Goal: Task Accomplishment & Management: Manage account settings

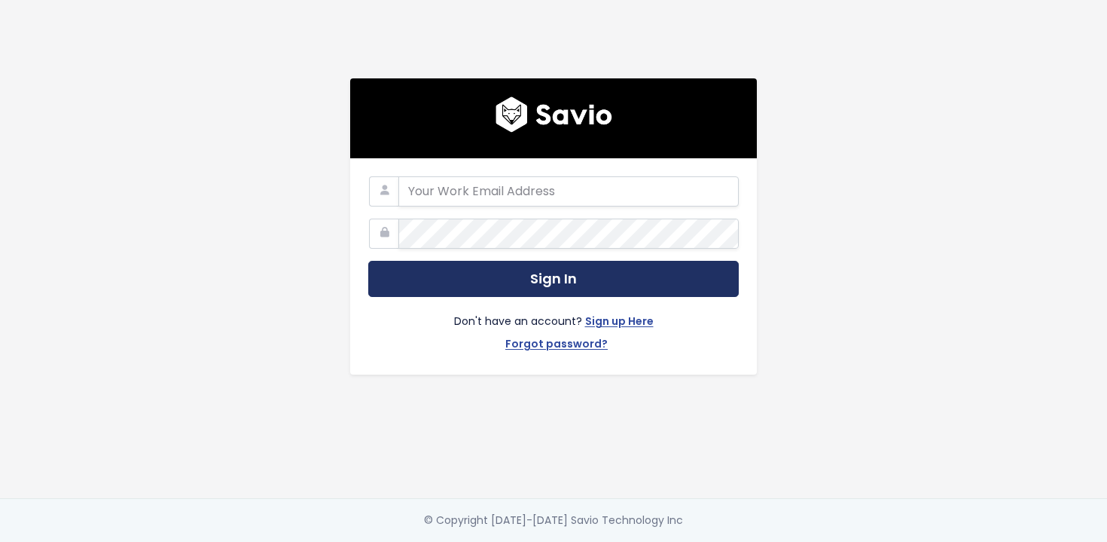
type input "[DOMAIN_NAME][EMAIL_ADDRESS][DOMAIN_NAME]"
click at [563, 280] on button "Sign In" at bounding box center [553, 279] width 371 height 37
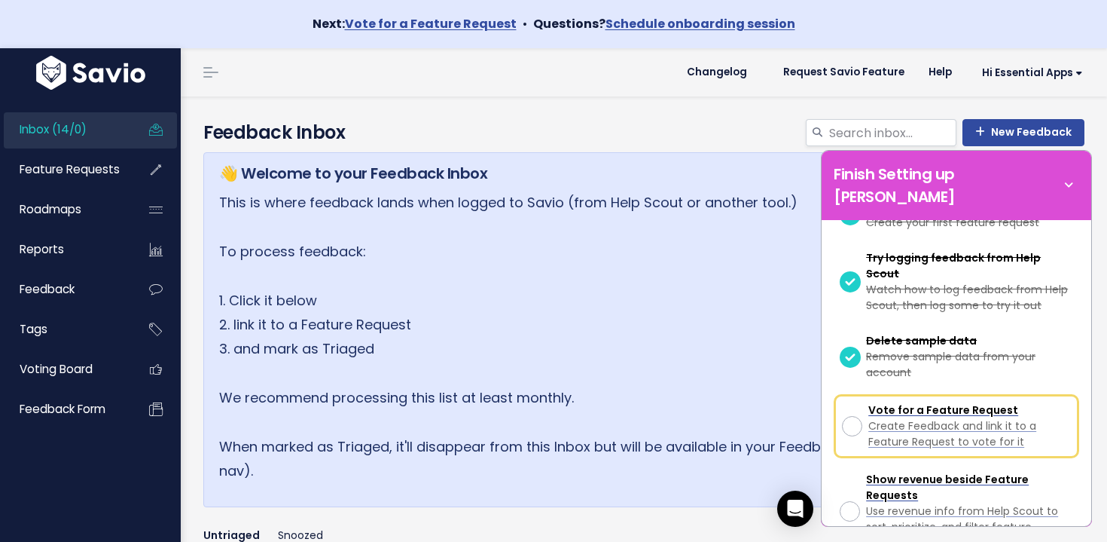
scroll to position [237, 0]
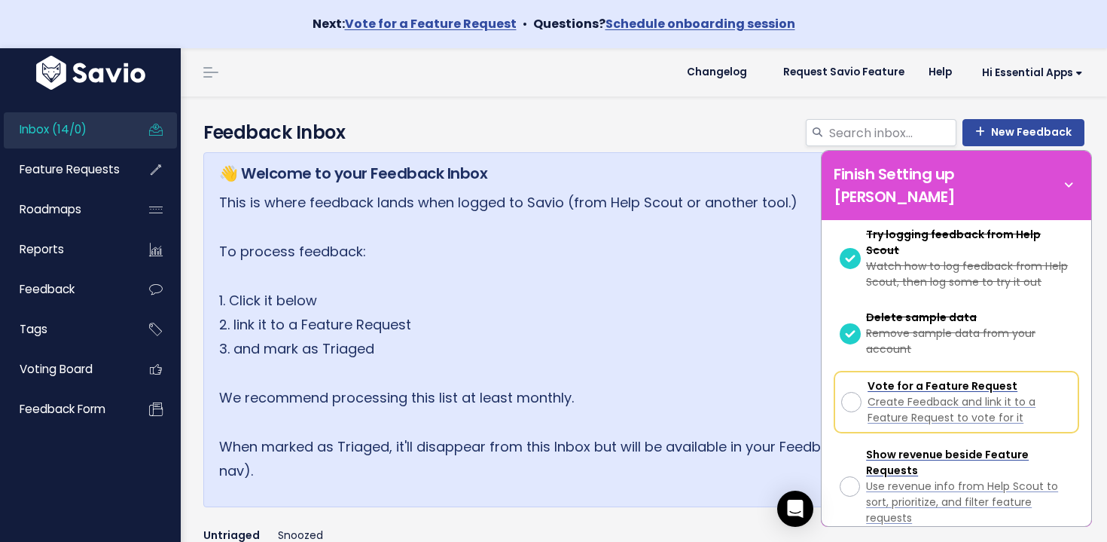
click at [95, 134] on link "Inbox (14/0)" at bounding box center [64, 129] width 121 height 35
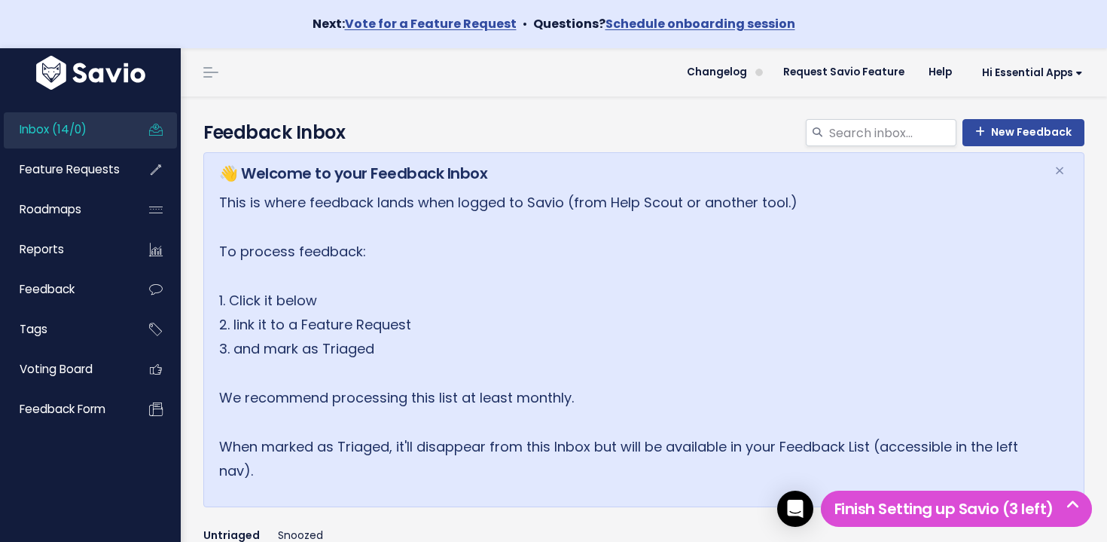
click at [78, 127] on span "Inbox (14/0)" at bounding box center [53, 129] width 67 height 16
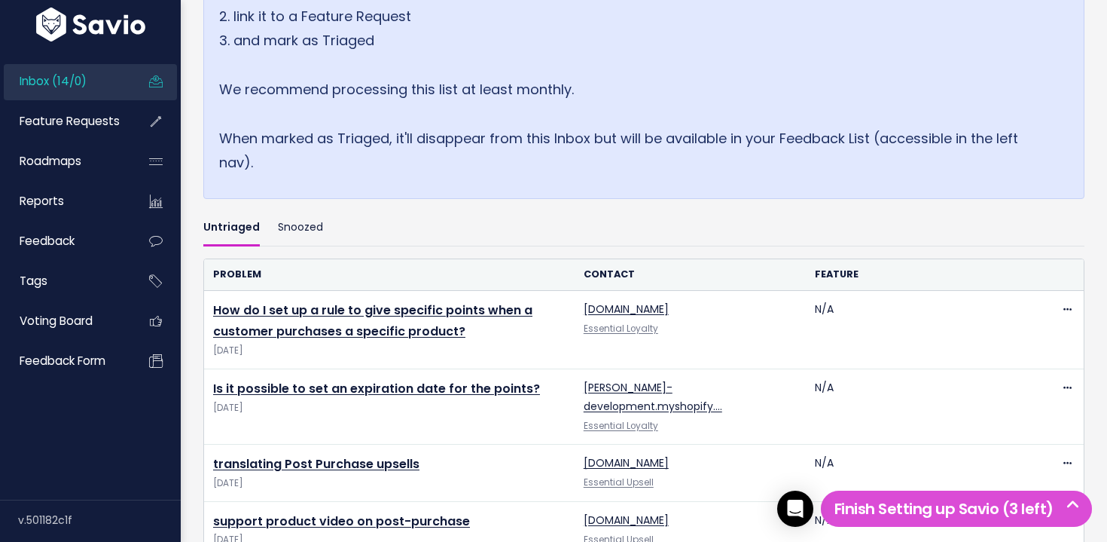
scroll to position [1091, 0]
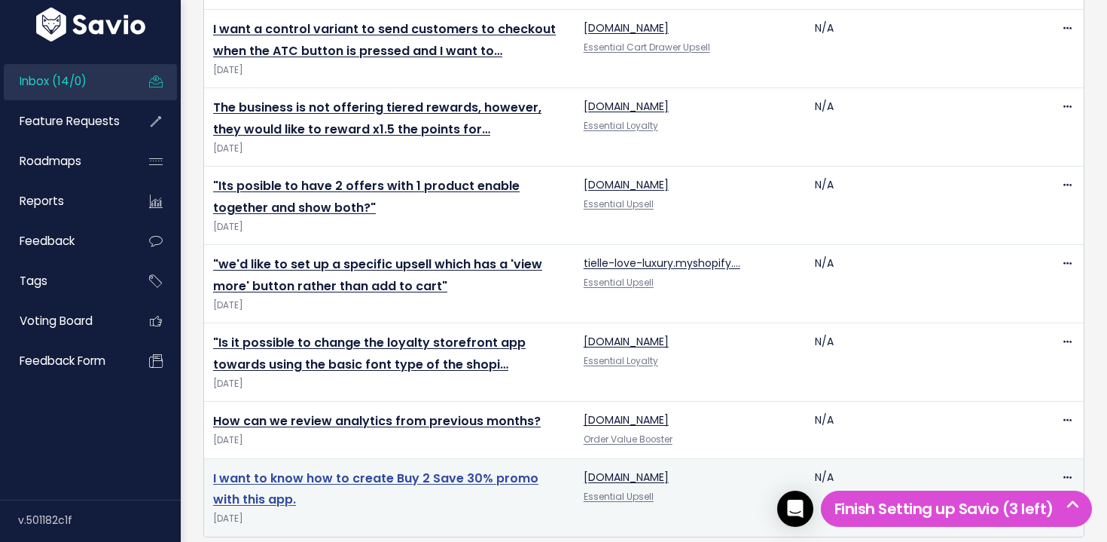
click at [365, 469] on link "I want to know how to create Buy 2 Save 30% promo with this app." at bounding box center [375, 488] width 325 height 39
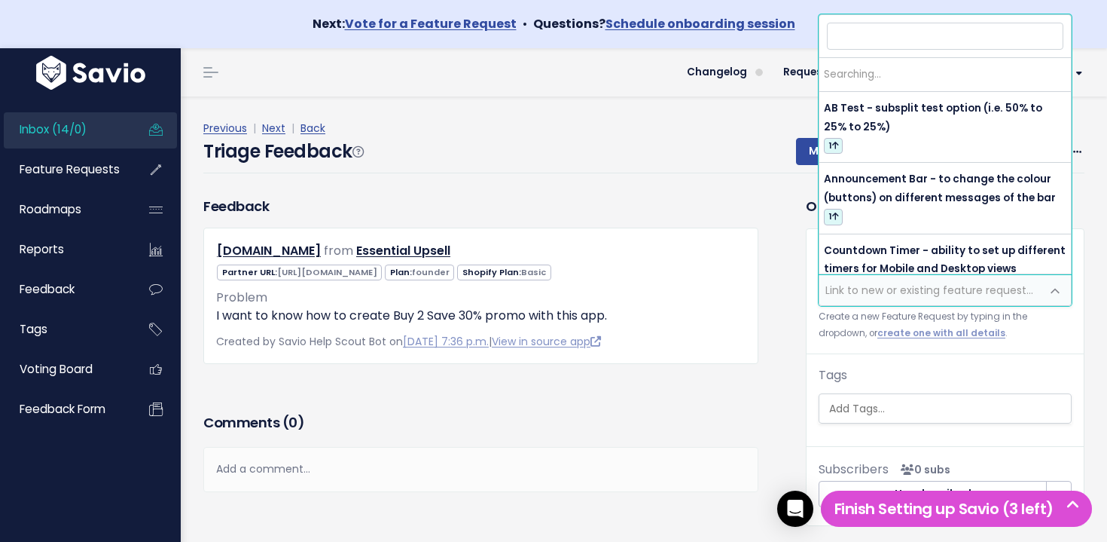
click at [918, 292] on span "Link to new or existing feature request..." at bounding box center [930, 289] width 208 height 15
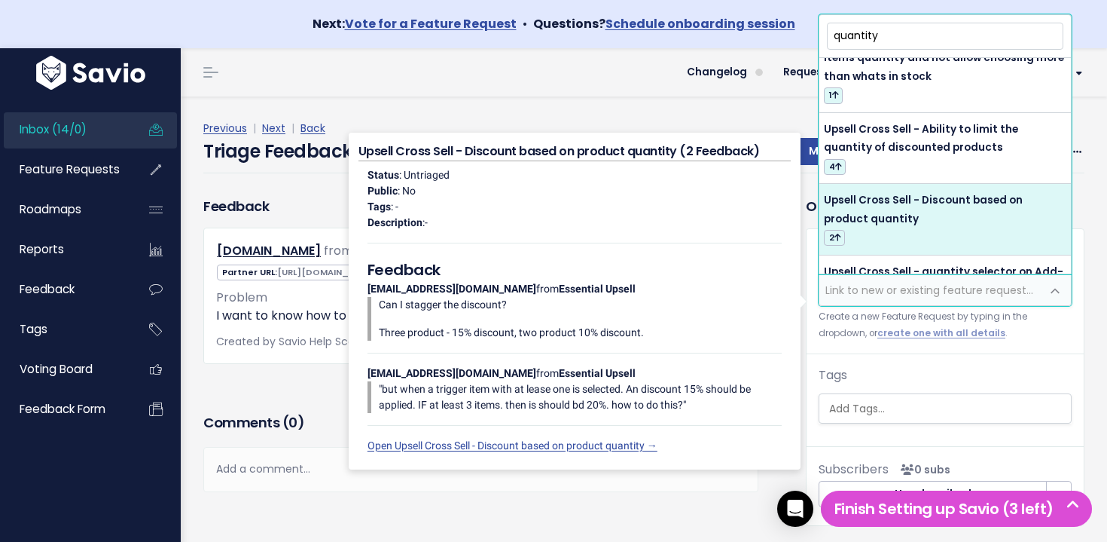
scroll to position [108, 0]
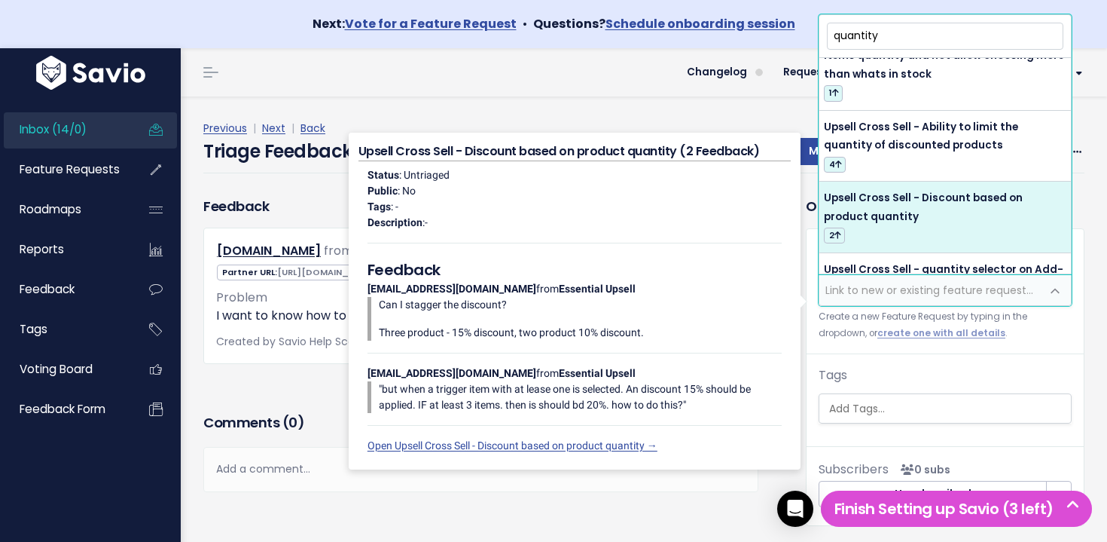
type input "quantity"
select select "64384"
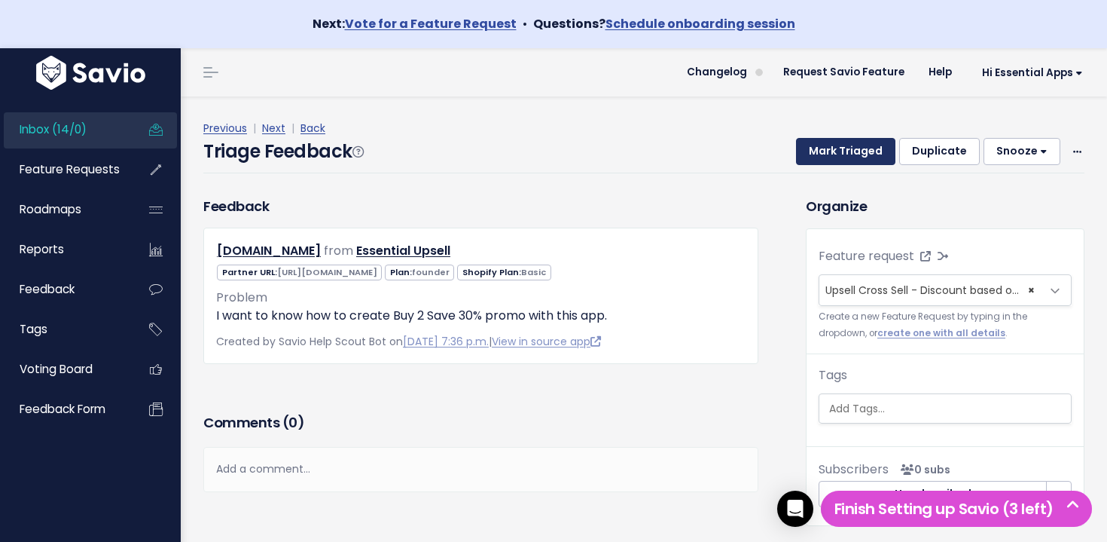
click at [840, 154] on button "Mark Triaged" at bounding box center [845, 151] width 99 height 27
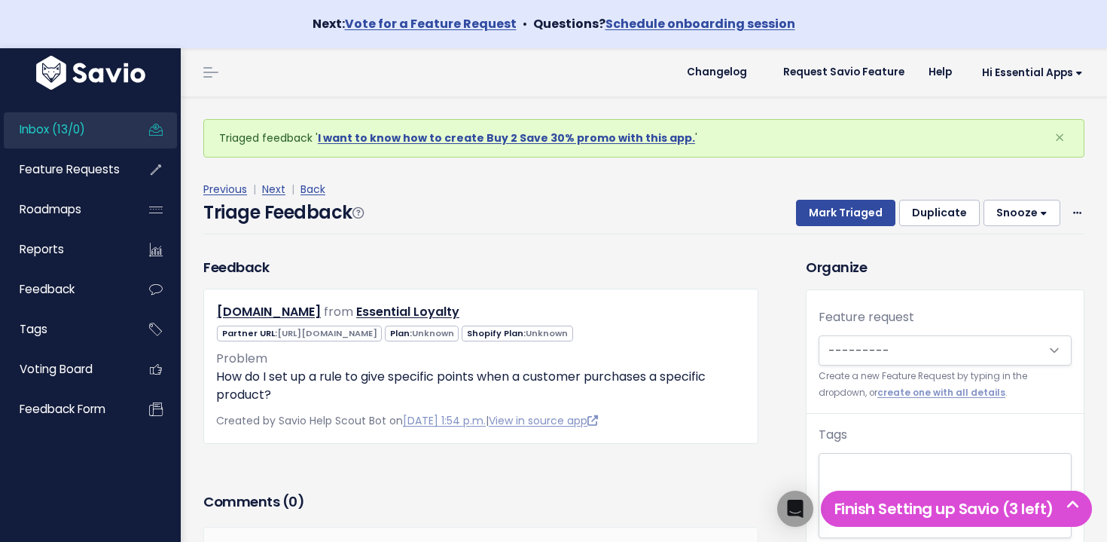
click at [93, 127] on link "Inbox (13/0)" at bounding box center [64, 129] width 121 height 35
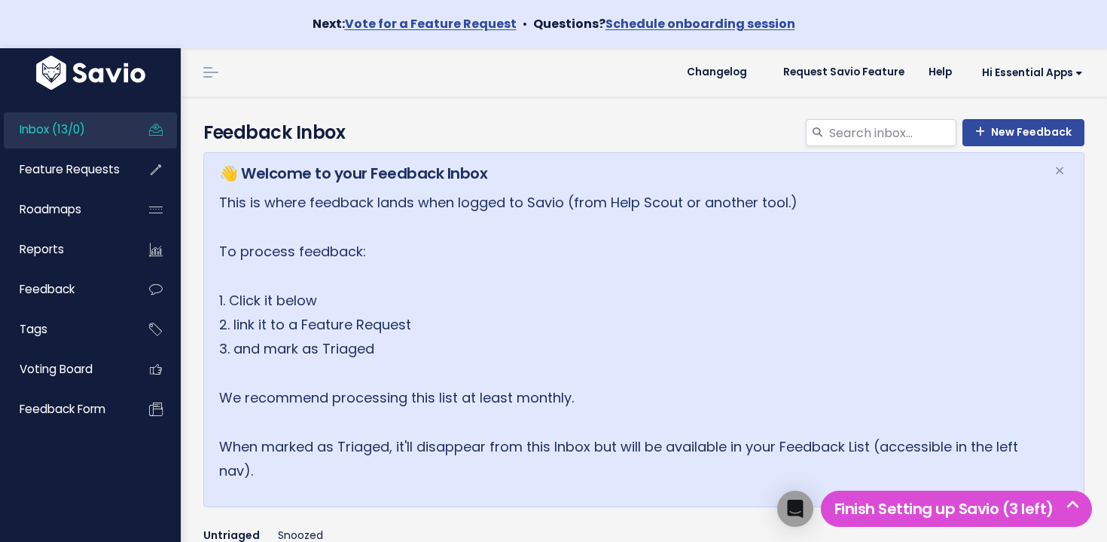
scroll to position [1013, 0]
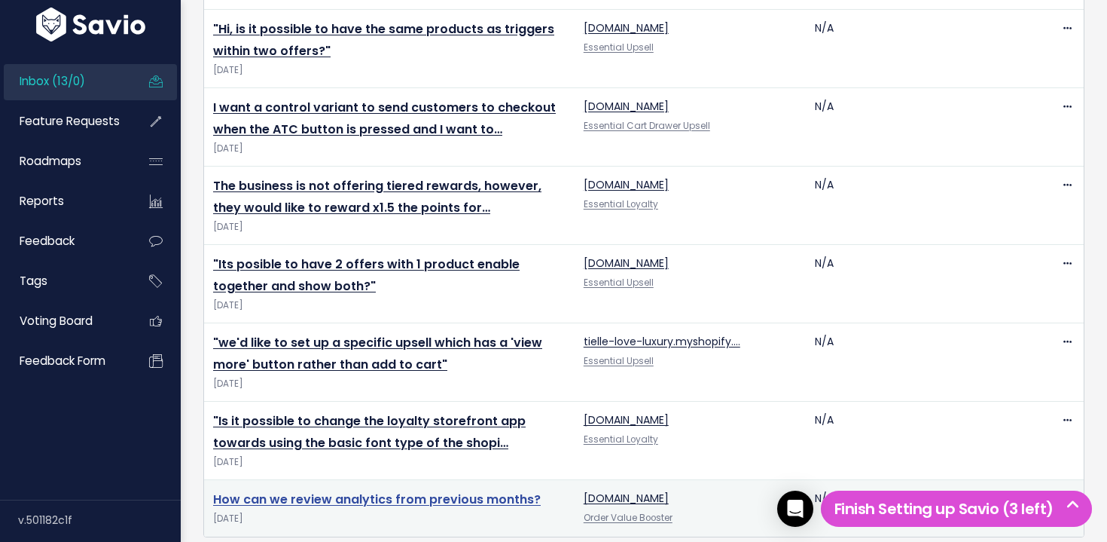
click at [386, 490] on link "How can we review analytics from previous months?" at bounding box center [377, 498] width 328 height 17
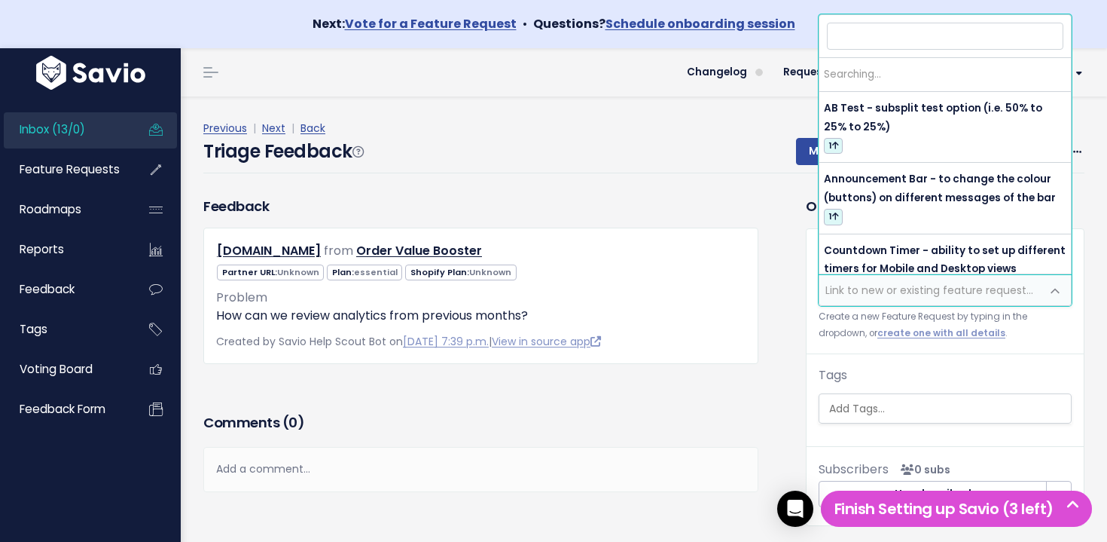
click at [898, 280] on span "Link to new or existing feature request..." at bounding box center [930, 290] width 221 height 30
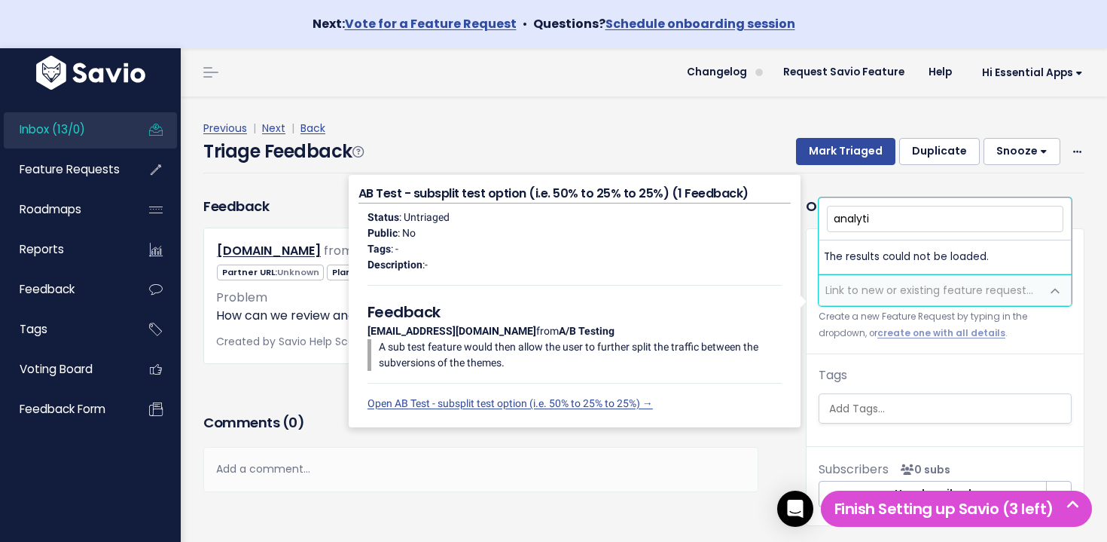
type input "analytic"
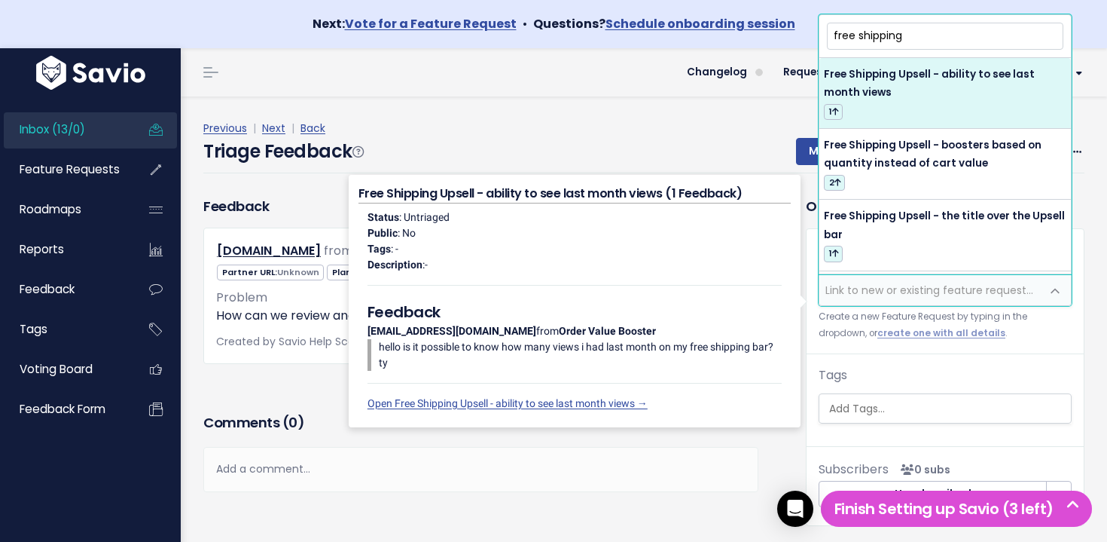
type input "free shipping"
select select "64482"
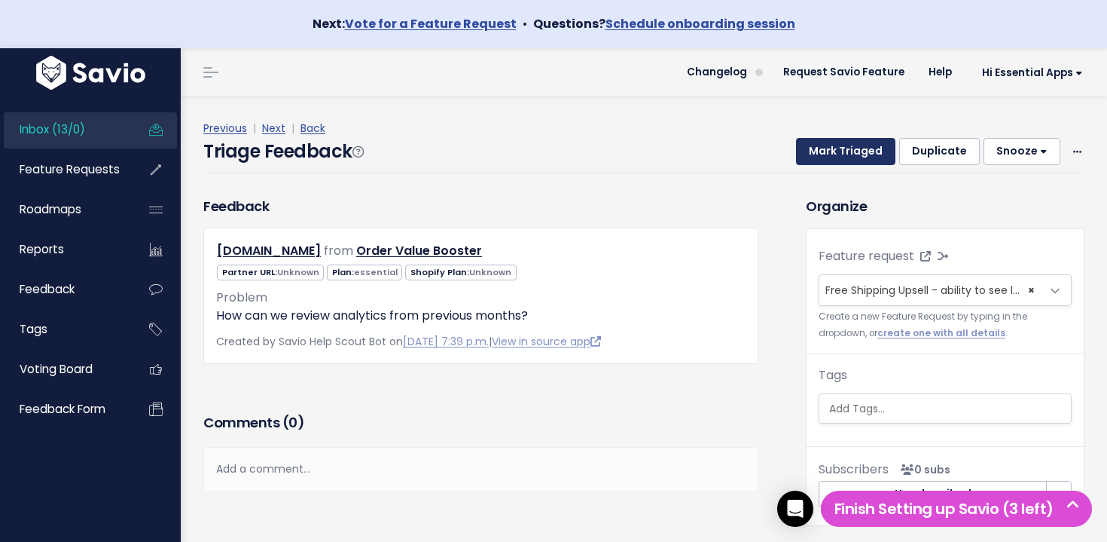
click at [856, 159] on button "Mark Triaged" at bounding box center [845, 151] width 99 height 27
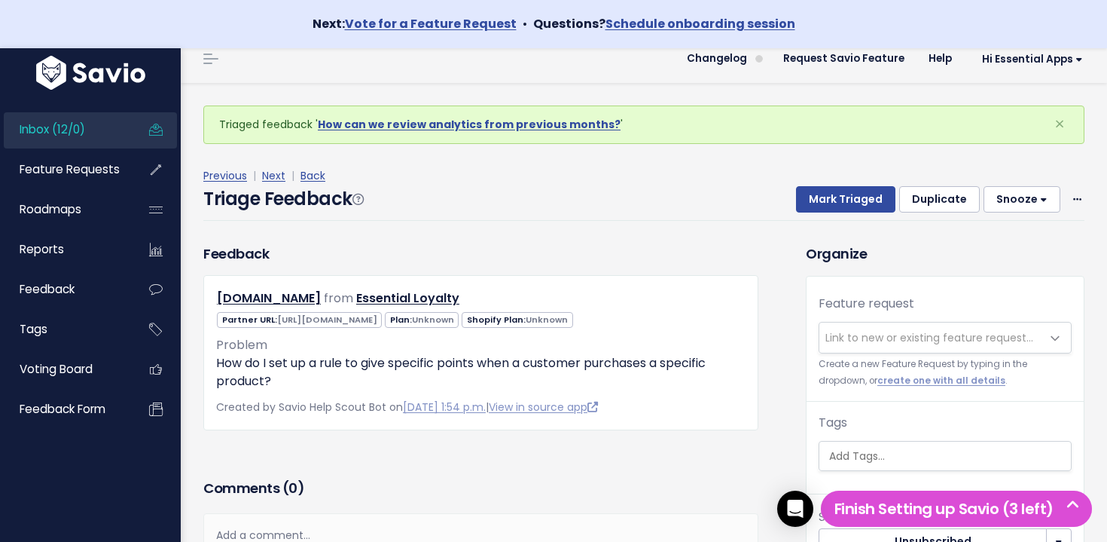
scroll to position [20, 0]
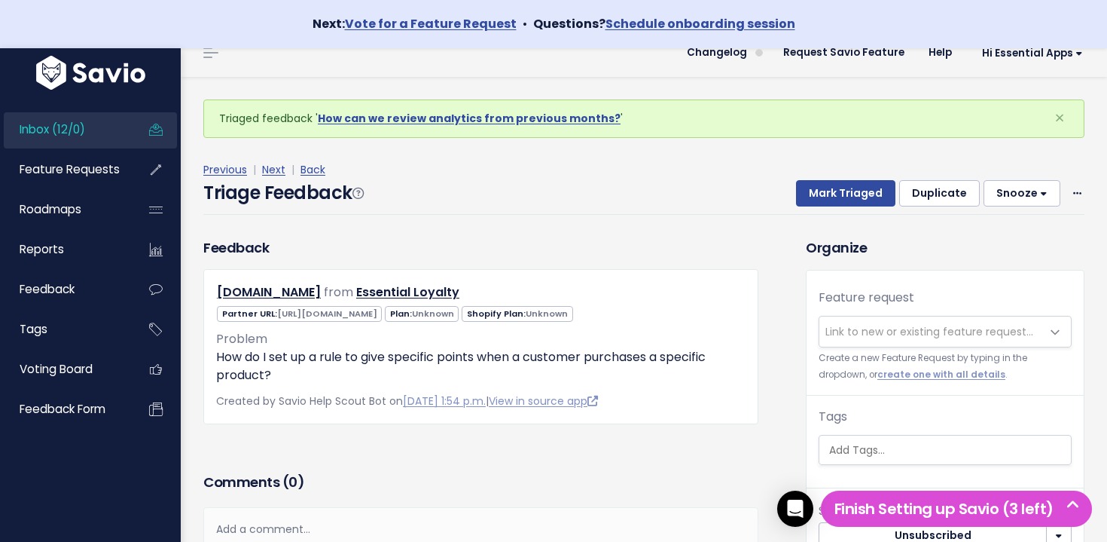
click at [105, 127] on link "Inbox (12/0)" at bounding box center [64, 129] width 121 height 35
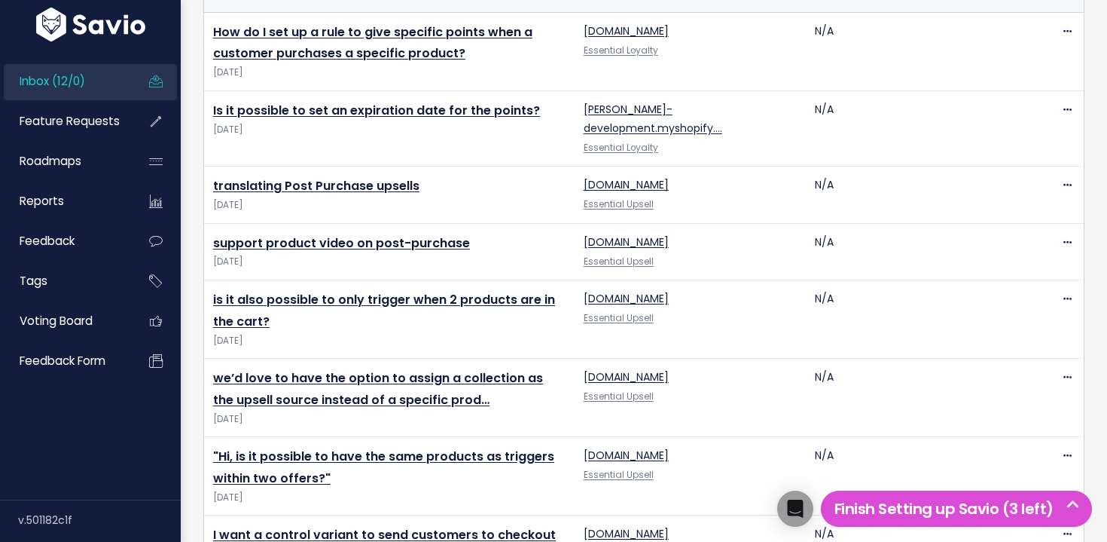
scroll to position [957, 0]
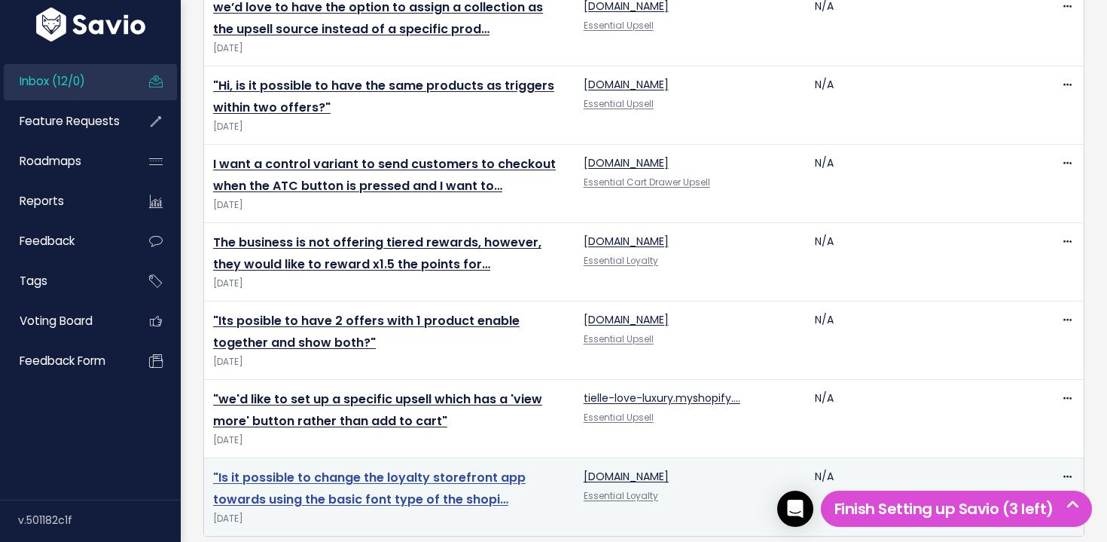
click at [402, 469] on link ""Is it possible to change the loyalty storefront app towards using the basic fo…" at bounding box center [369, 488] width 313 height 39
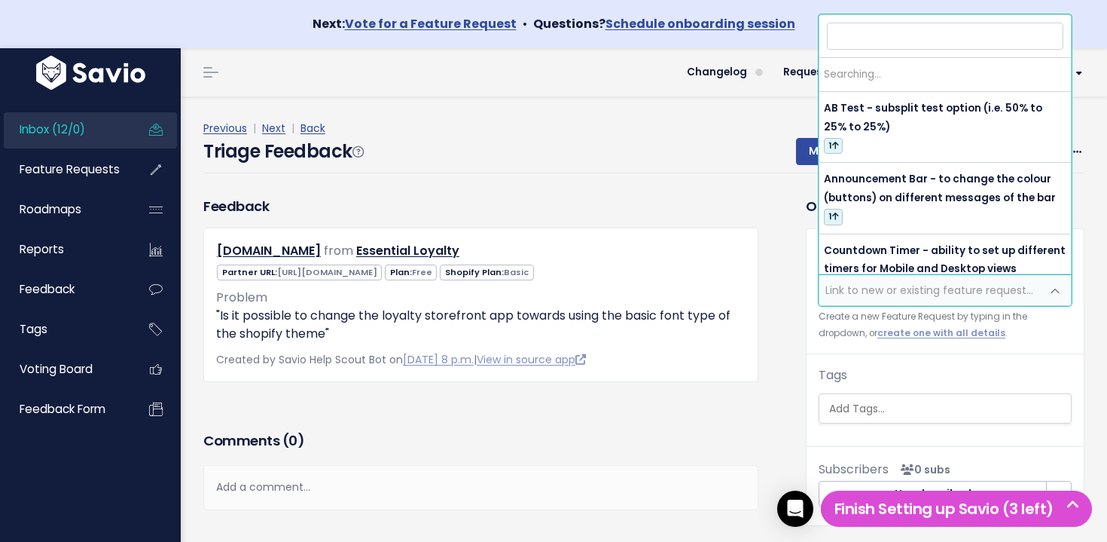
click at [926, 297] on span "Link to new or existing feature request..." at bounding box center [930, 289] width 208 height 15
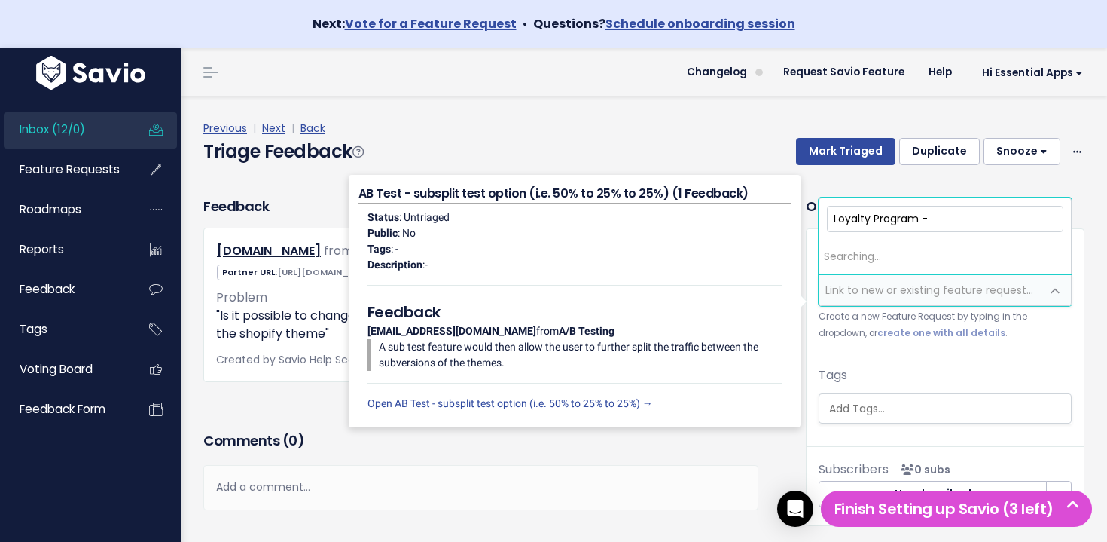
type input "Loyalty Program -"
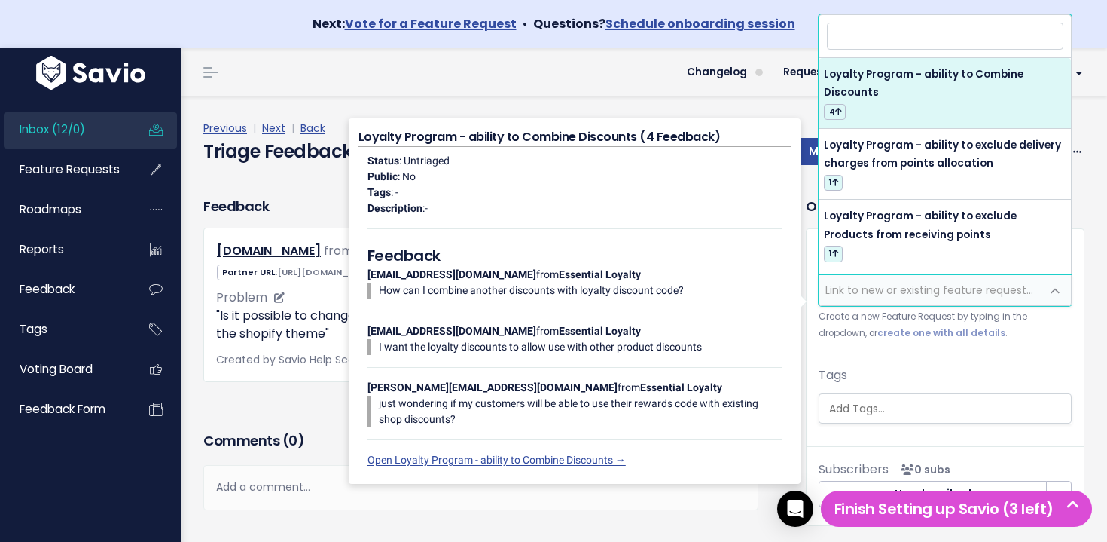
click at [295, 340] on p ""Is it possible to change the loyalty storefront app towards using the basic fo…" at bounding box center [481, 325] width 530 height 36
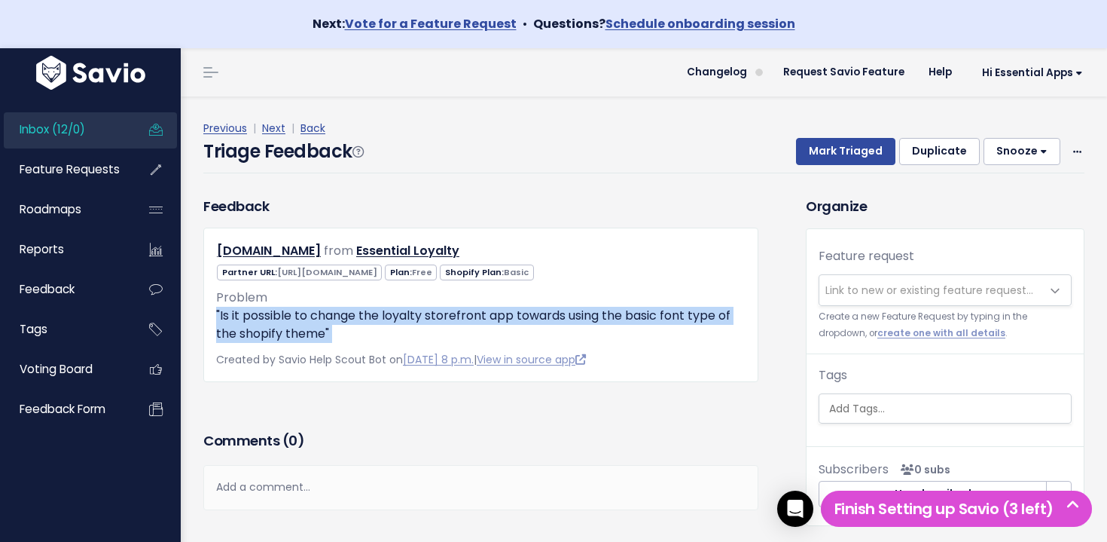
drag, startPoint x: 353, startPoint y: 347, endPoint x: 193, endPoint y: 276, distance: 175.4
click at [192, 320] on div "Feedback [DOMAIN_NAME] from Essential Loyalty" at bounding box center [481, 289] width 578 height 186
copy div ""Is it possible to change the loyalty storefront app towards using the basic fo…"
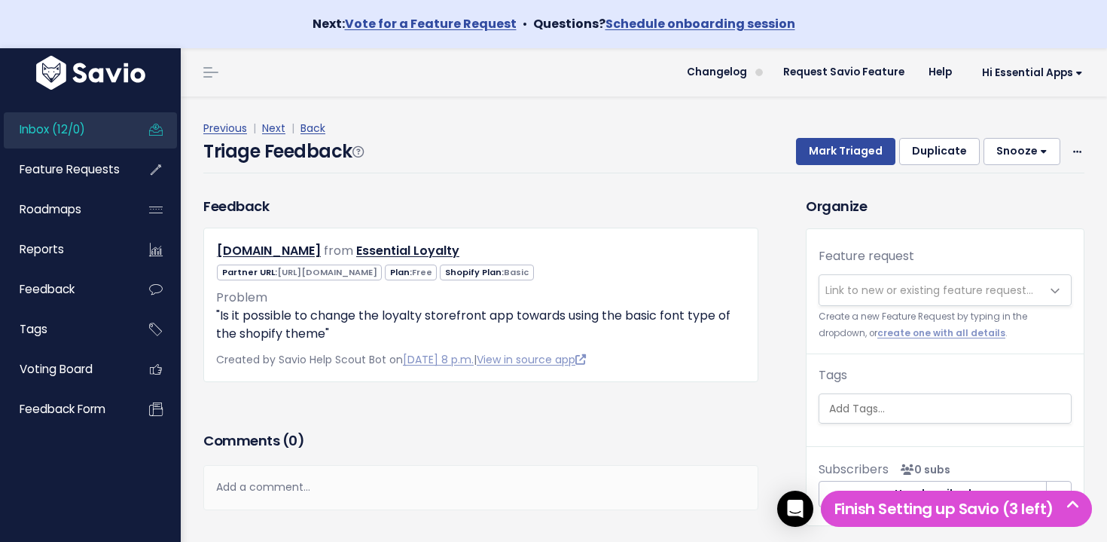
click at [970, 280] on span "Link to new or existing feature request..." at bounding box center [930, 290] width 221 height 30
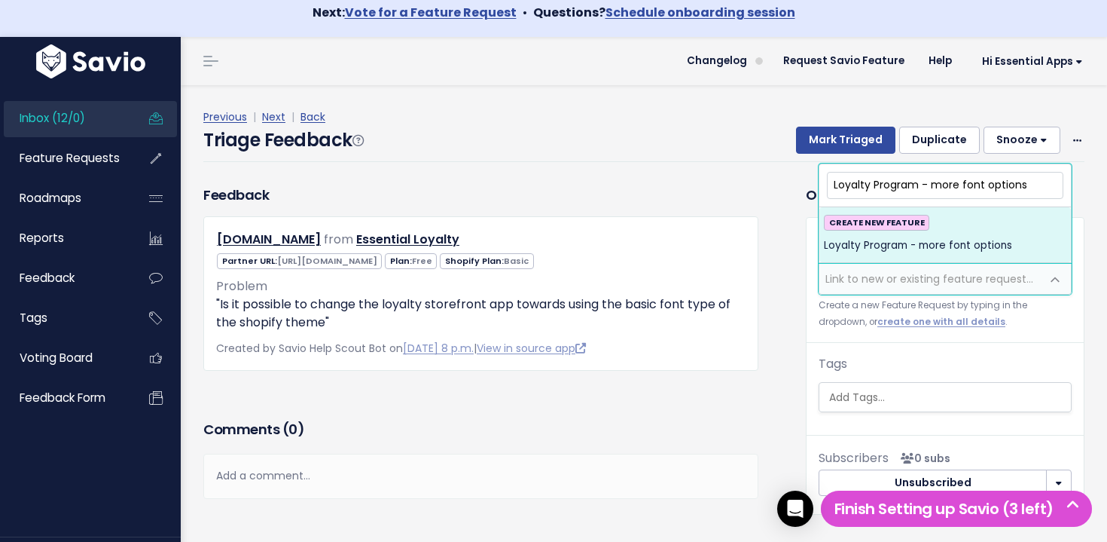
scroll to position [10, 0]
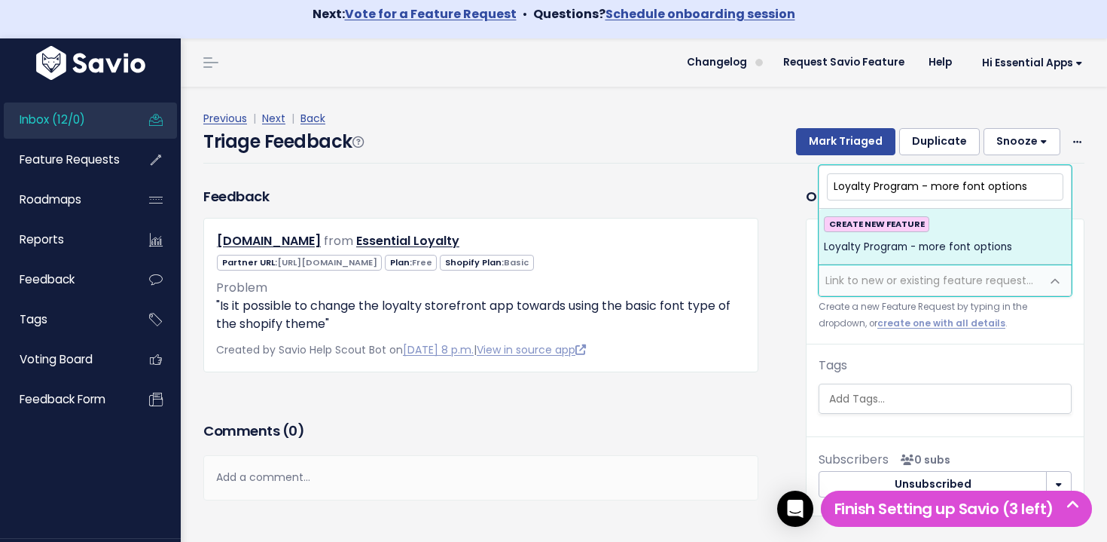
click at [1004, 188] on input "Loyalty Program - more font options" at bounding box center [945, 186] width 237 height 26
click at [1034, 189] on input "Loyalty Program - more font options" at bounding box center [945, 186] width 237 height 26
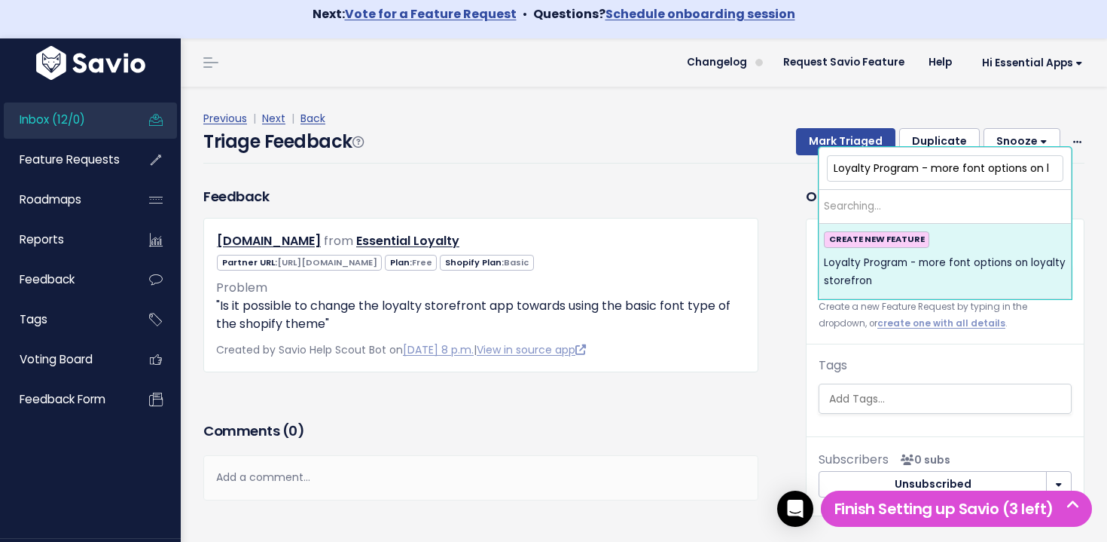
scroll to position [0, 0]
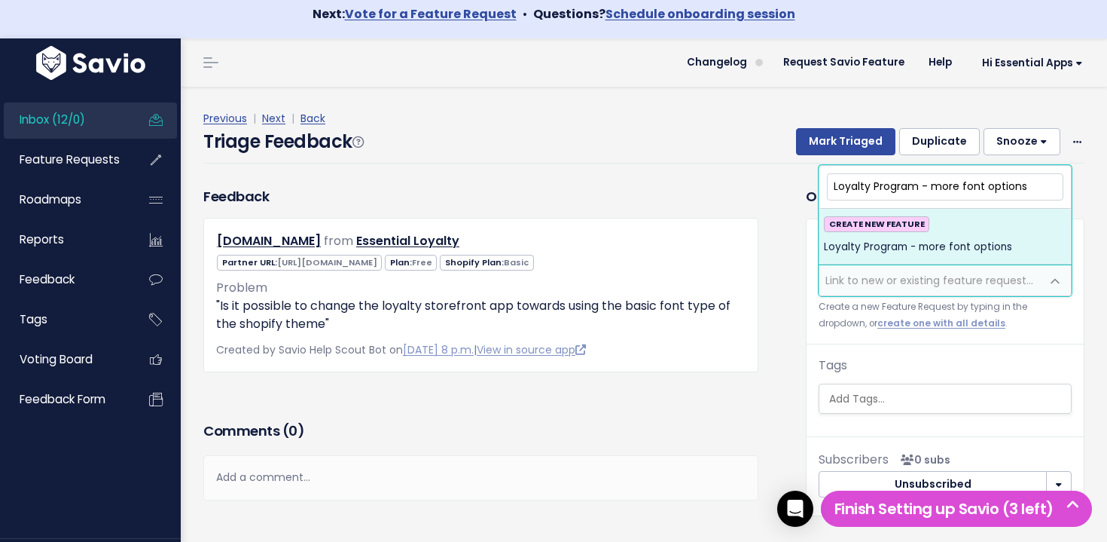
type input "Loyalty Program - more font options"
click at [877, 250] on span "Loyalty Program - more font options" at bounding box center [918, 247] width 188 height 18
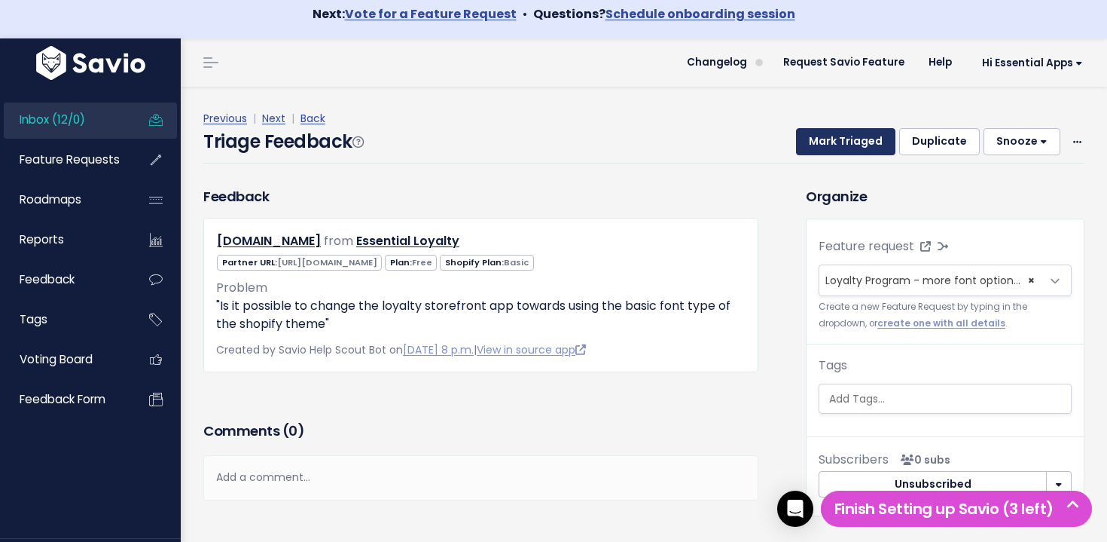
click at [839, 150] on button "Mark Triaged" at bounding box center [845, 141] width 99 height 27
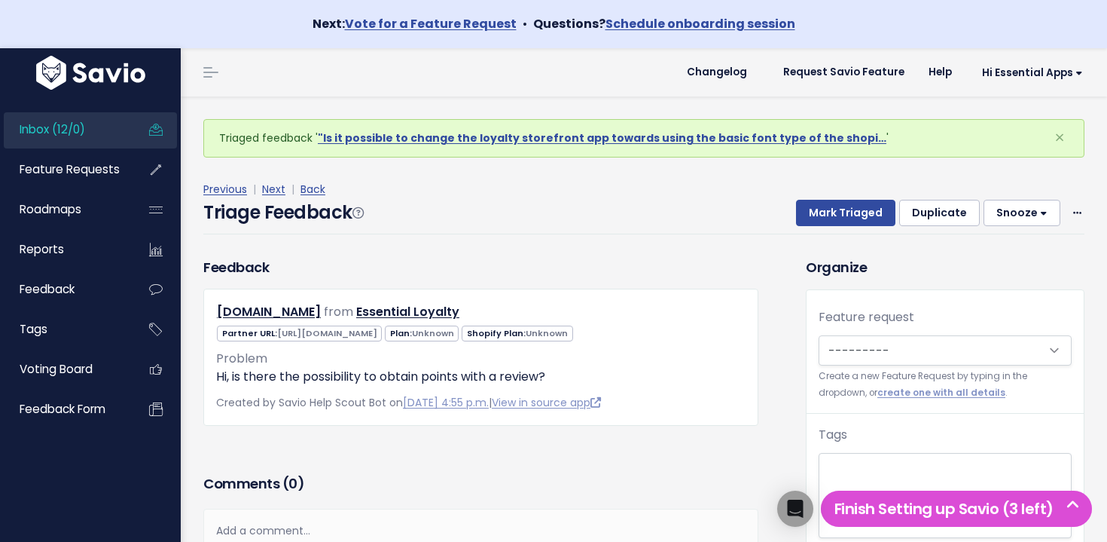
click at [79, 124] on span "Inbox (12/0)" at bounding box center [53, 129] width 66 height 16
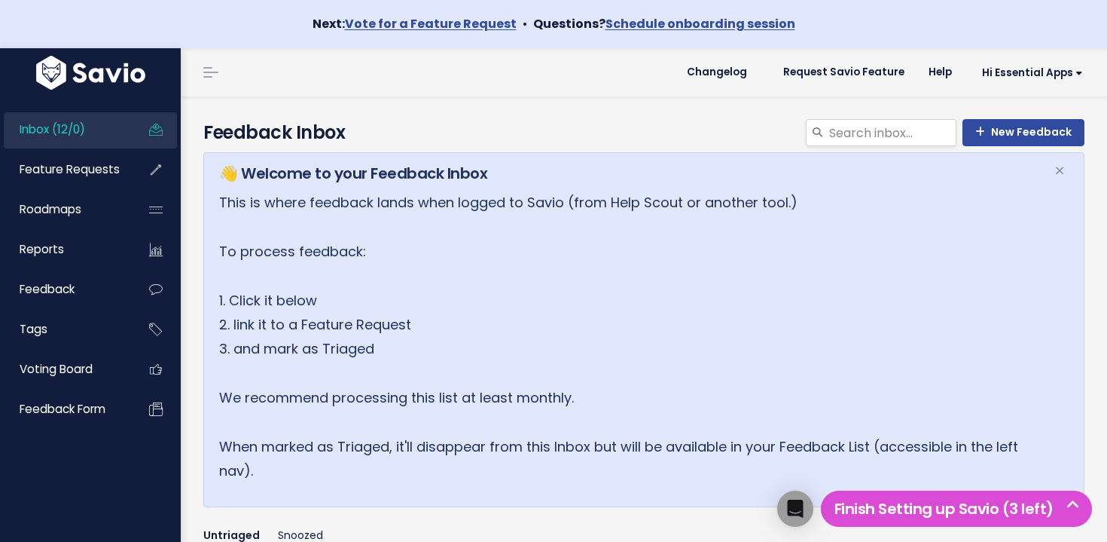
scroll to position [935, 0]
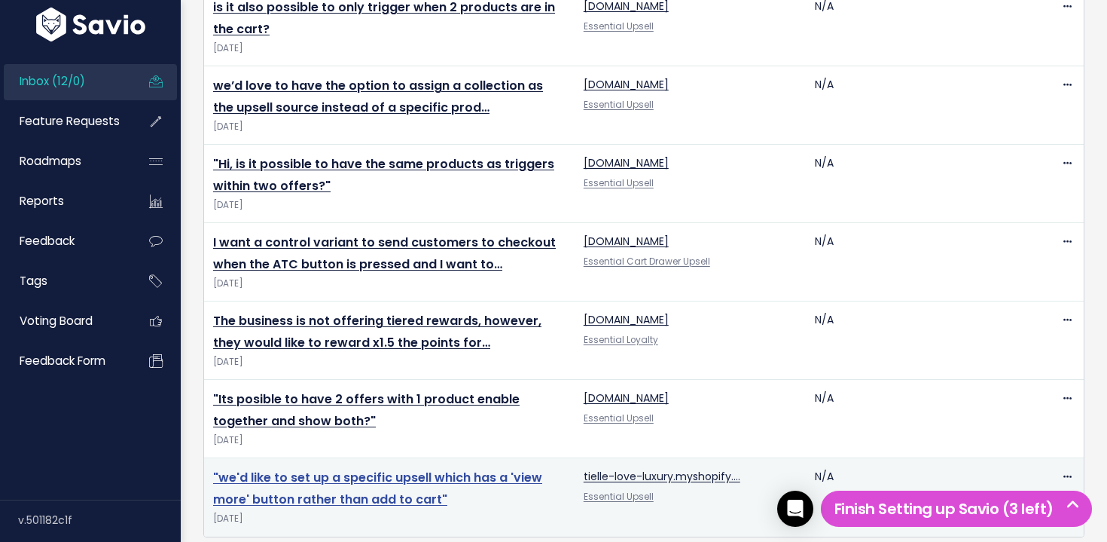
click at [405, 469] on link ""we'd like to set up a specific upsell which has a 'view more' button rather th…" at bounding box center [377, 488] width 329 height 39
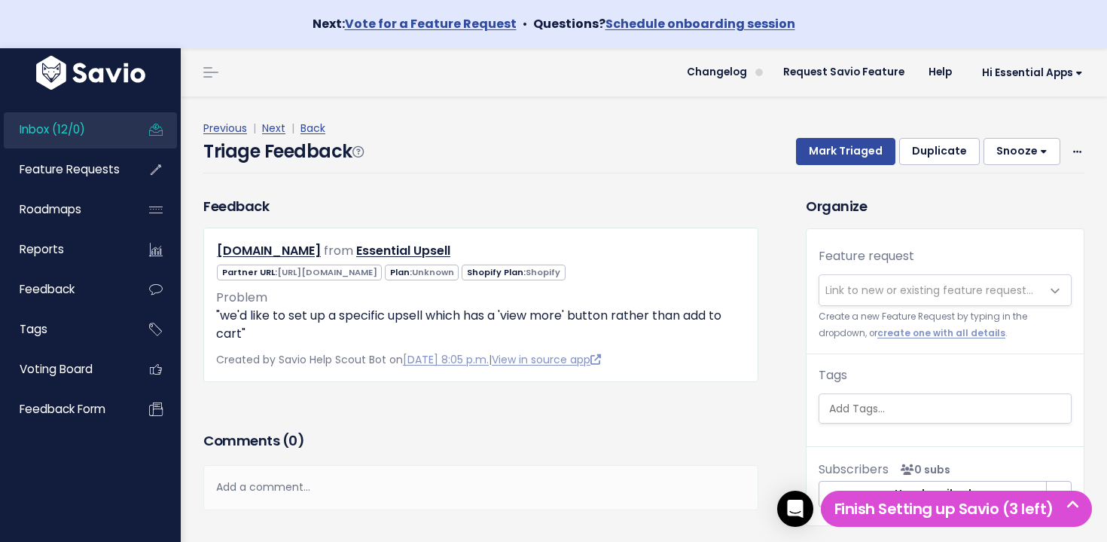
click at [891, 277] on span "Link to new or existing feature request..." at bounding box center [930, 290] width 221 height 30
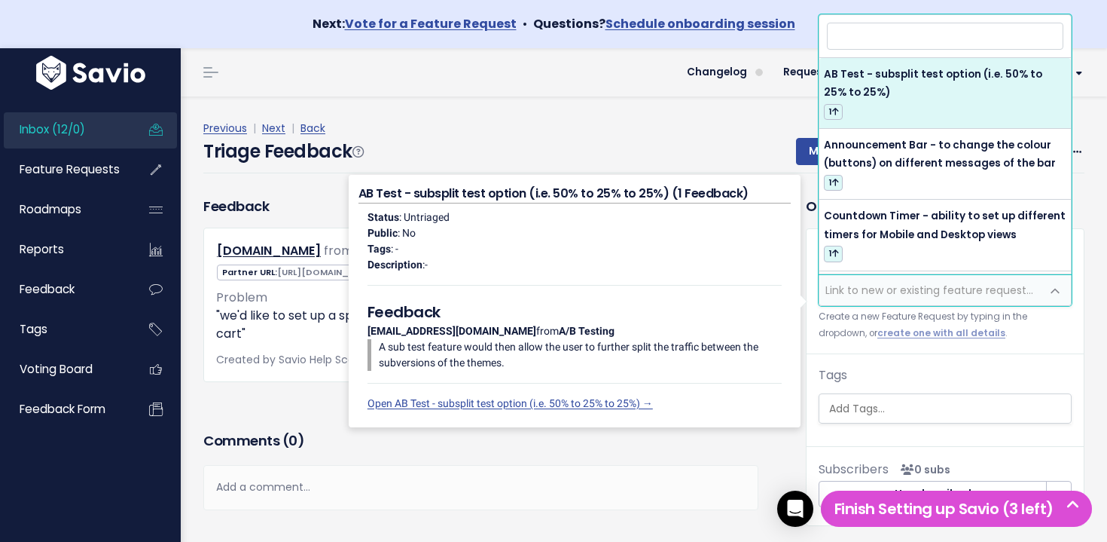
click at [729, 167] on div "Triage Feedback Mark Triaged Duplicate Snooze 1 day 3 days 7 days 14 days Edit …" at bounding box center [643, 155] width 881 height 35
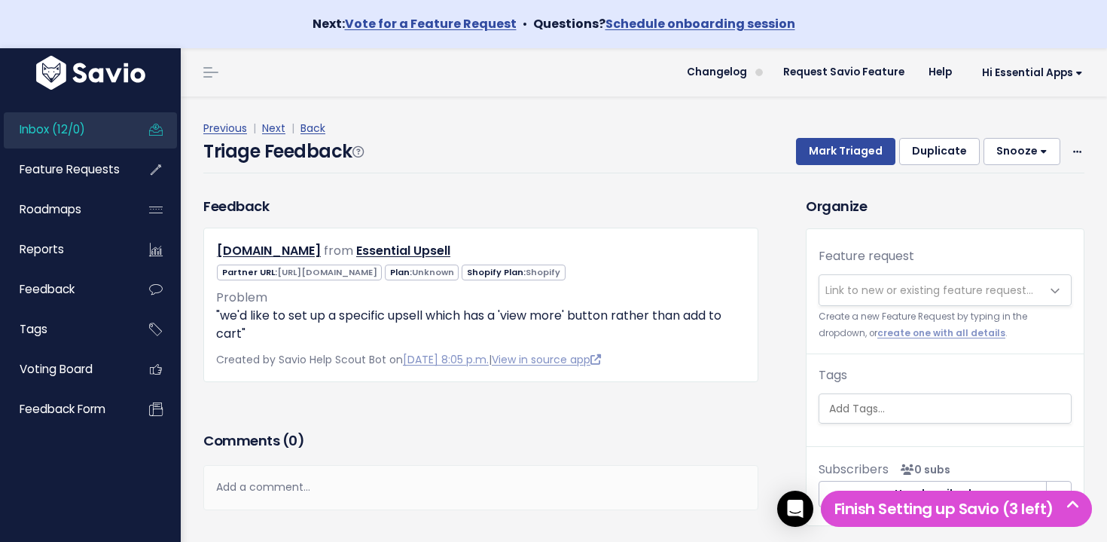
click at [862, 301] on span "Link to new or existing feature request..." at bounding box center [930, 290] width 221 height 30
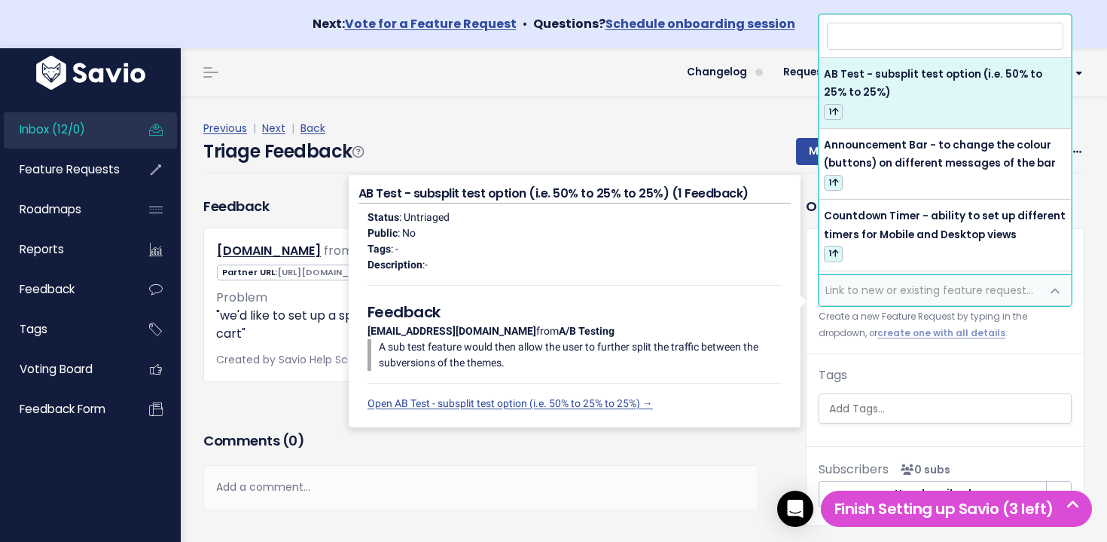
click at [641, 162] on div "Triage Feedback Mark Triaged Duplicate Snooze 1 day 3 days 7 days 14 days Edit …" at bounding box center [643, 155] width 881 height 35
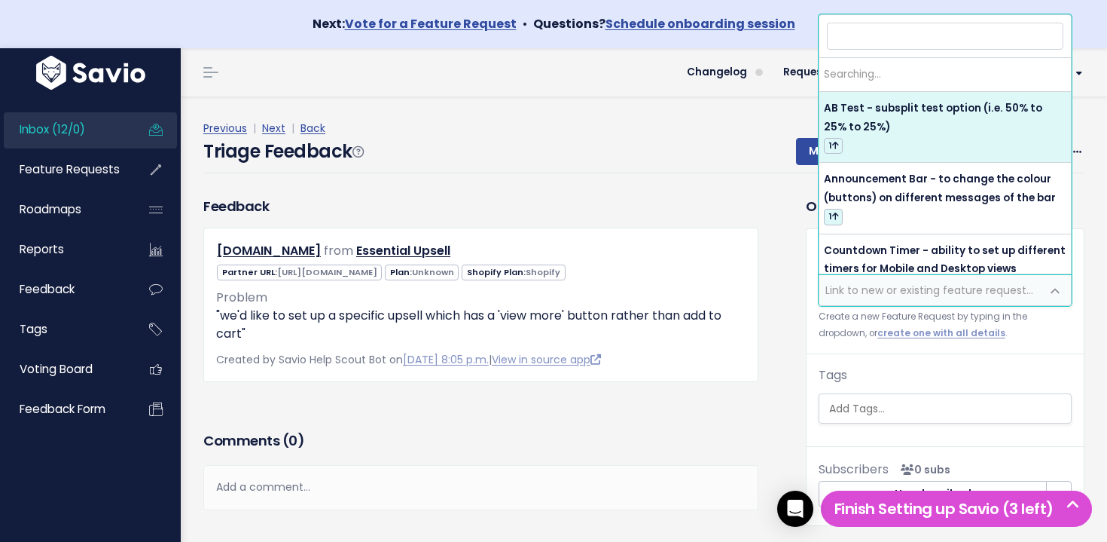
click at [844, 289] on span "Link to new or existing feature request..." at bounding box center [930, 289] width 208 height 15
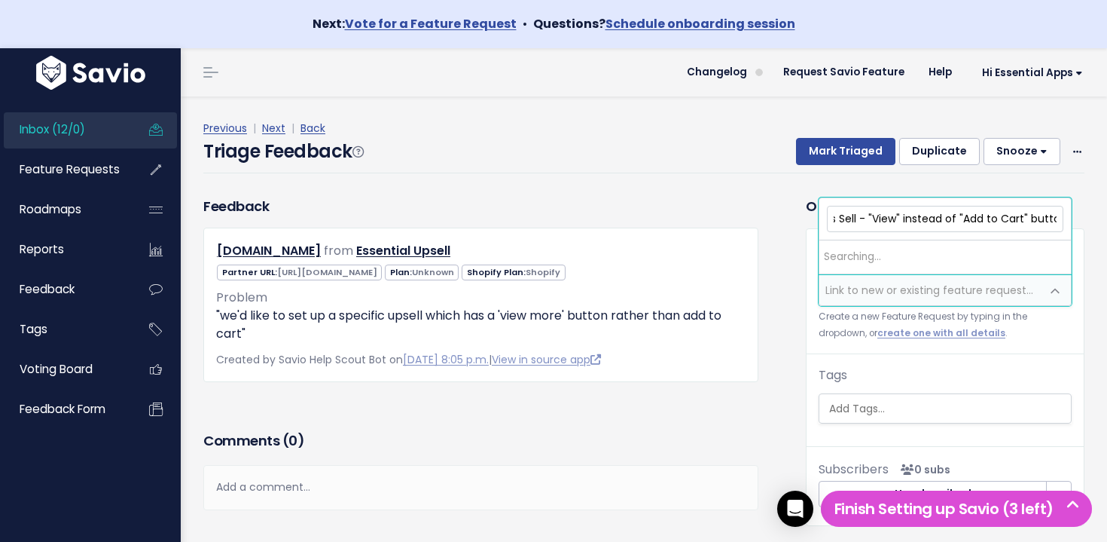
scroll to position [0, 67]
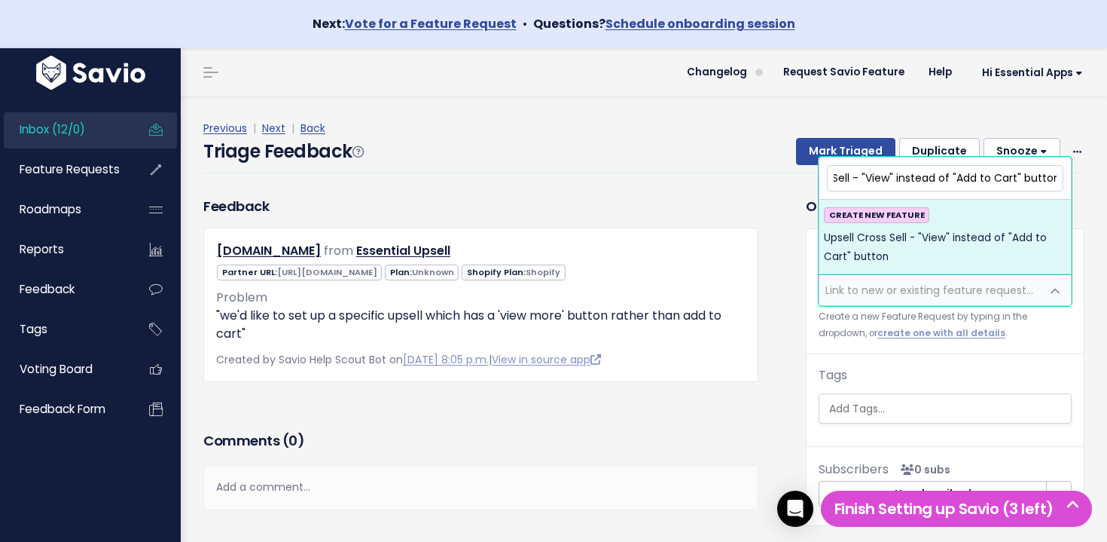
drag, startPoint x: 892, startPoint y: 179, endPoint x: 895, endPoint y: 194, distance: 15.4
click at [892, 181] on input "Upsell Cross Sell - "View" instead of "Add to Cart" button" at bounding box center [945, 178] width 237 height 26
type input "Upsell Cross Sell - "View" instead of "Add to Cart" button"
click at [1017, 222] on div "CREATE NEW FEATURE Upsell Cross Sell - "View" instead of "Add to Cart" button" at bounding box center [945, 236] width 243 height 59
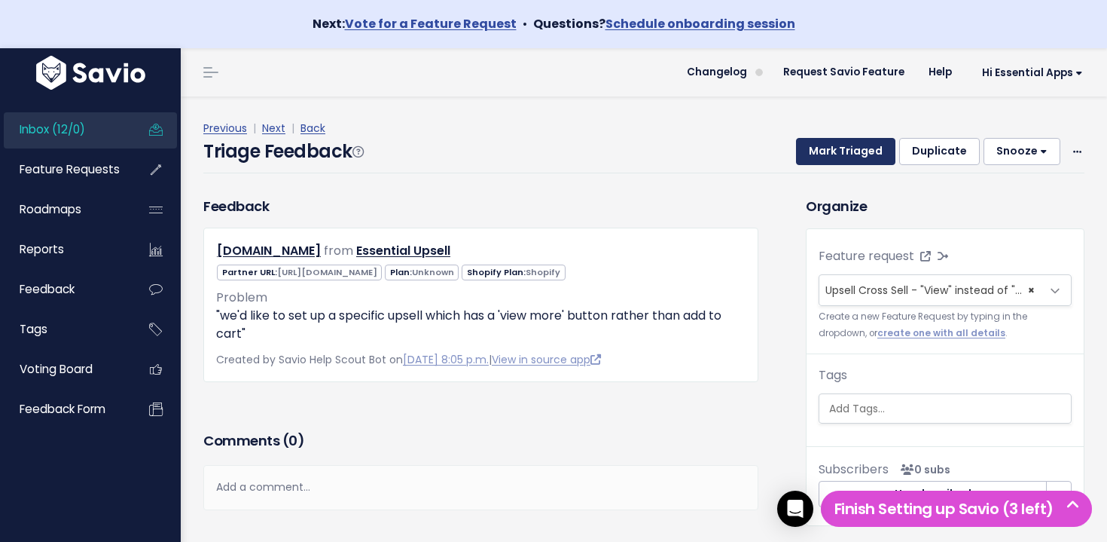
click at [883, 147] on button "Mark Triaged" at bounding box center [845, 151] width 99 height 27
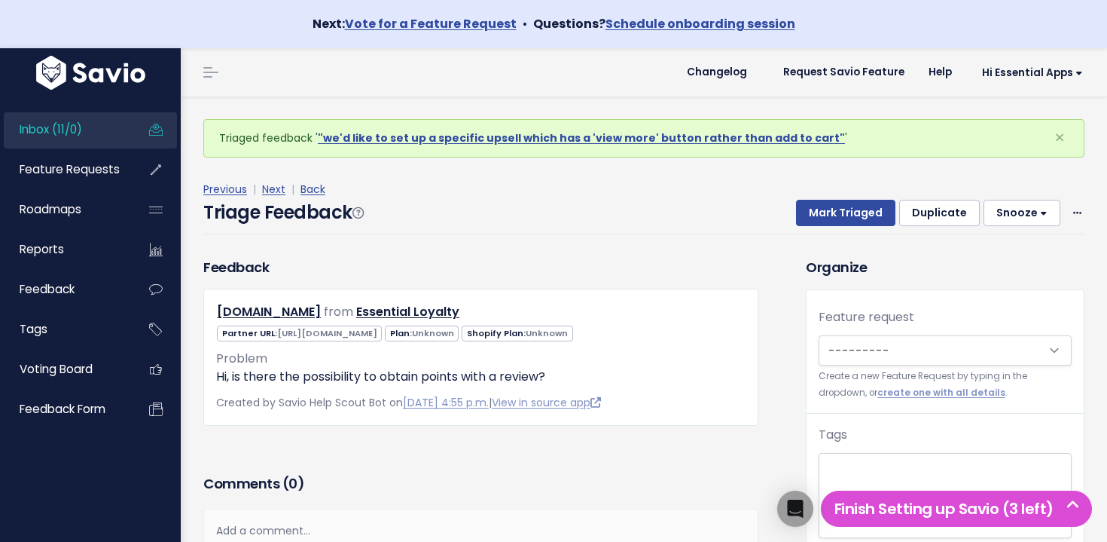
click at [117, 136] on link "Inbox (11/0)" at bounding box center [64, 129] width 121 height 35
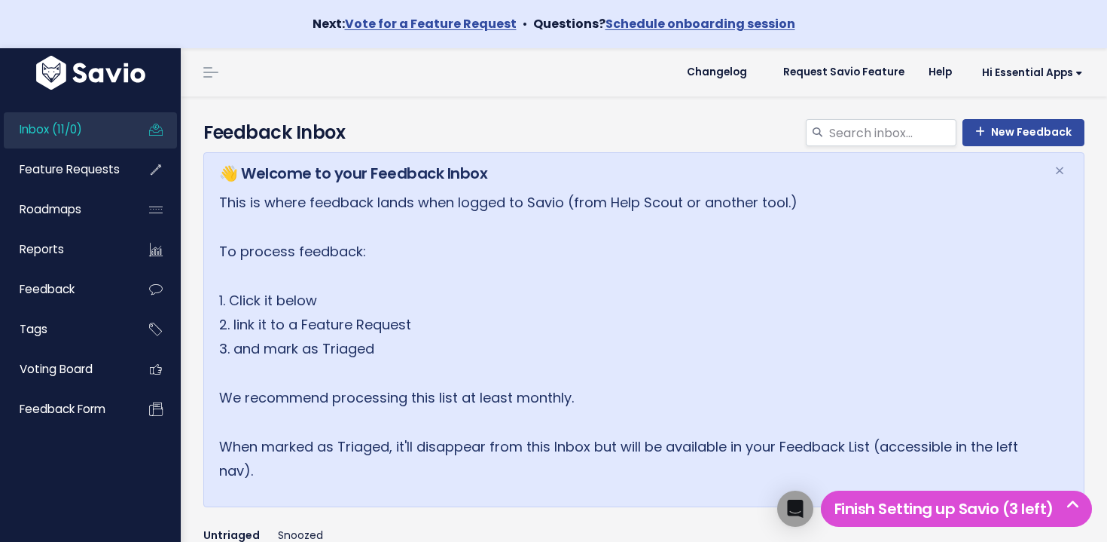
scroll to position [856, 0]
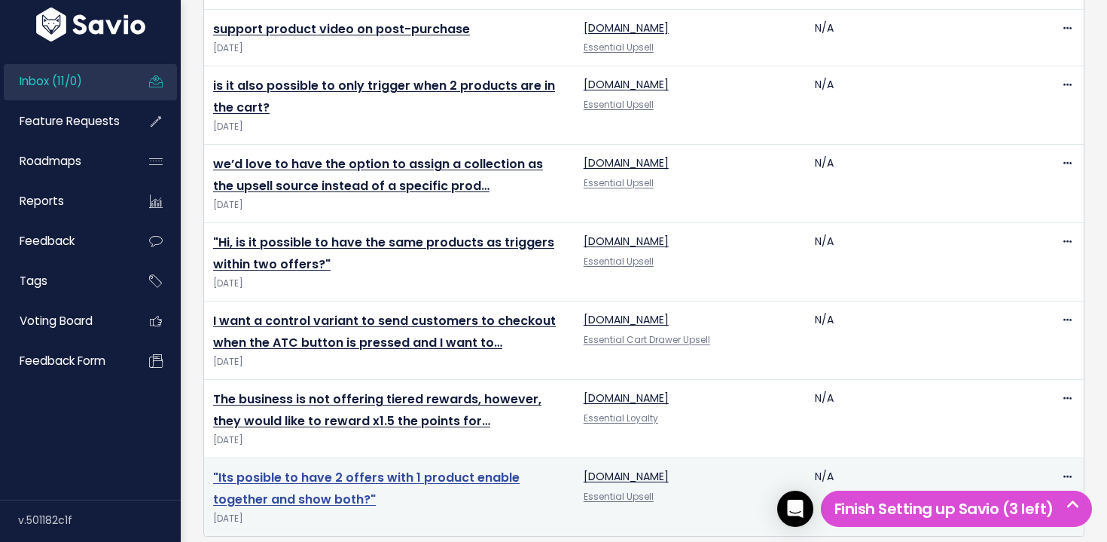
click at [399, 469] on link ""Its posible to have 2 offers with 1 product enable together and show both?"" at bounding box center [366, 488] width 307 height 39
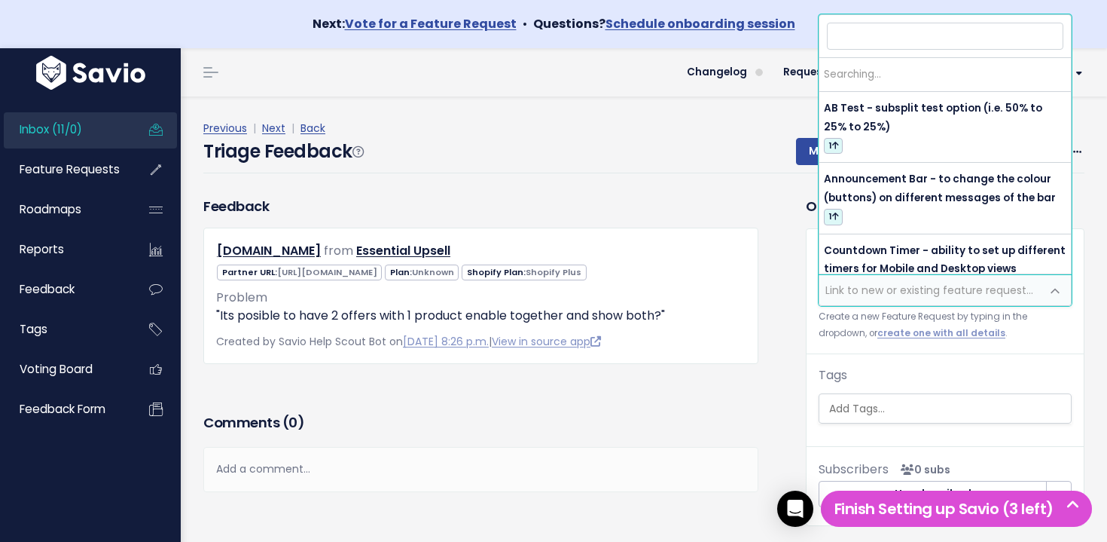
click at [881, 286] on span "Link to new or existing feature request..." at bounding box center [930, 289] width 208 height 15
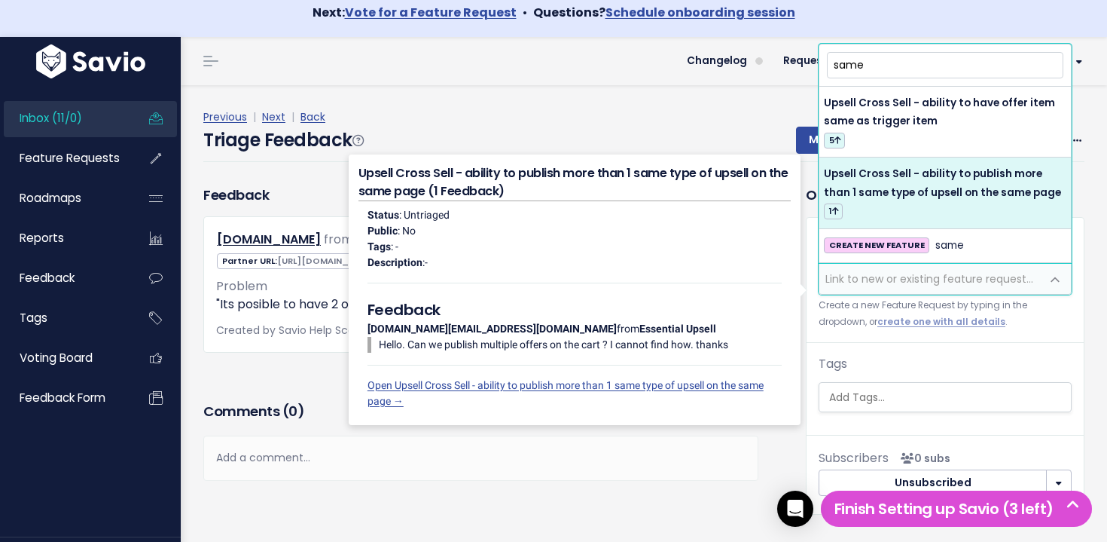
type input "same"
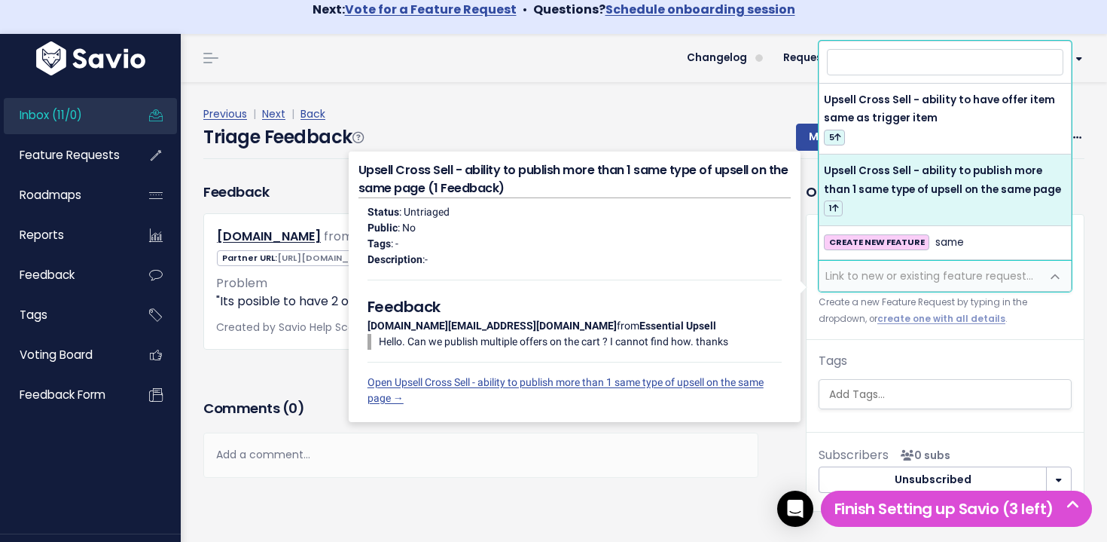
select select "64644"
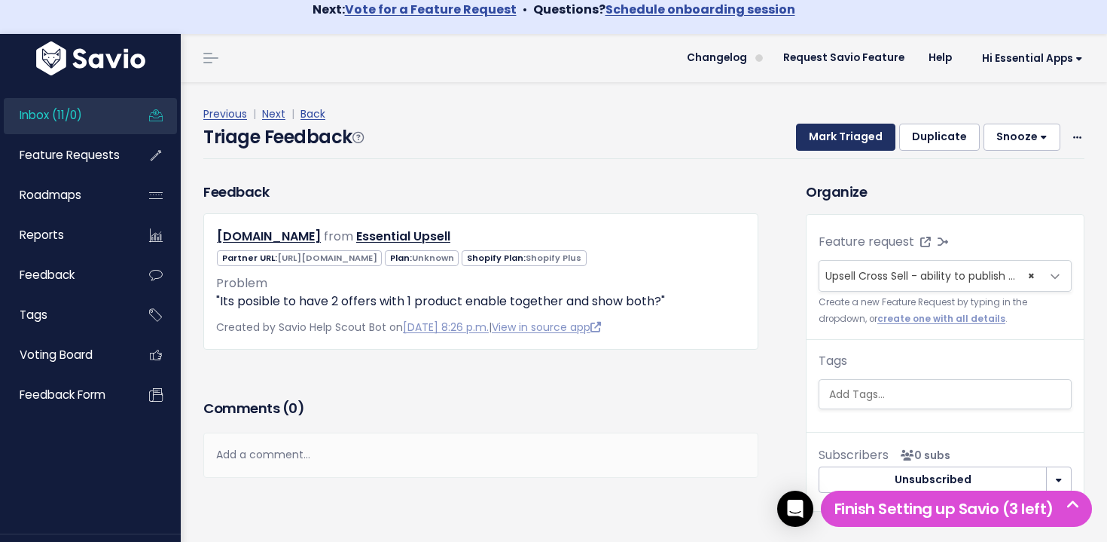
click at [850, 138] on button "Mark Triaged" at bounding box center [845, 137] width 99 height 27
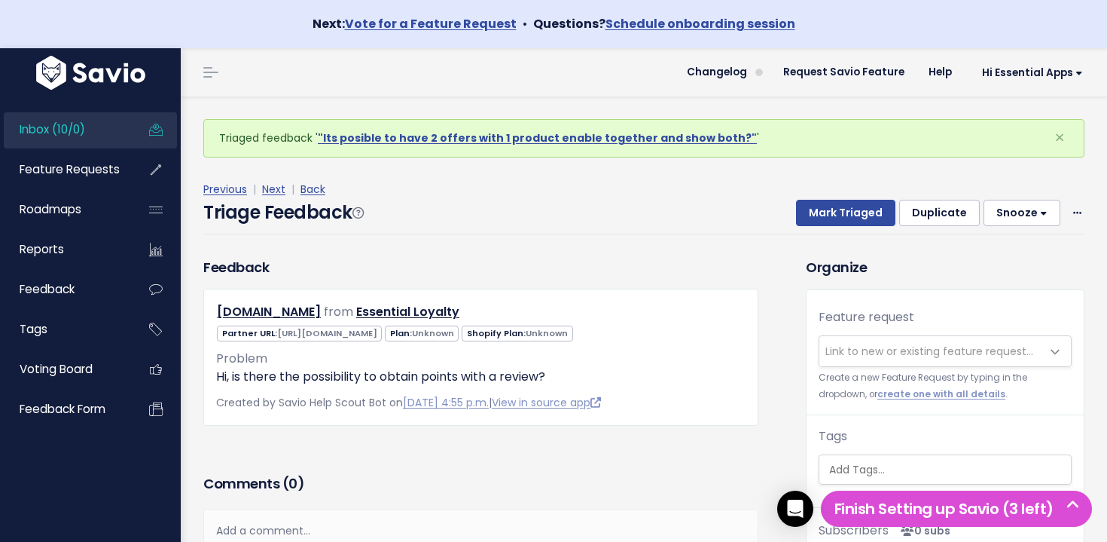
drag, startPoint x: 74, startPoint y: 111, endPoint x: 85, endPoint y: 111, distance: 11.3
click at [78, 111] on div "Inbox (10/0) Feature Requests Roadmaps Reports" at bounding box center [90, 268] width 181 height 350
click at [84, 115] on link "Inbox (10/0)" at bounding box center [64, 129] width 121 height 35
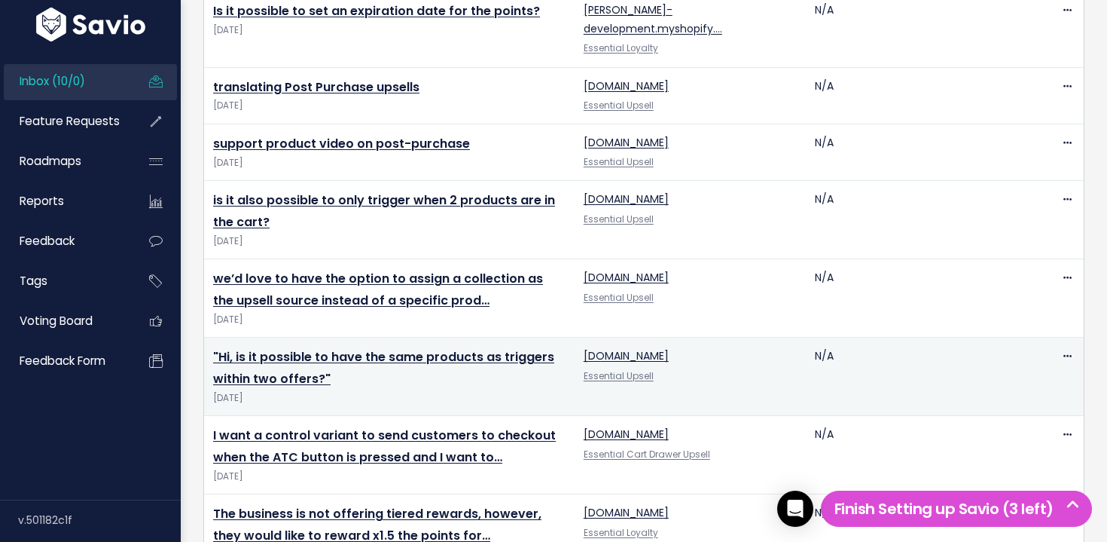
scroll to position [778, 0]
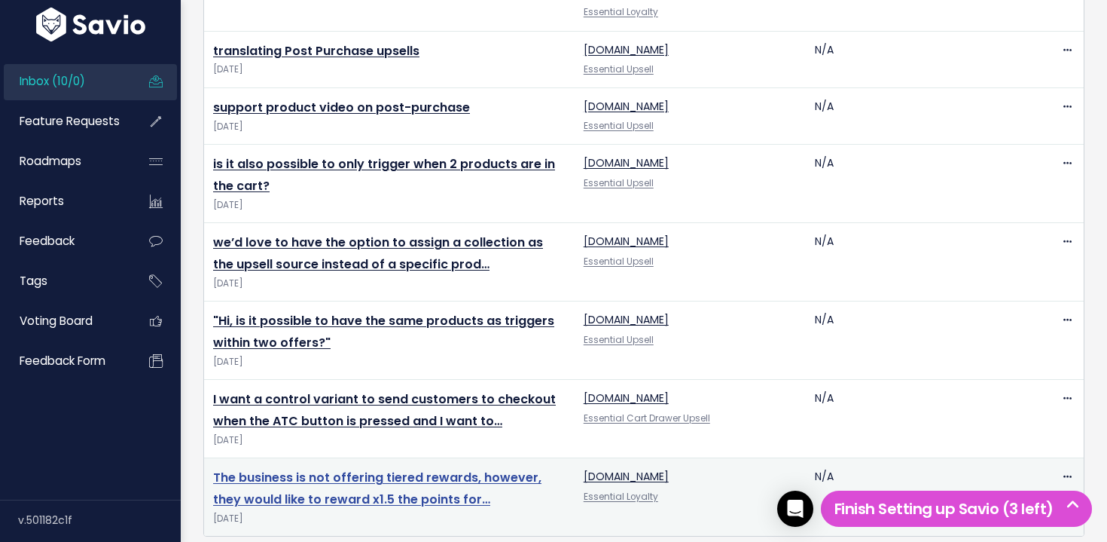
click at [299, 469] on link "The business is not offering tiered rewards, however, they would like to reward…" at bounding box center [377, 488] width 328 height 39
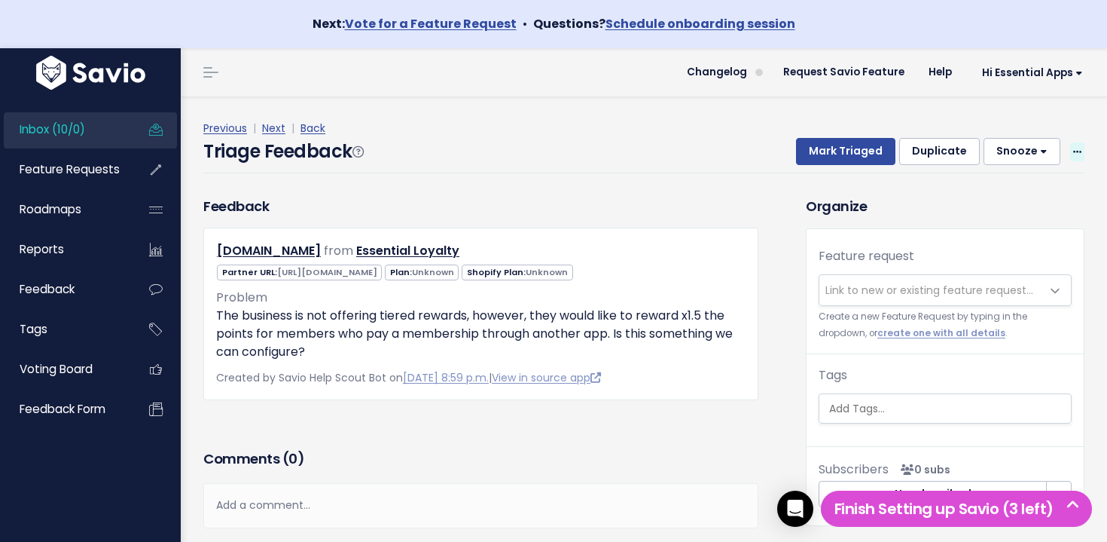
click at [1080, 142] on span at bounding box center [1077, 151] width 14 height 19
click at [996, 231] on link "Delete" at bounding box center [1017, 222] width 108 height 29
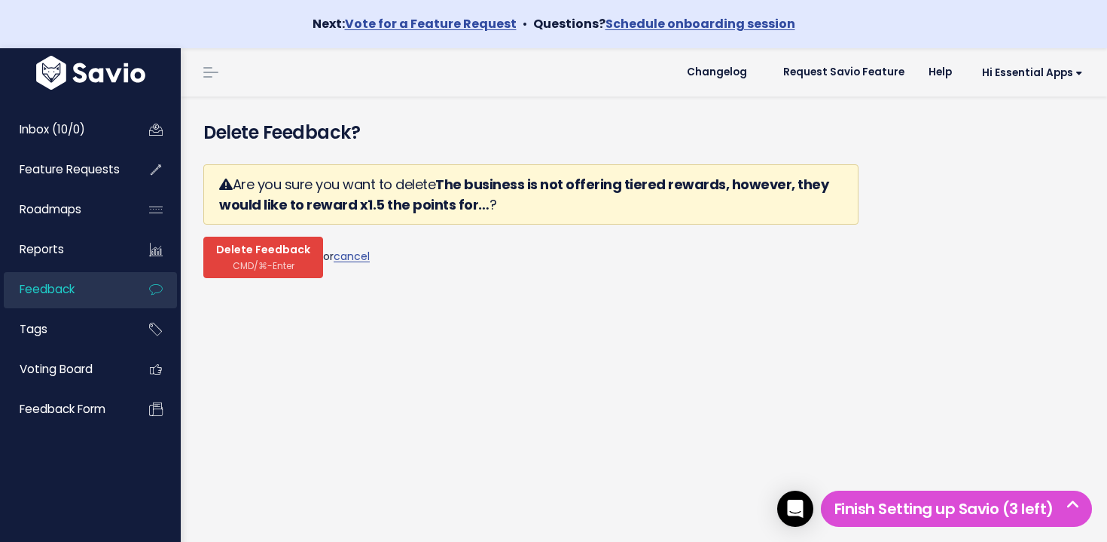
click at [254, 250] on span "Delete Feedback" at bounding box center [263, 250] width 94 height 14
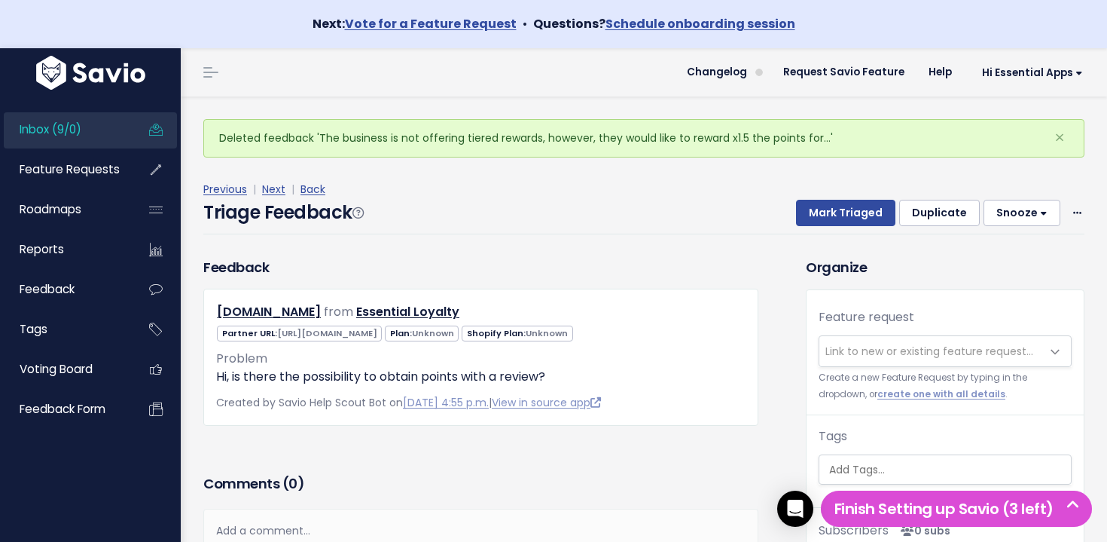
click at [908, 340] on span "Link to new or existing feature request..." at bounding box center [930, 351] width 221 height 30
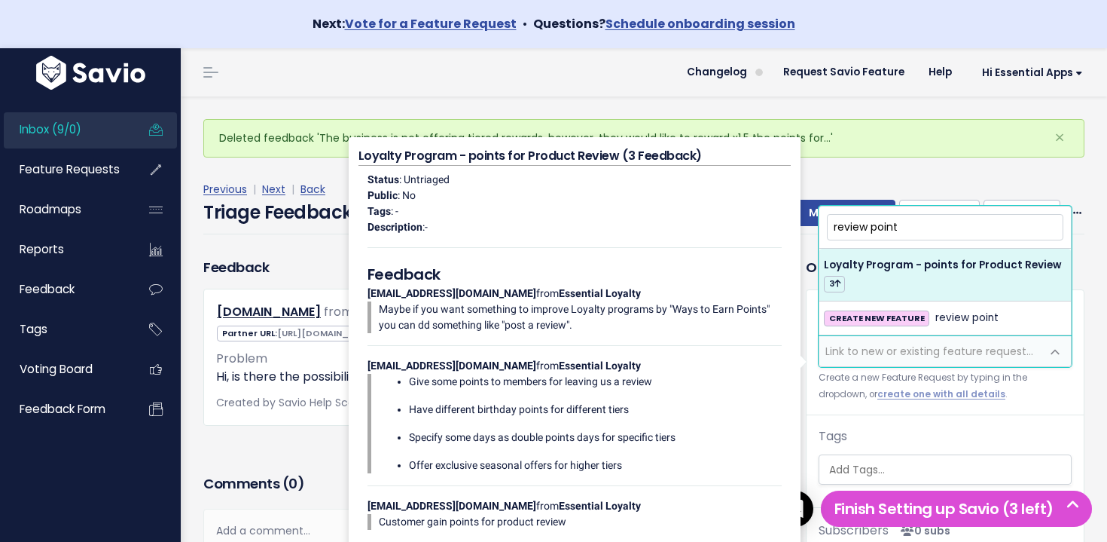
type input "review point"
select select "64476"
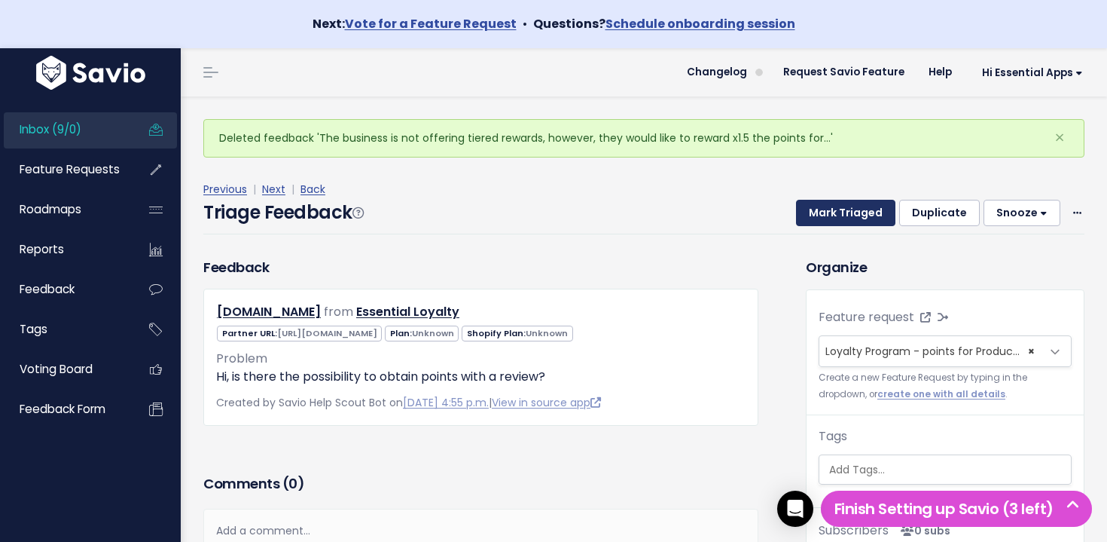
click at [854, 218] on button "Mark Triaged" at bounding box center [845, 213] width 99 height 27
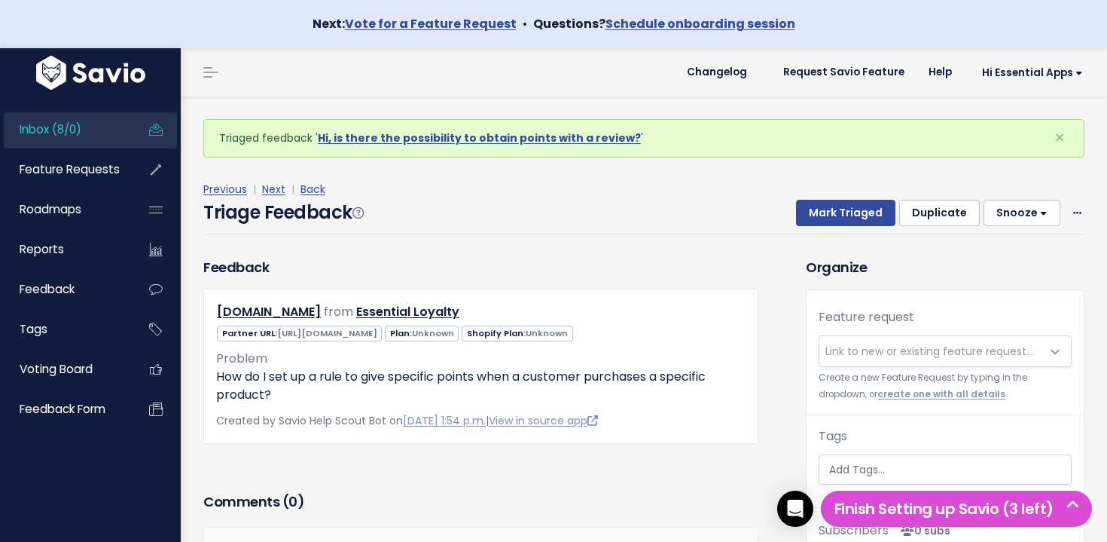
click at [106, 127] on link "Inbox (8/0)" at bounding box center [64, 129] width 121 height 35
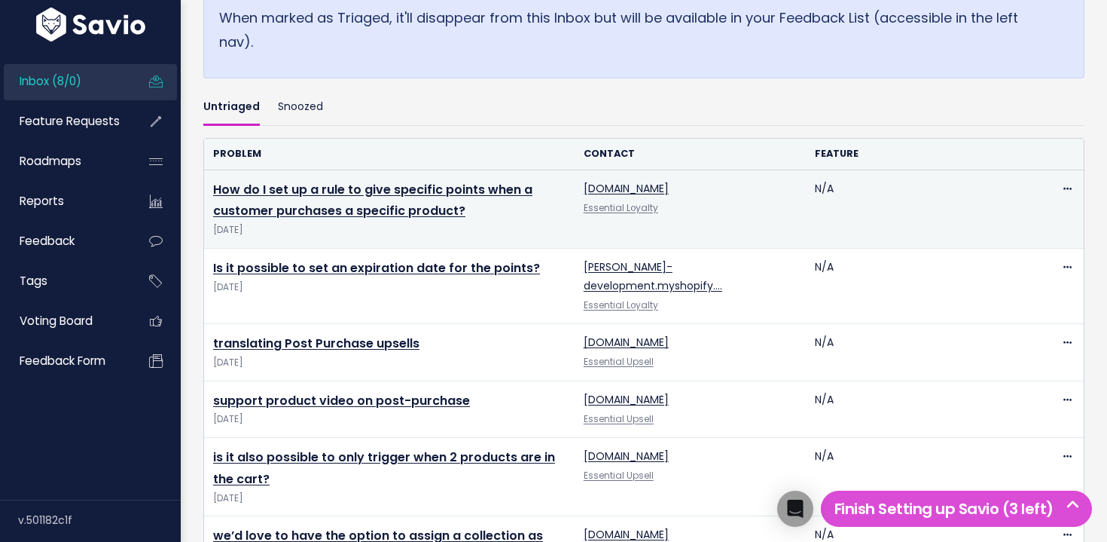
scroll to position [643, 0]
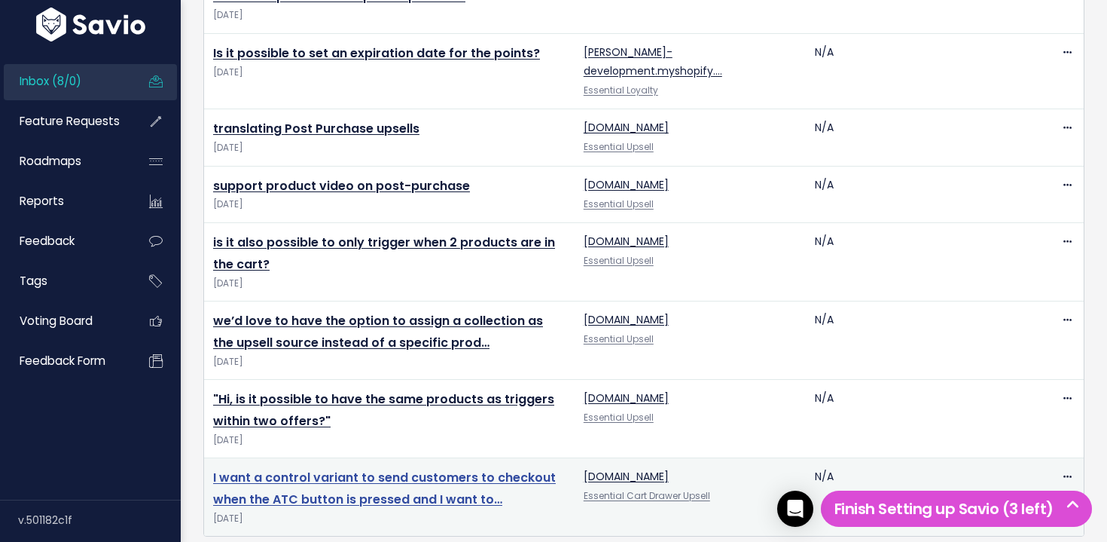
click at [459, 469] on link "I want a control variant to send customers to checkout when the ATC button is p…" at bounding box center [384, 488] width 343 height 39
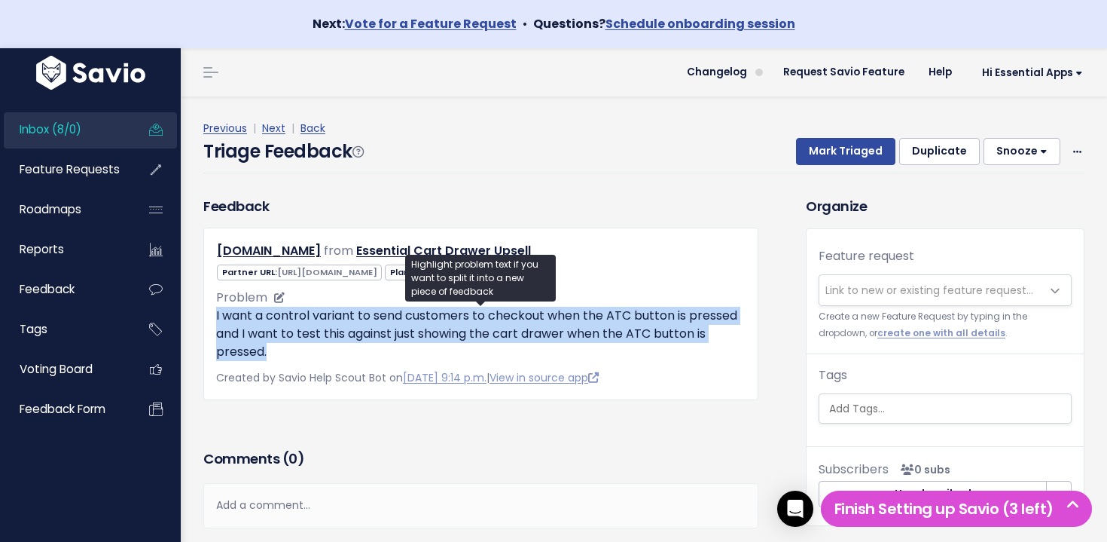
drag, startPoint x: 209, startPoint y: 314, endPoint x: 330, endPoint y: 357, distance: 127.9
click at [330, 357] on div "fviaic-9a.myshopify.com from Essential Cart Drawer Upsell Unknown Basic" at bounding box center [480, 313] width 555 height 172
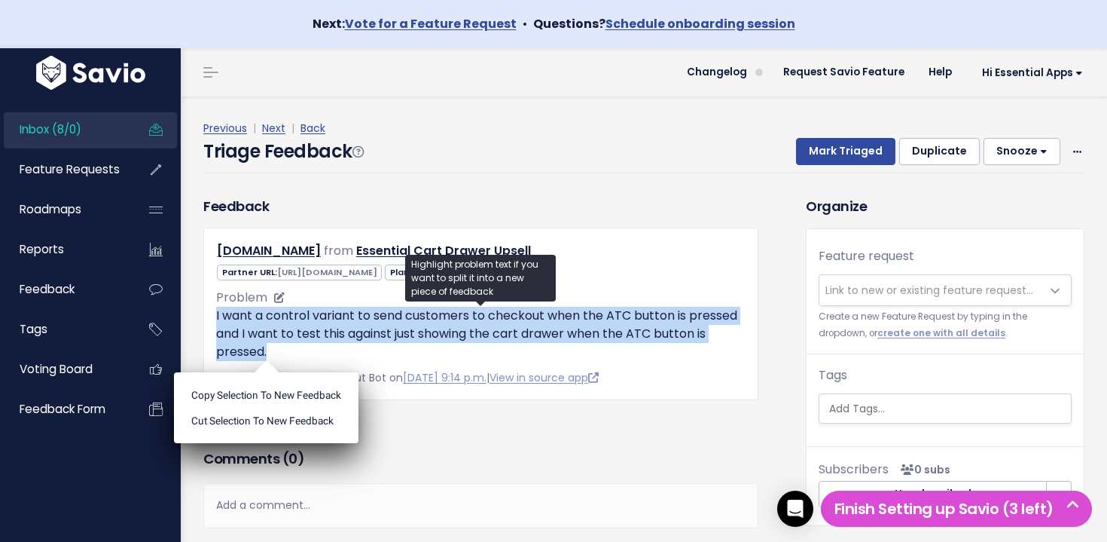
click at [330, 357] on p "I want a control variant to send customers to checkout when the ATC button is p…" at bounding box center [481, 334] width 530 height 54
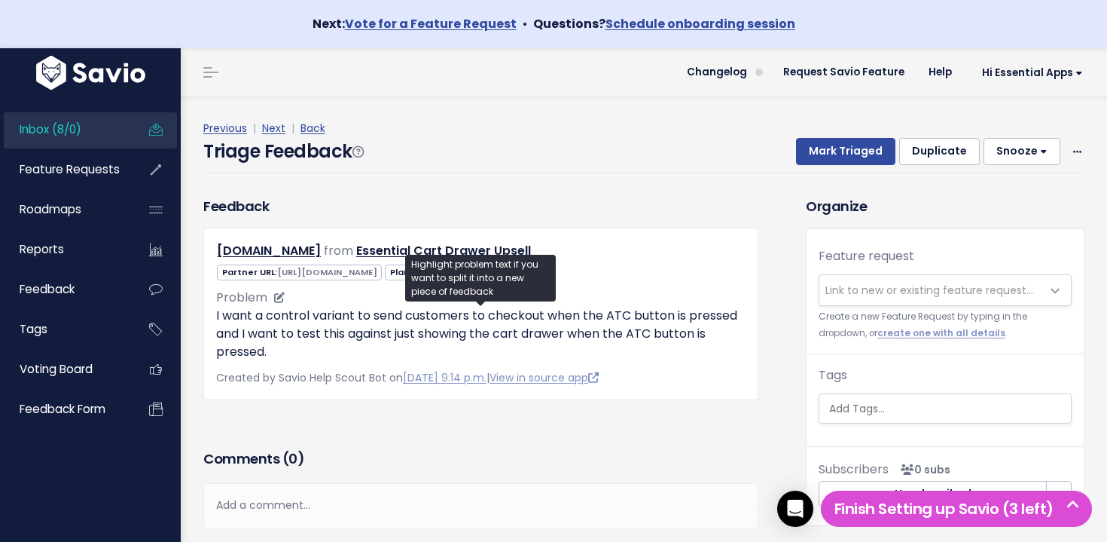
click at [334, 333] on p "I want a control variant to send customers to checkout when the ATC button is p…" at bounding box center [481, 334] width 530 height 54
click at [350, 360] on p "I want a control variant to send customers to checkout when the ATC button is p…" at bounding box center [481, 334] width 530 height 54
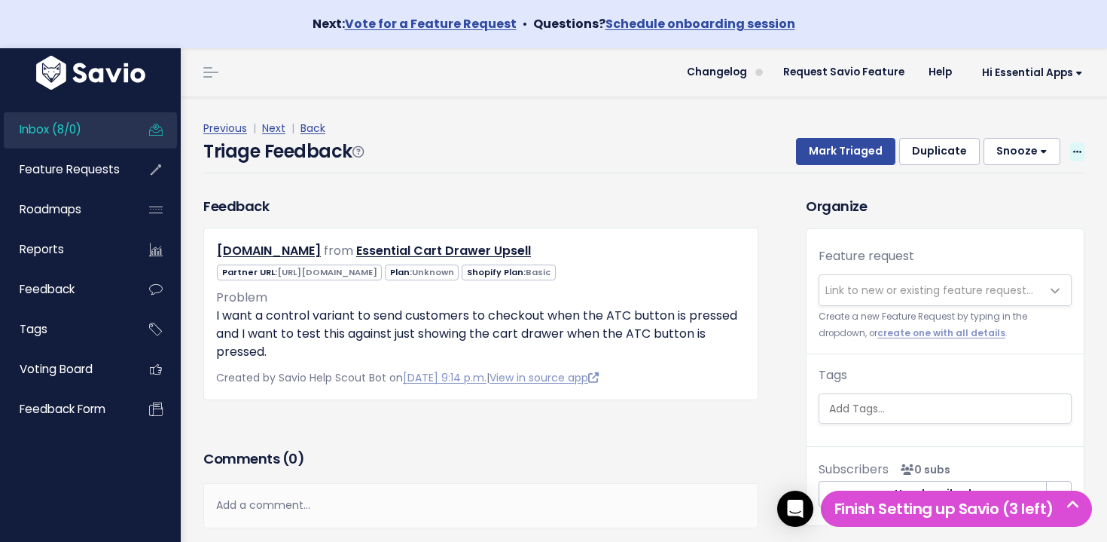
click at [1082, 154] on span at bounding box center [1077, 151] width 14 height 19
drag, startPoint x: 992, startPoint y: 224, endPoint x: 981, endPoint y: 227, distance: 11.7
click at [991, 225] on link "Delete" at bounding box center [1017, 222] width 108 height 29
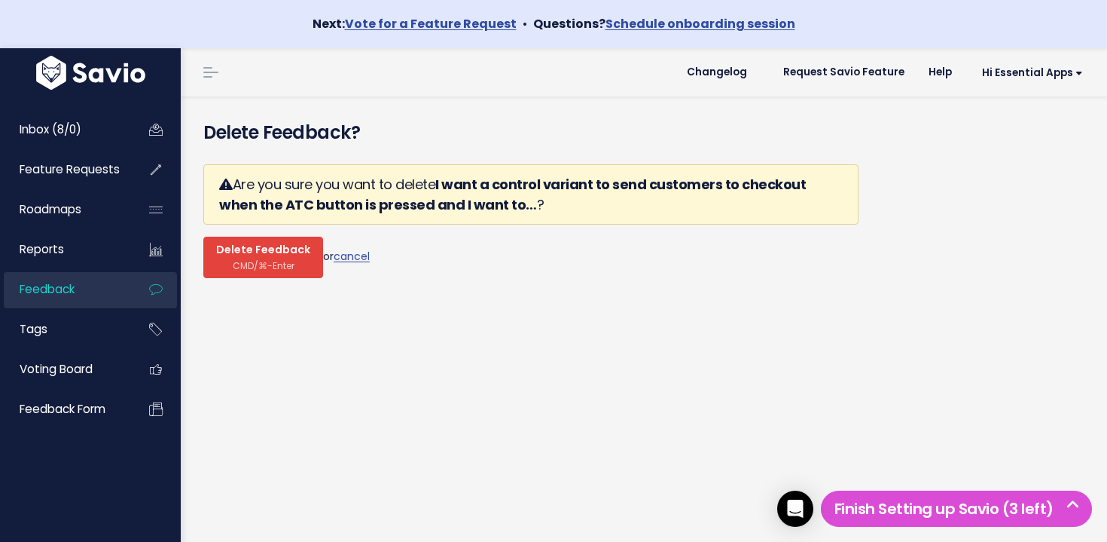
click at [283, 264] on span "CMD/⌘-Enter" at bounding box center [264, 265] width 62 height 11
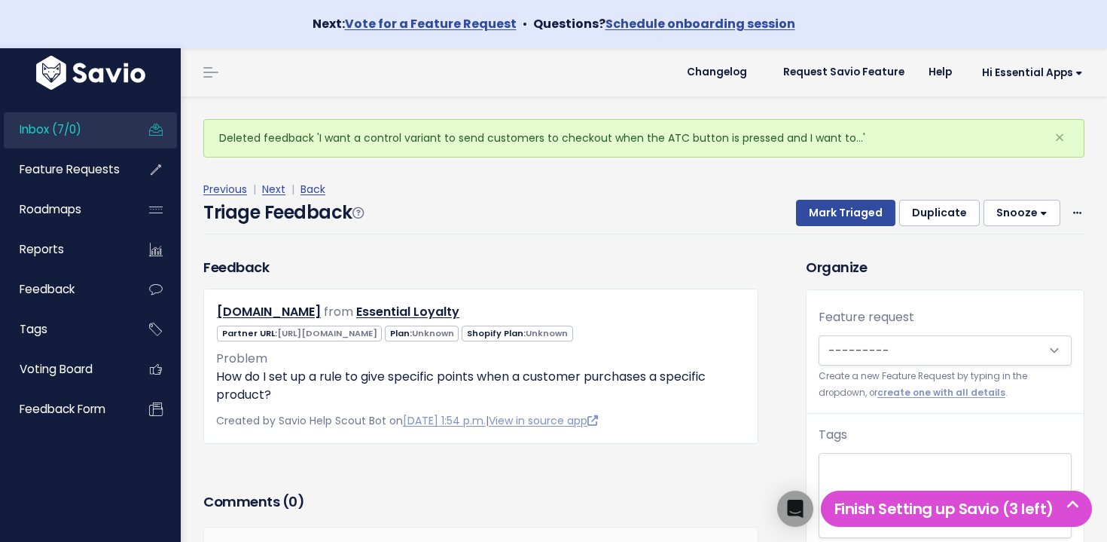
click at [93, 134] on link "Inbox (7/0)" at bounding box center [64, 129] width 121 height 35
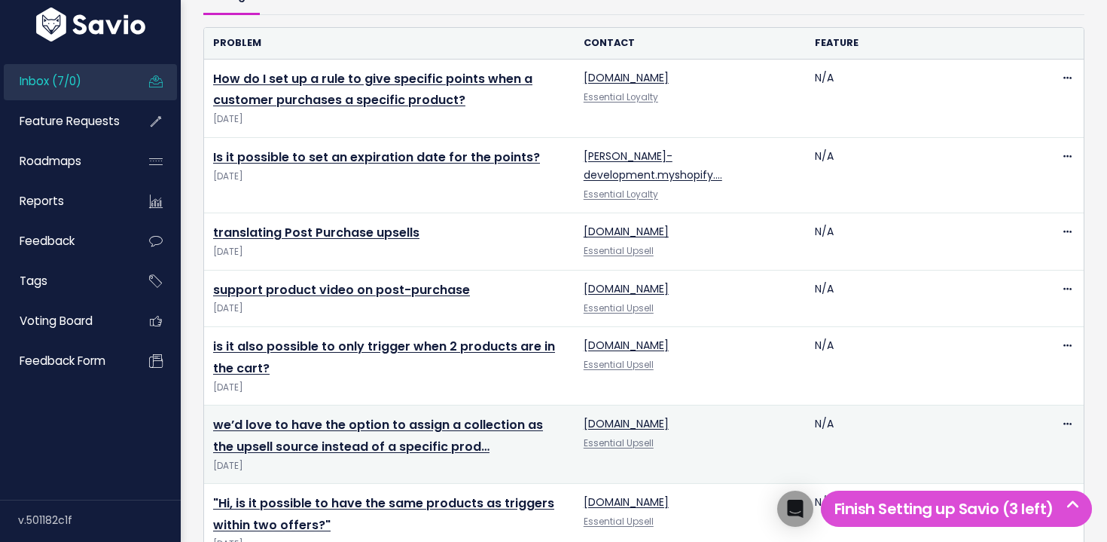
scroll to position [565, 0]
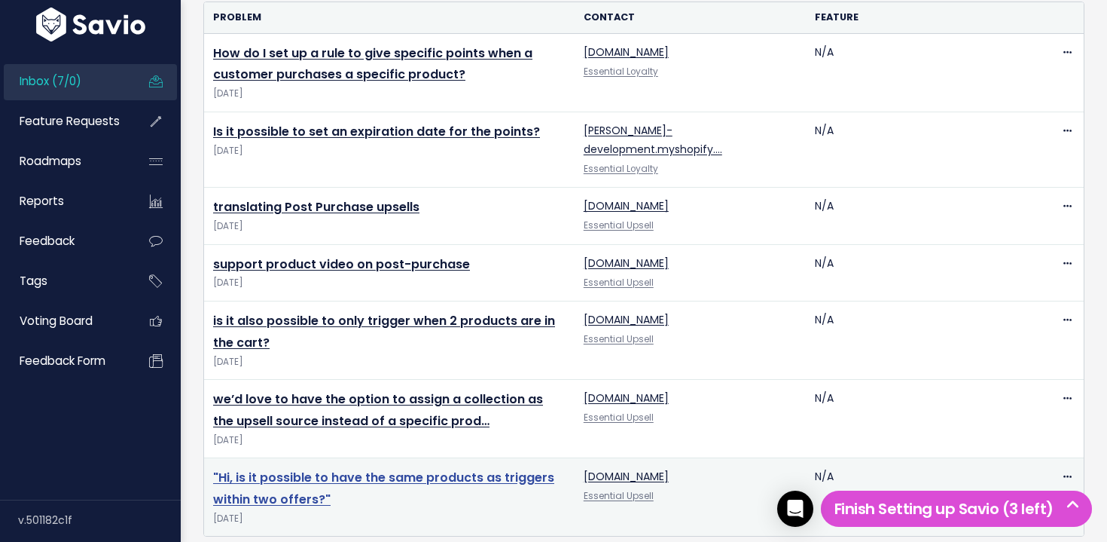
click at [310, 469] on link ""Hi, is it possible to have the same products as triggers within two offers?"" at bounding box center [383, 488] width 341 height 39
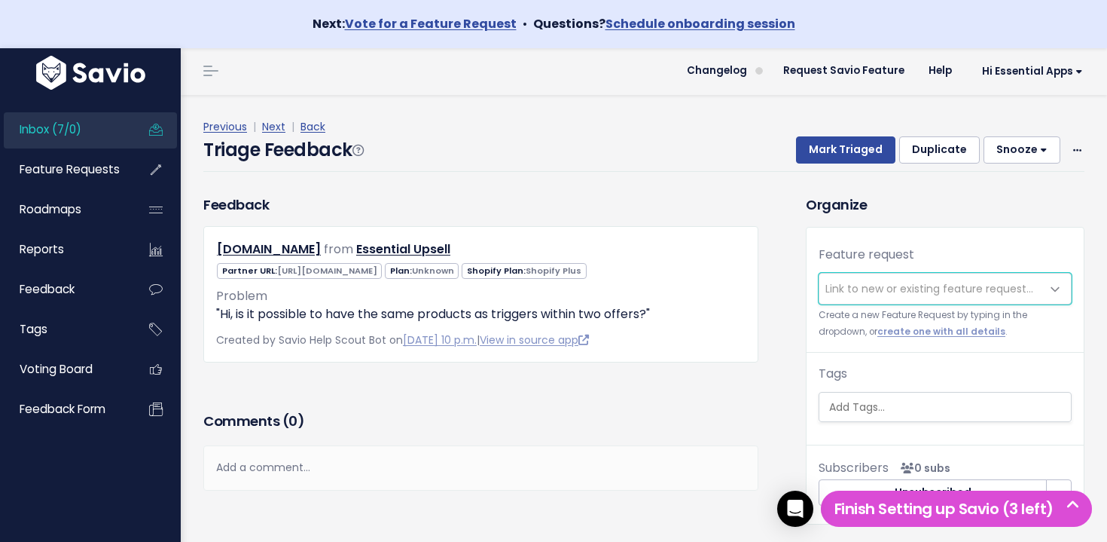
scroll to position [5, 0]
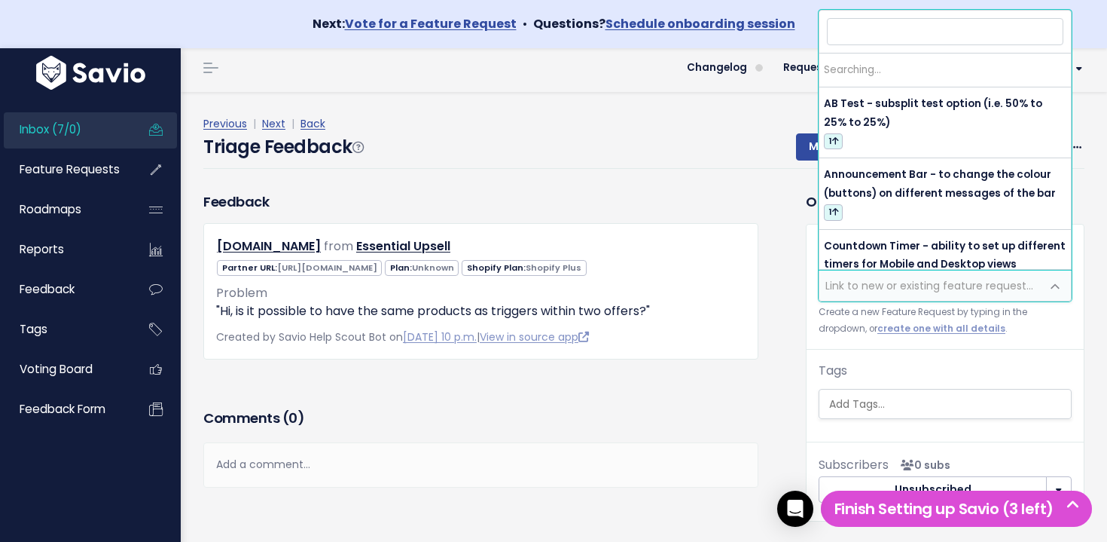
click at [902, 282] on span "Link to new or existing feature request..." at bounding box center [930, 285] width 208 height 15
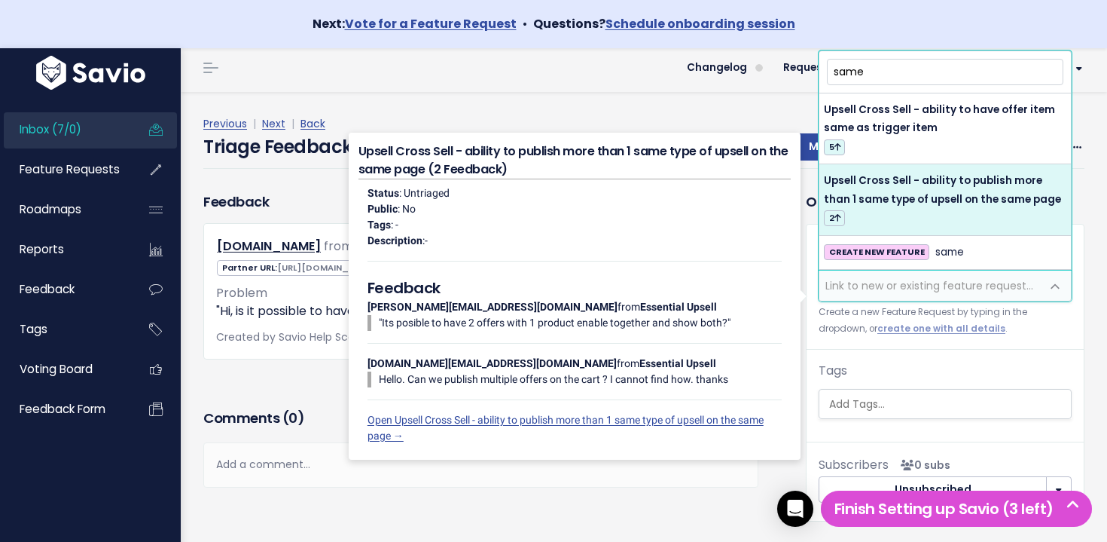
type input "same"
select select "64644"
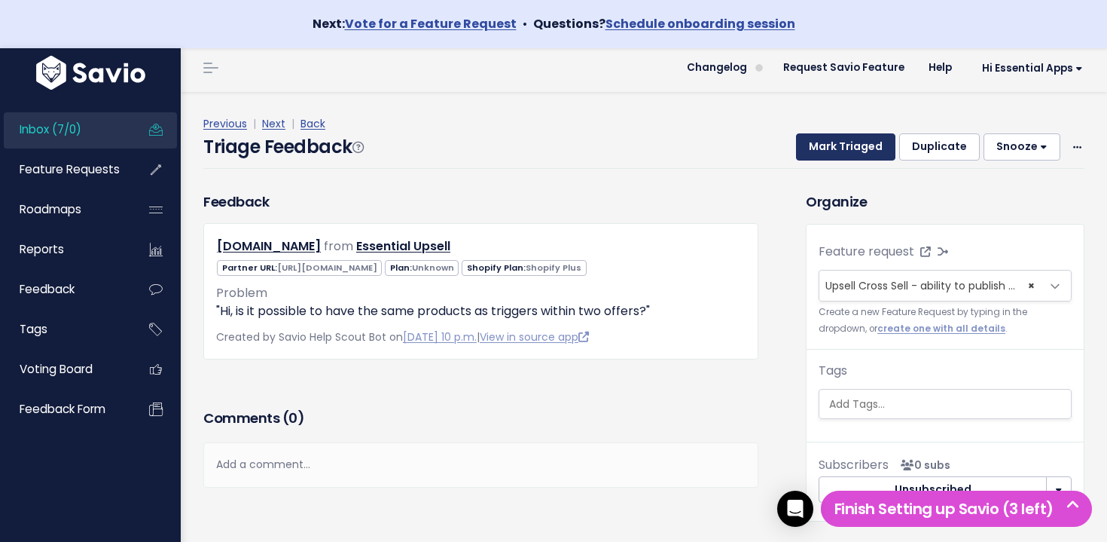
click at [853, 155] on button "Mark Triaged" at bounding box center [845, 146] width 99 height 27
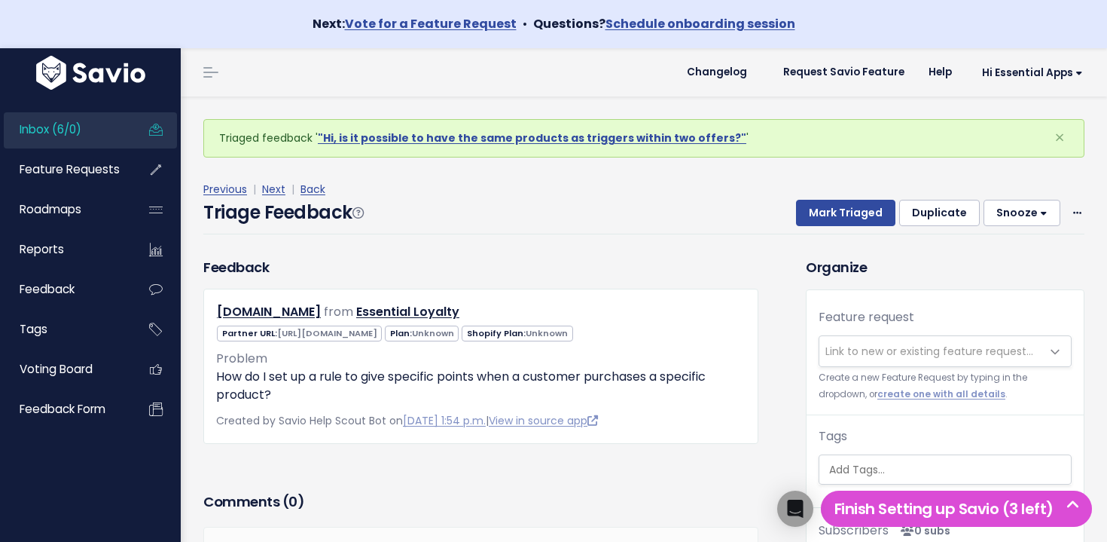
click at [102, 133] on link "Inbox (6/0)" at bounding box center [64, 129] width 121 height 35
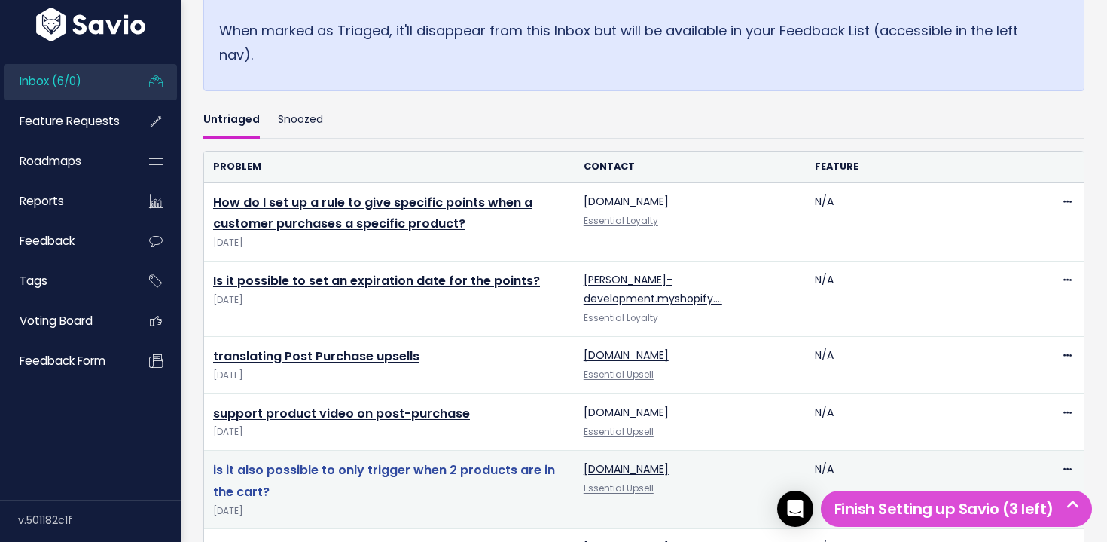
scroll to position [487, 0]
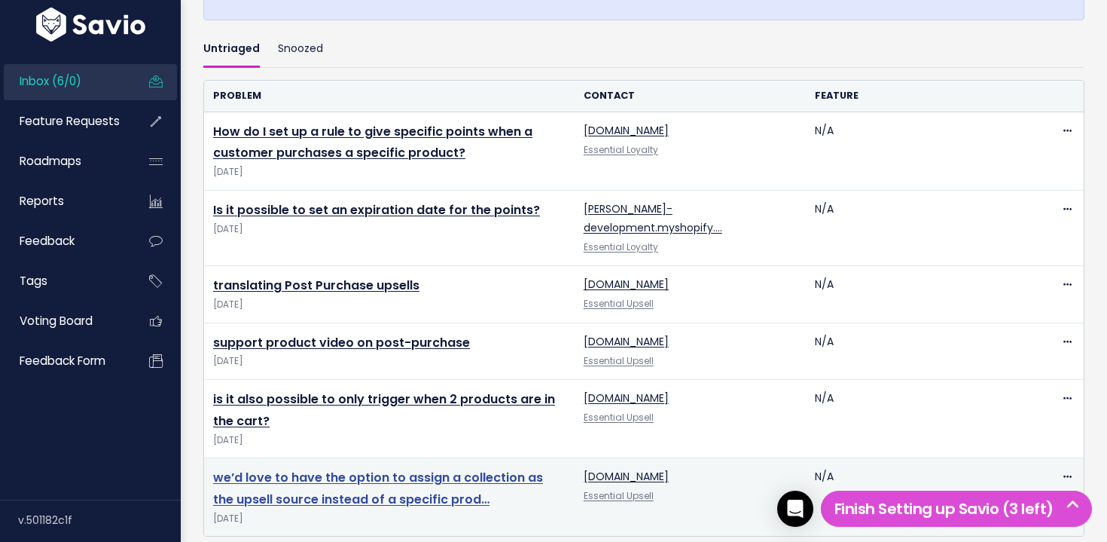
click at [414, 469] on link "we’d love to have the option to assign a collection as the upsell source instea…" at bounding box center [378, 488] width 330 height 39
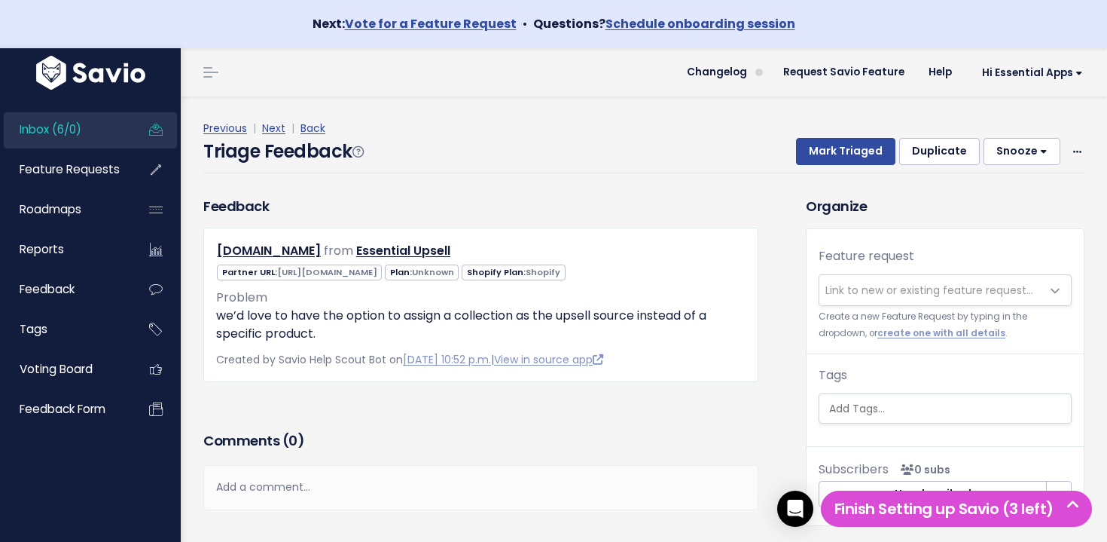
click at [892, 290] on span "Link to new or existing feature request..." at bounding box center [930, 289] width 208 height 15
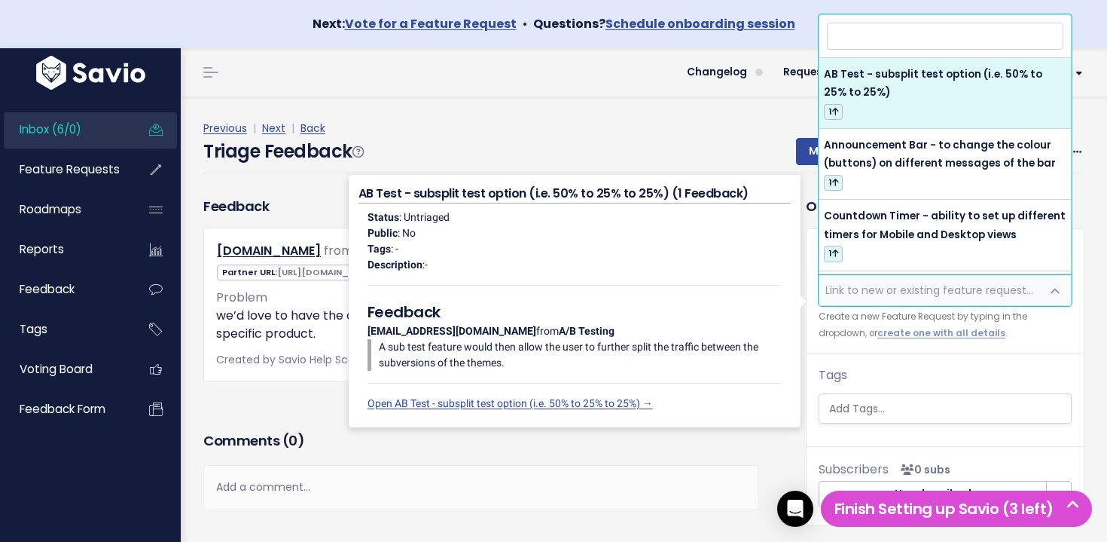
drag, startPoint x: 743, startPoint y: 130, endPoint x: 778, endPoint y: 153, distance: 42.4
click at [743, 130] on div "Previous | Next | Back" at bounding box center [643, 128] width 881 height 19
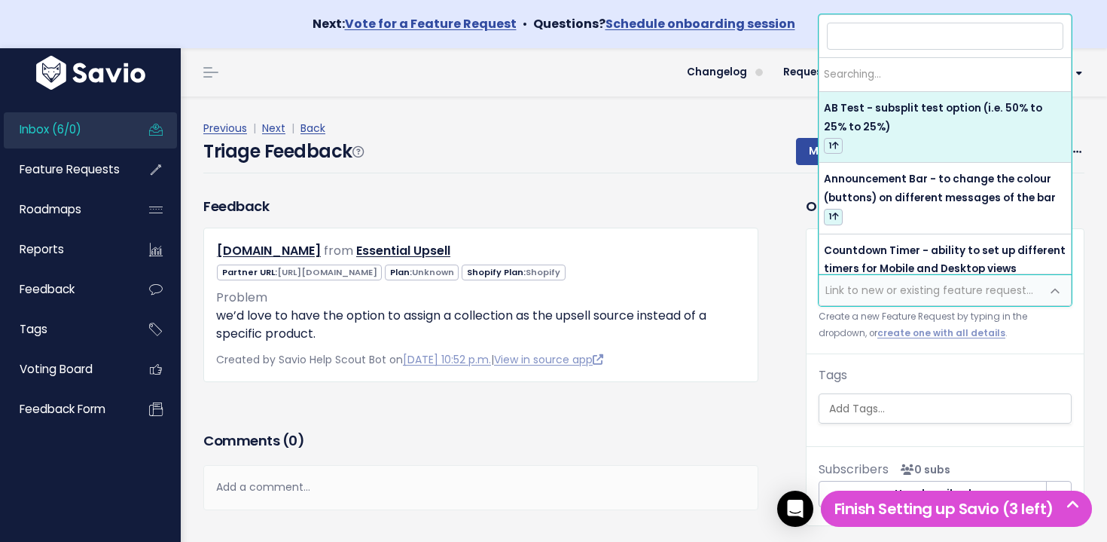
click at [913, 278] on span "Link to new or existing feature request..." at bounding box center [930, 290] width 221 height 30
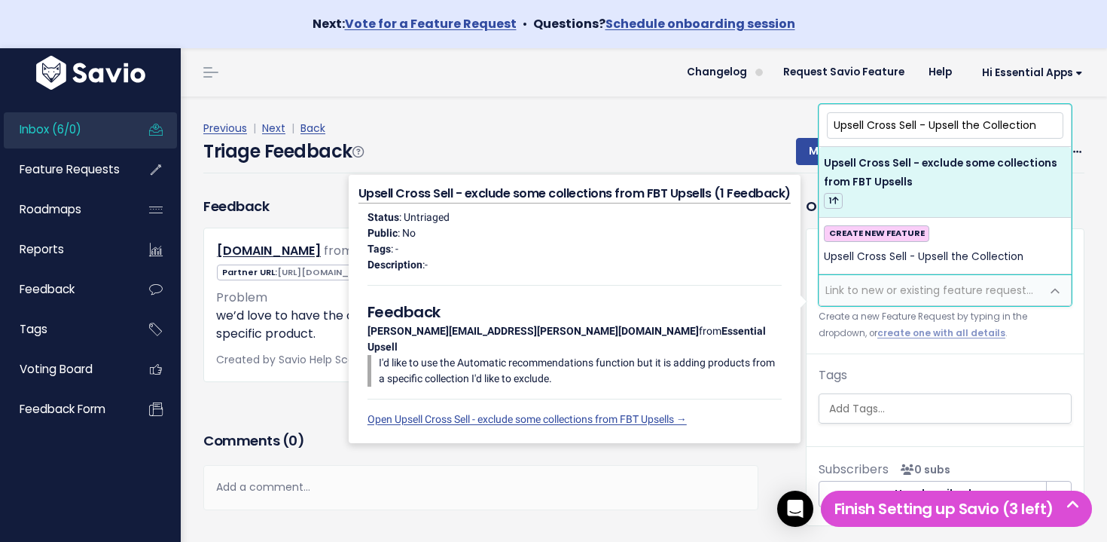
click at [975, 124] on input "Upsell Cross Sell - Upsell the Collection" at bounding box center [945, 125] width 237 height 26
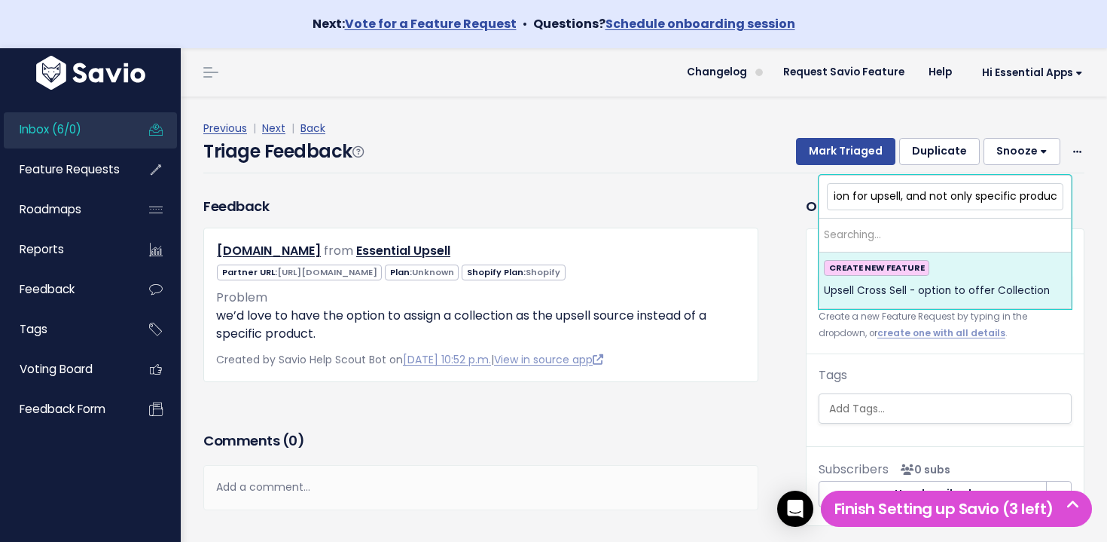
scroll to position [0, 218]
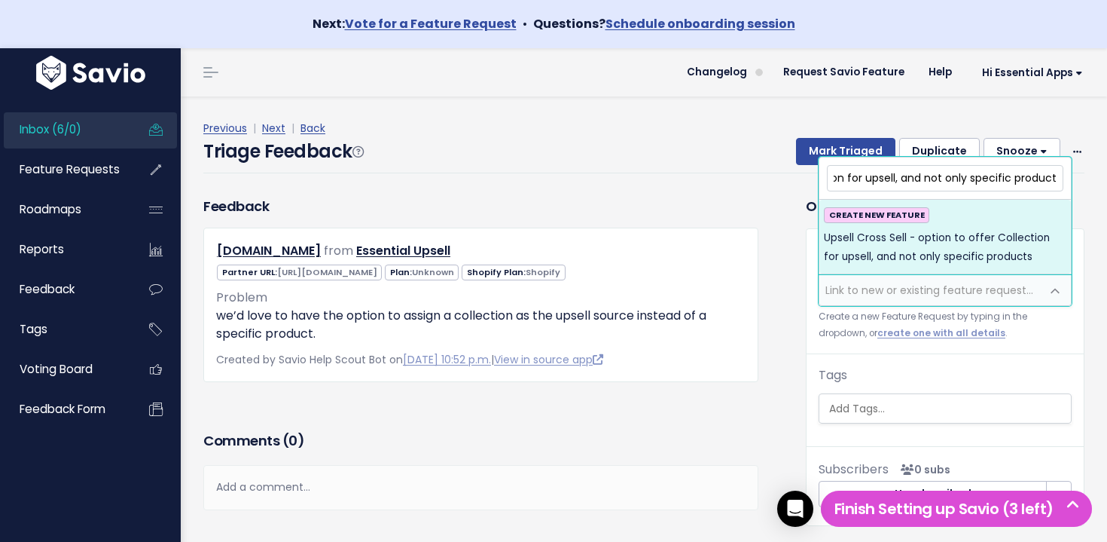
type input "Upsell Cross Sell - option to offer Collection for upsell, and not only specifi…"
click at [893, 245] on span "Upsell Cross Sell - option to offer Collection for upsell, and not only specifi…" at bounding box center [945, 247] width 243 height 37
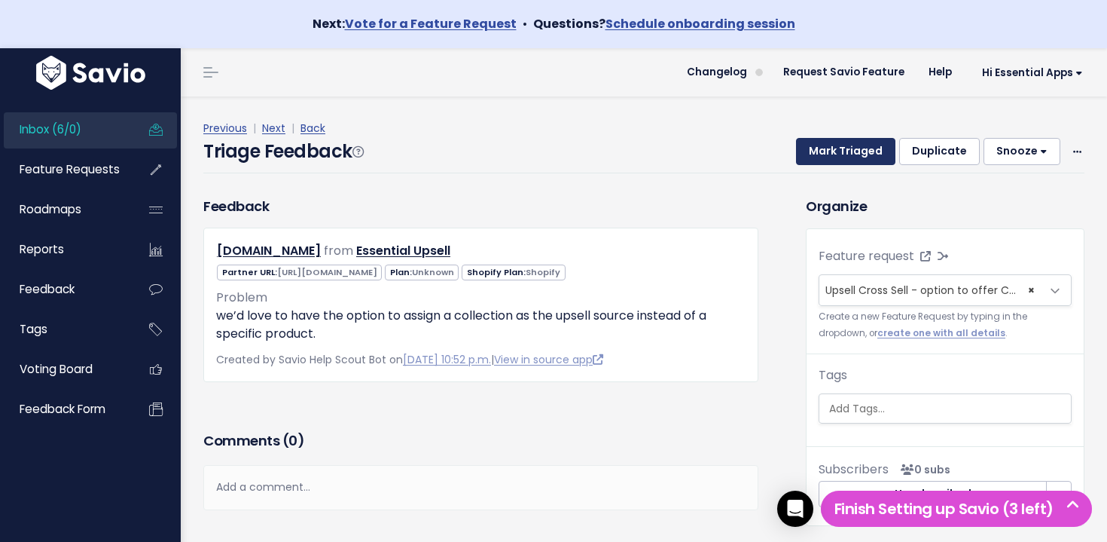
click at [840, 148] on button "Mark Triaged" at bounding box center [845, 151] width 99 height 27
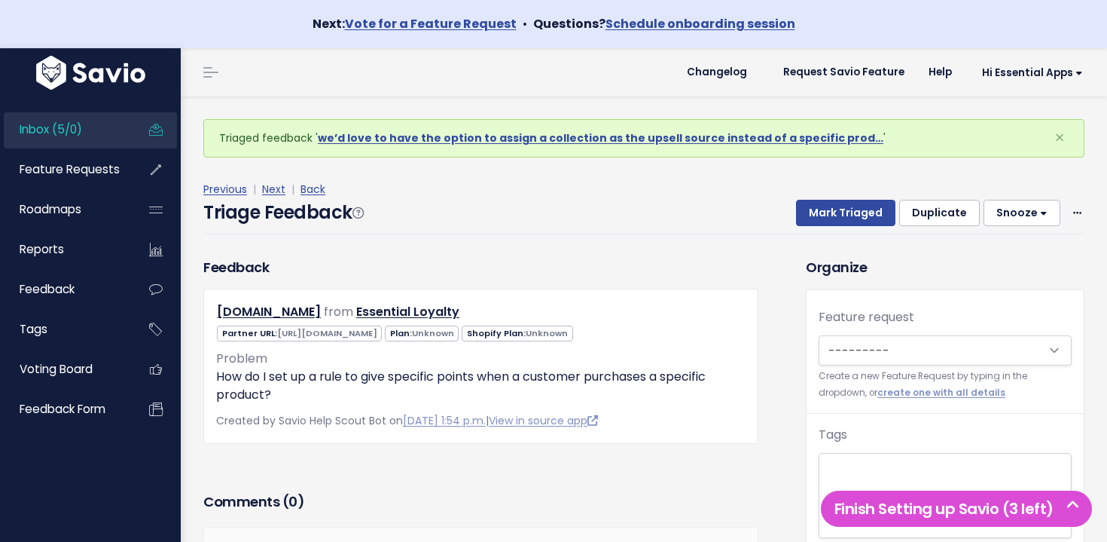
click at [84, 124] on link "Inbox (5/0)" at bounding box center [64, 129] width 121 height 35
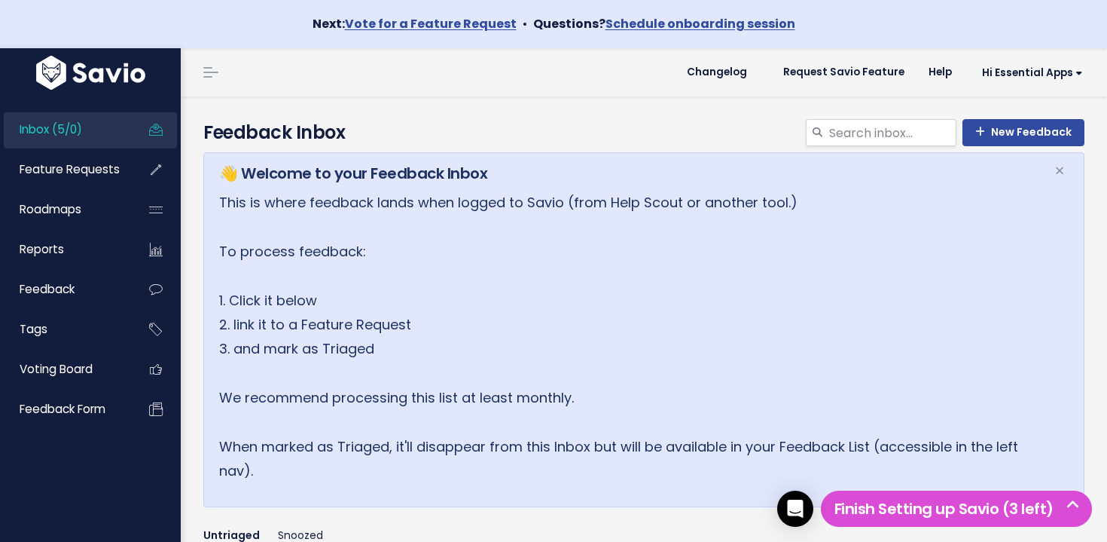
scroll to position [529, 0]
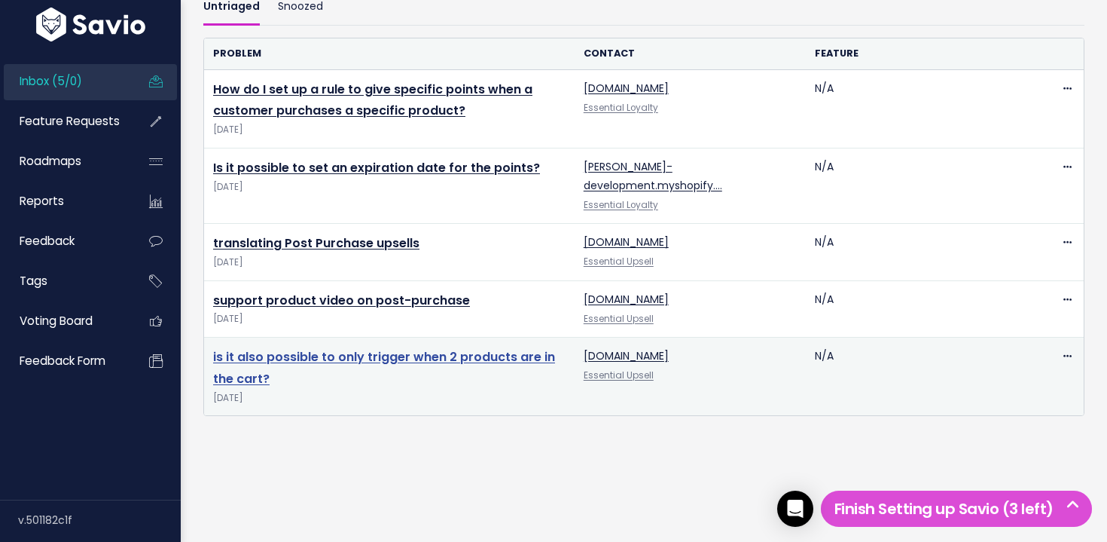
click at [371, 348] on link "is it also possible to only trigger when 2 products are in the cart?" at bounding box center [384, 367] width 342 height 39
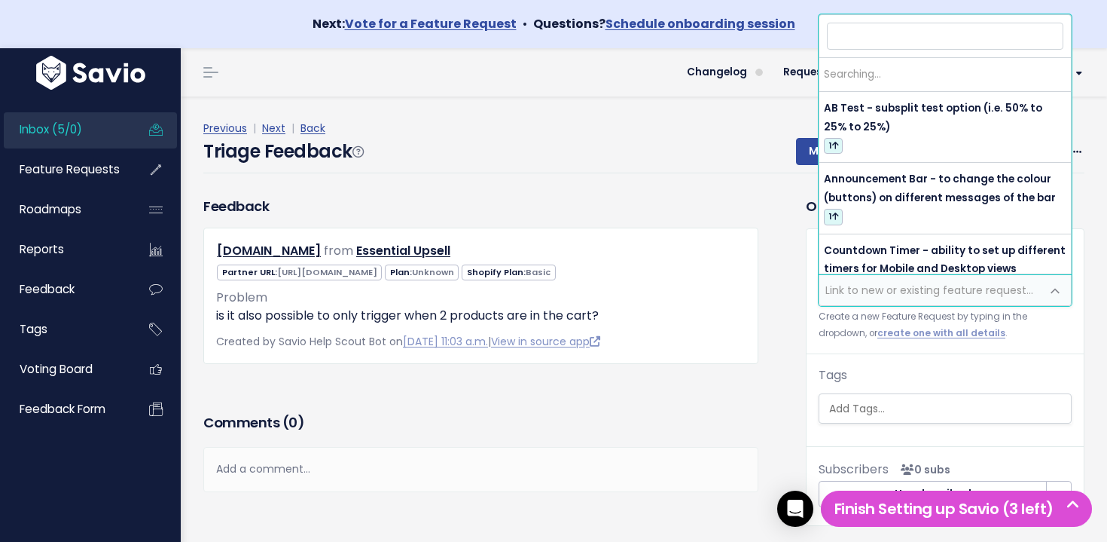
click at [935, 298] on span "Link to new or existing feature request..." at bounding box center [930, 290] width 221 height 30
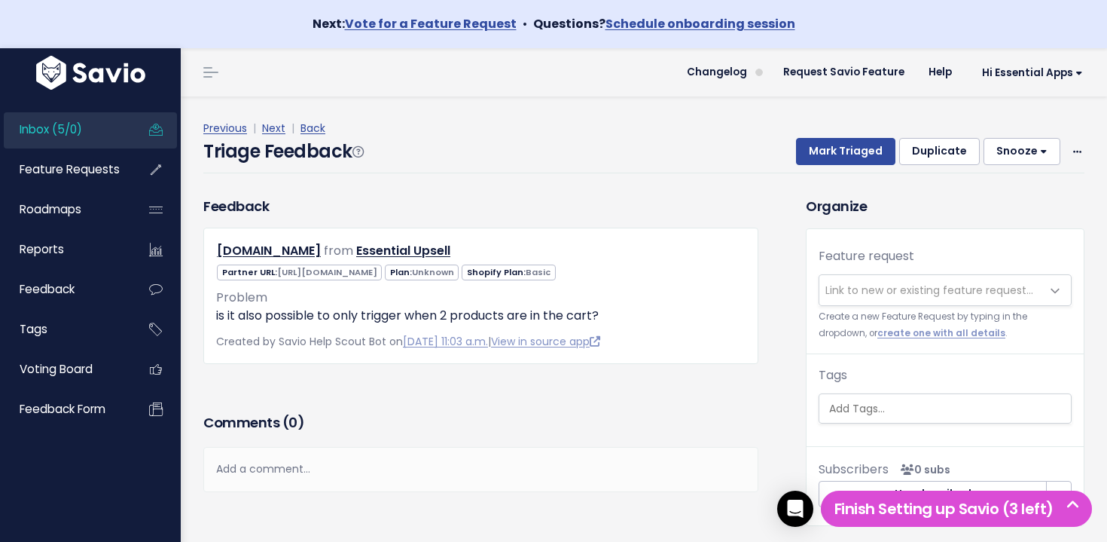
click at [716, 154] on div "Triage Feedback Mark Triaged Duplicate [GEOGRAPHIC_DATA] 1 day 3 days 7 days 14…" at bounding box center [643, 155] width 881 height 35
click at [1082, 148] on span at bounding box center [1077, 151] width 14 height 19
click at [1003, 226] on link "Delete" at bounding box center [1017, 222] width 108 height 29
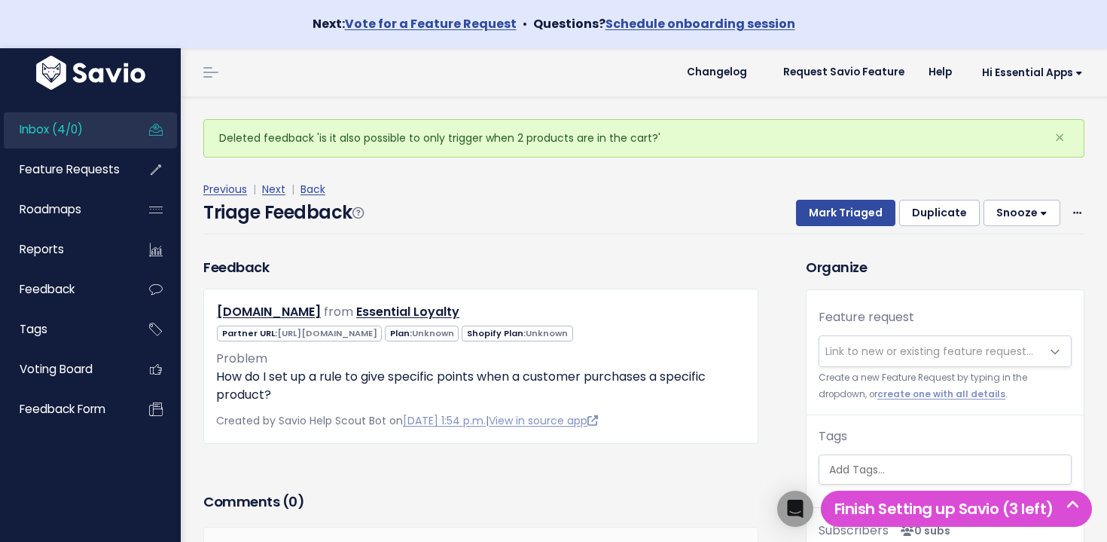
click at [88, 130] on link "Inbox (4/0)" at bounding box center [64, 129] width 121 height 35
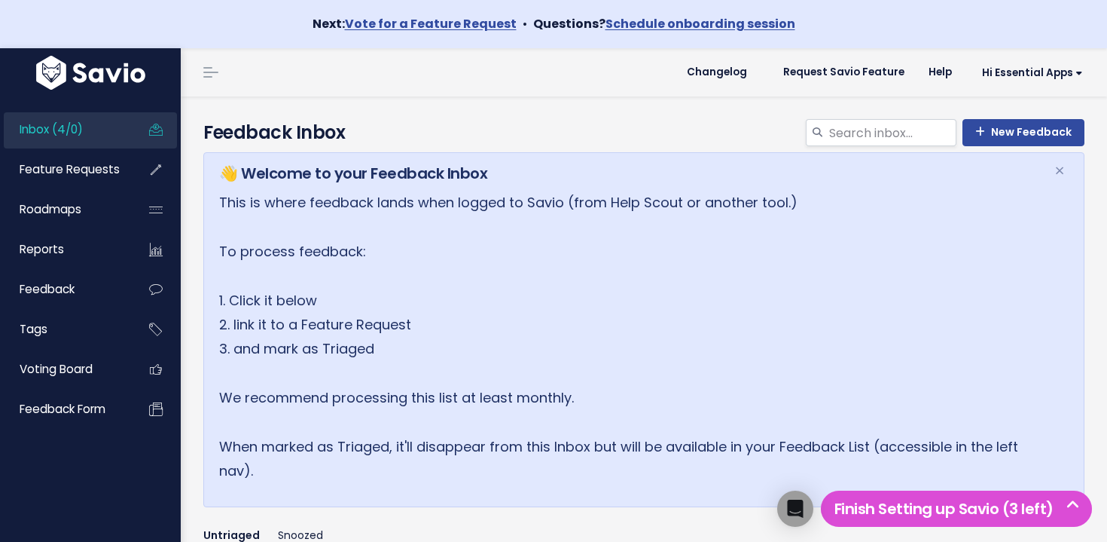
scroll to position [450, 0]
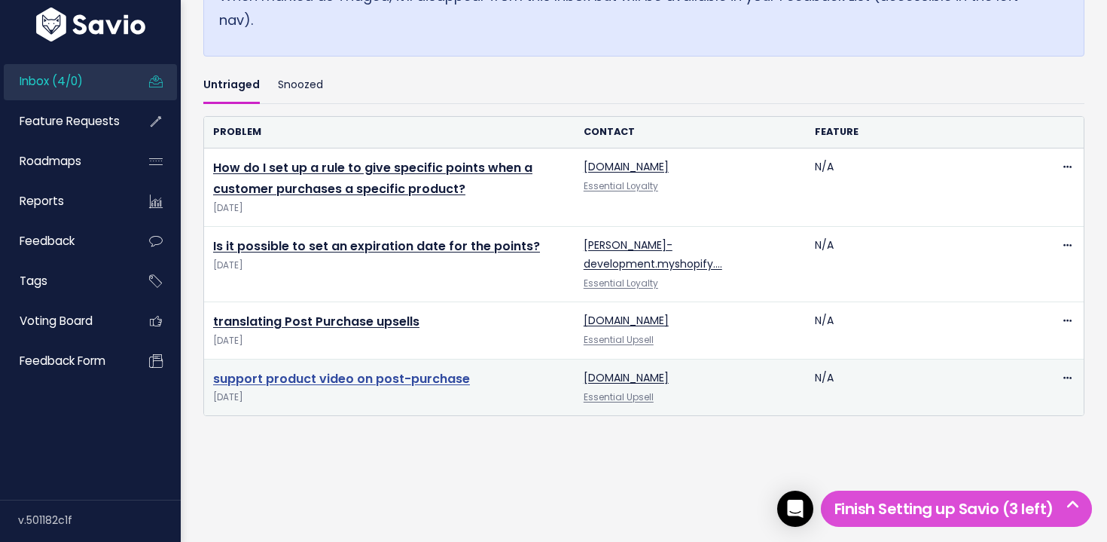
click at [280, 370] on link "support product video on post-purchase" at bounding box center [341, 378] width 257 height 17
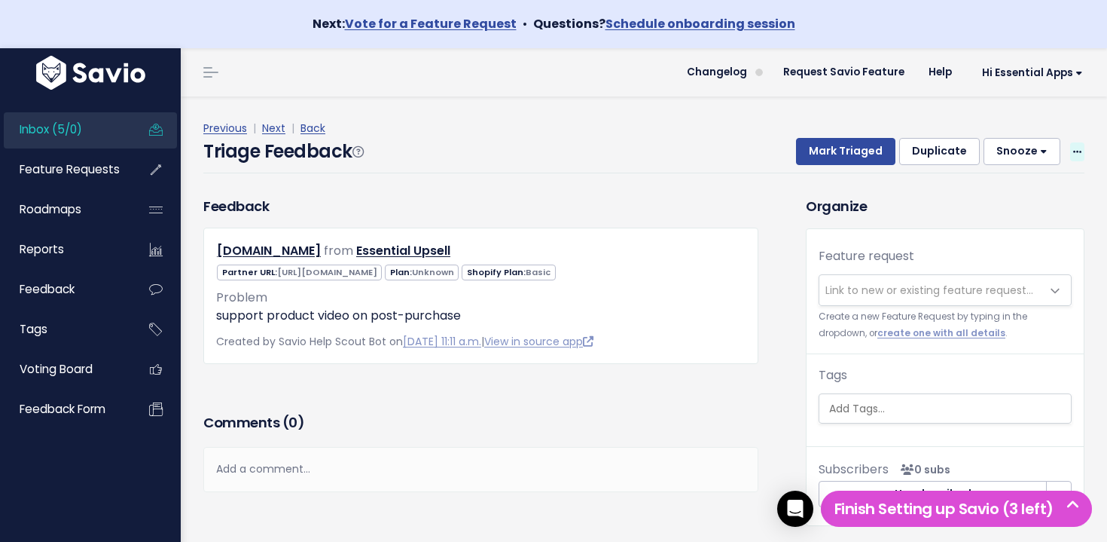
click at [1076, 153] on icon at bounding box center [1077, 153] width 8 height 10
click at [987, 197] on link "Edit" at bounding box center [1017, 193] width 108 height 29
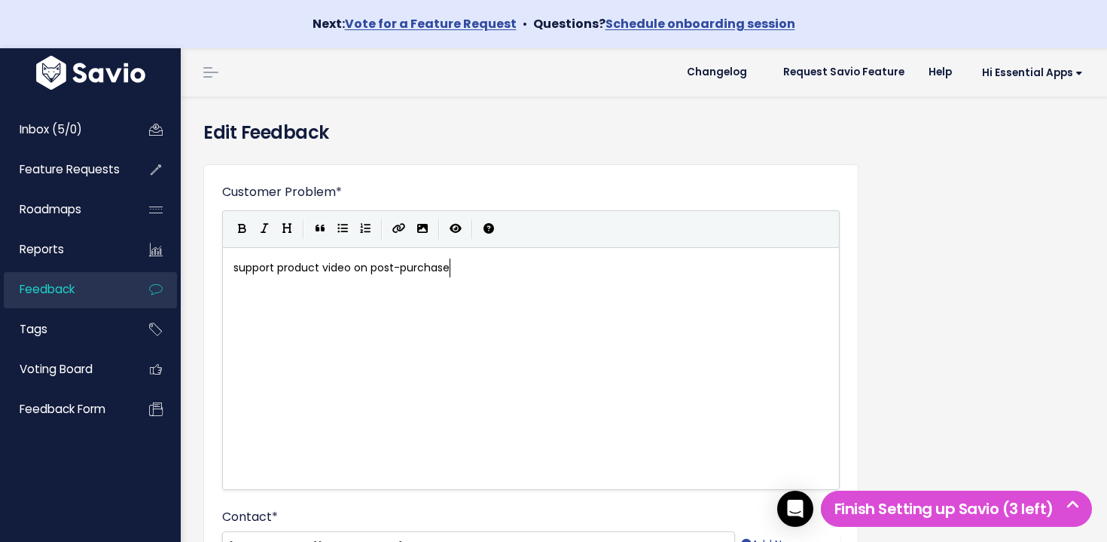
scroll to position [2, 0]
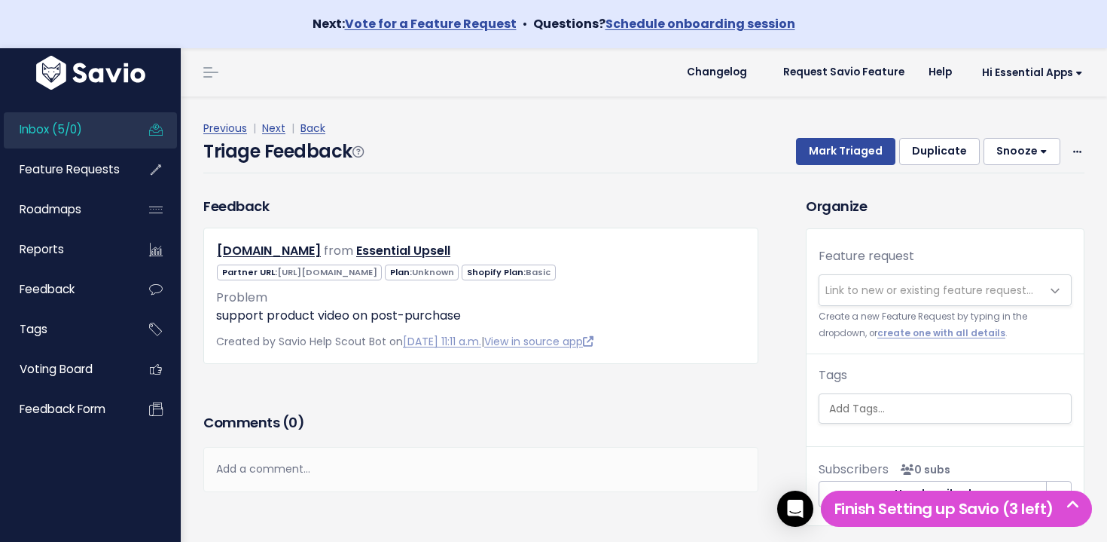
click at [966, 292] on span "Link to new or existing feature request..." at bounding box center [930, 289] width 208 height 15
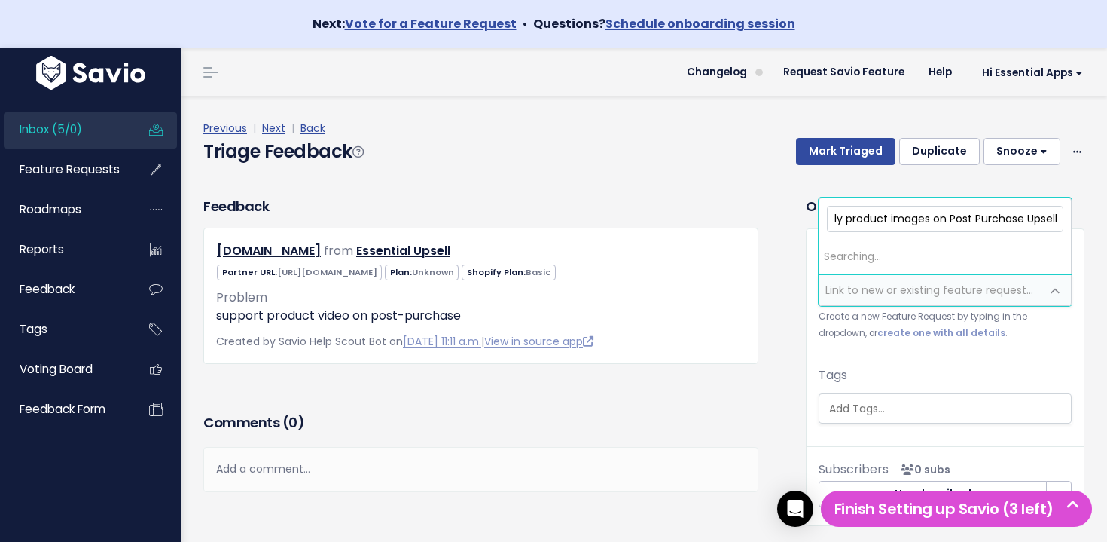
scroll to position [0, 296]
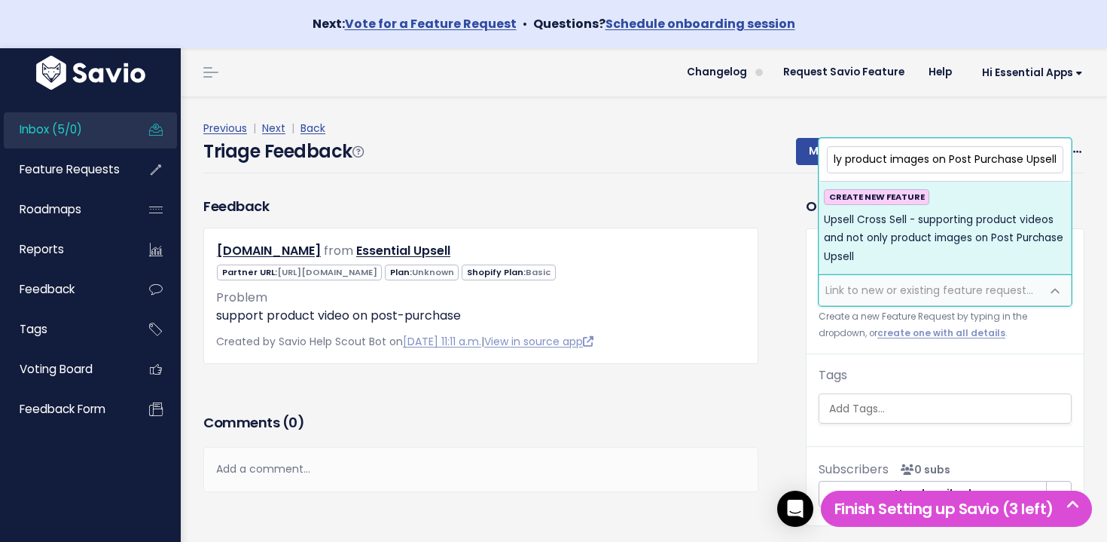
type input "Upsell Cross Sell - supporting product videos and not only product images on Po…"
click at [972, 251] on span "Upsell Cross Sell - supporting product videos and not only product images on Po…" at bounding box center [945, 238] width 243 height 55
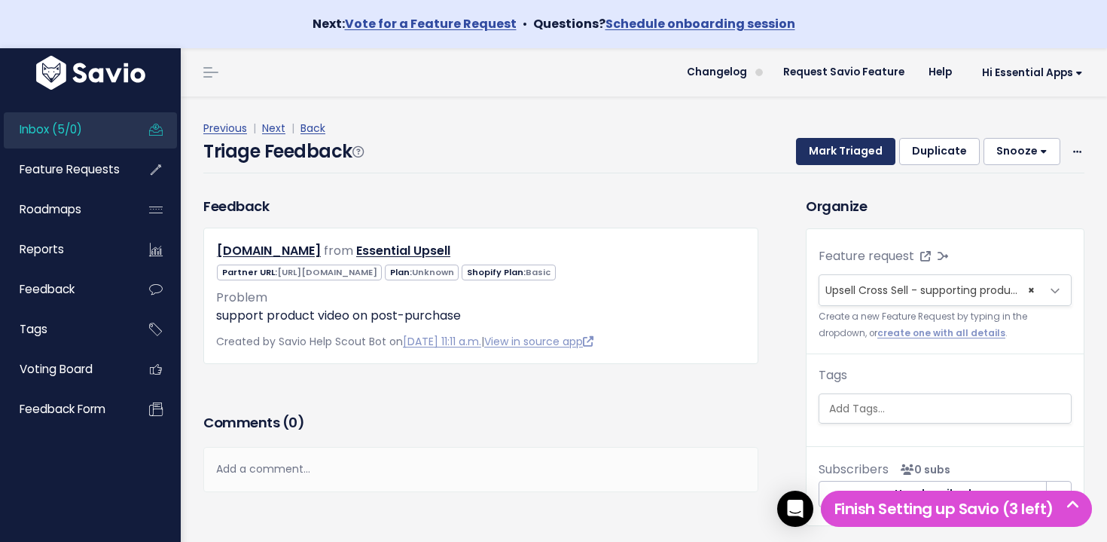
click at [832, 154] on button "Mark Triaged" at bounding box center [845, 151] width 99 height 27
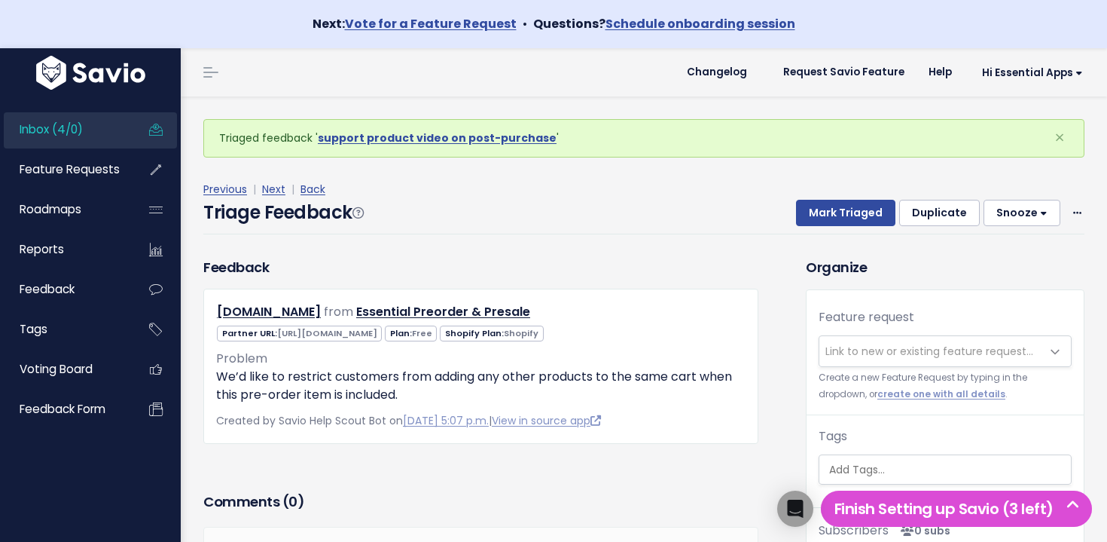
click at [66, 136] on span "Inbox (4/0)" at bounding box center [51, 129] width 63 height 16
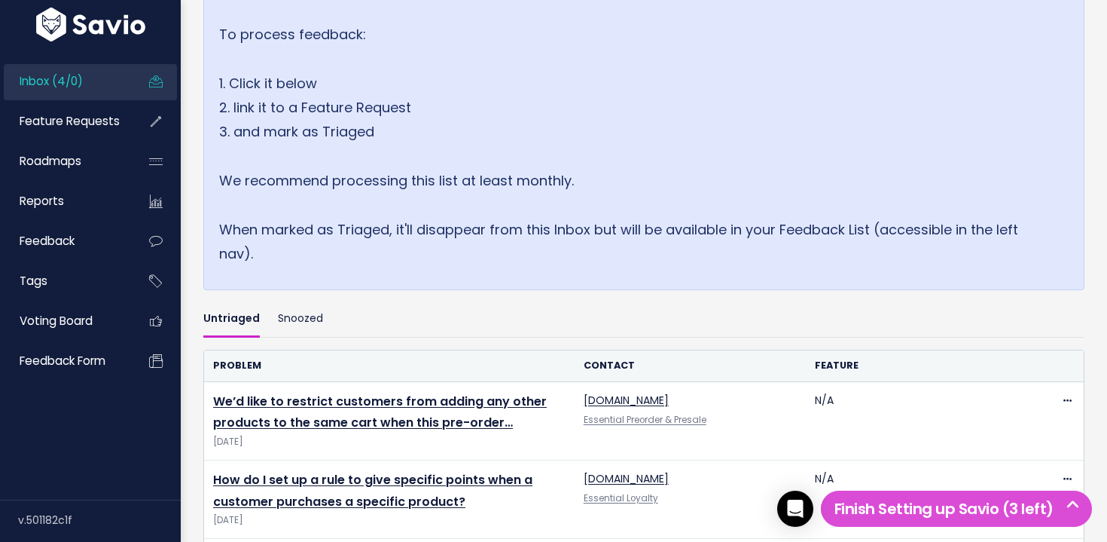
scroll to position [472, 0]
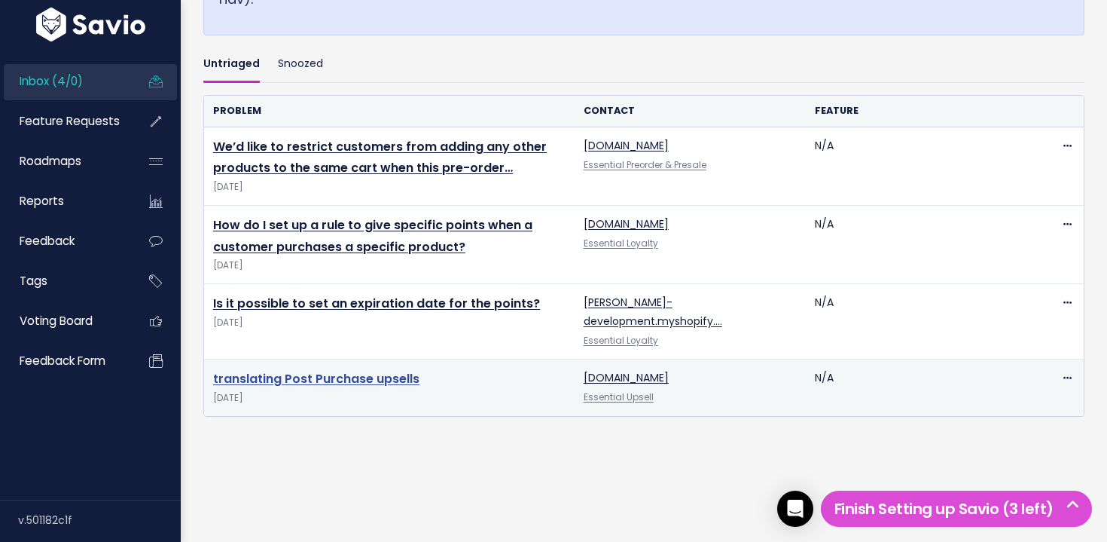
click at [341, 370] on link "translating Post Purchase upsells" at bounding box center [316, 378] width 206 height 17
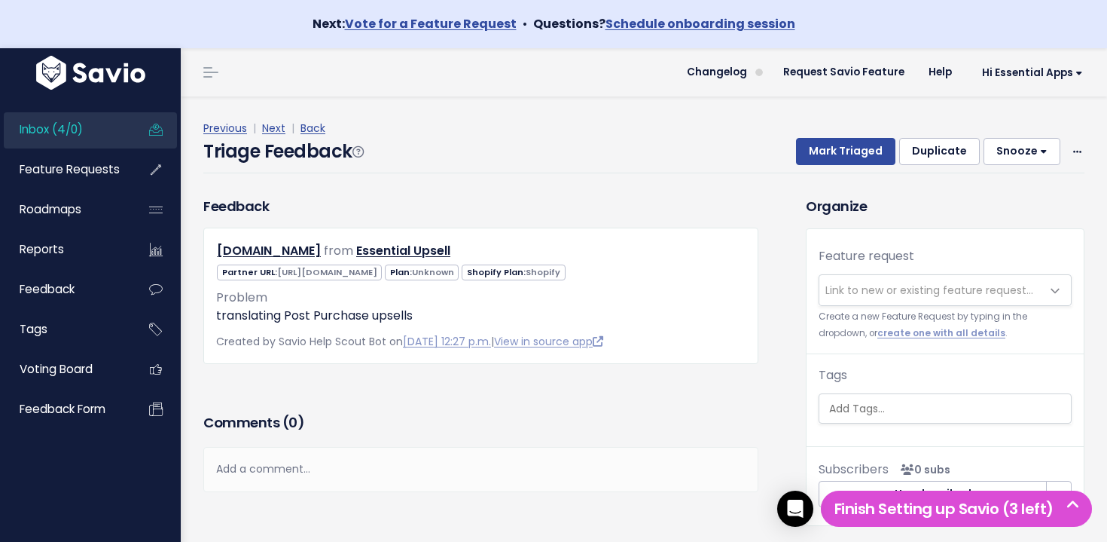
click at [896, 295] on span "Link to new or existing feature request..." at bounding box center [930, 289] width 208 height 15
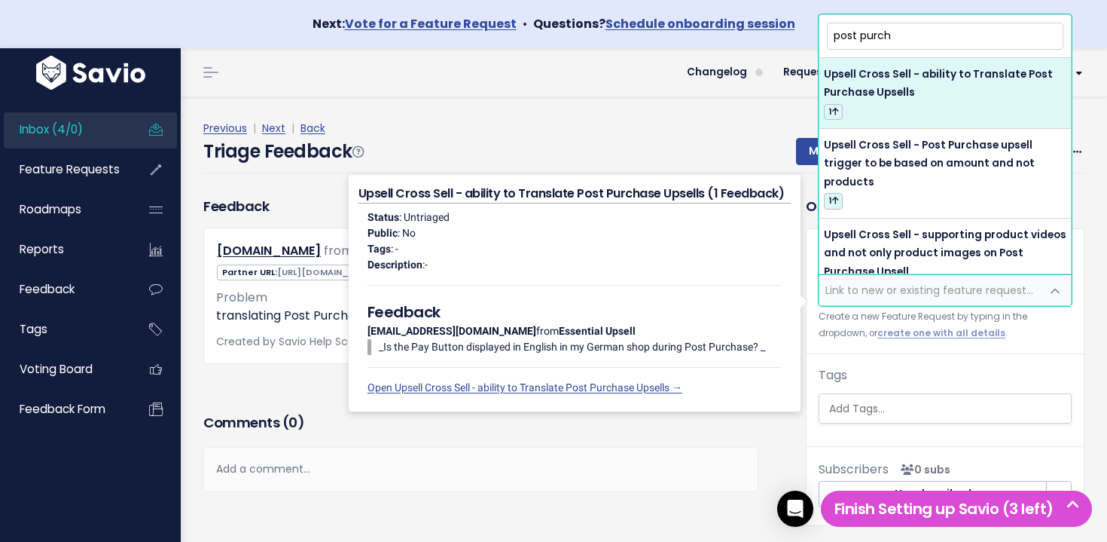
type input "post purch"
select select "64646"
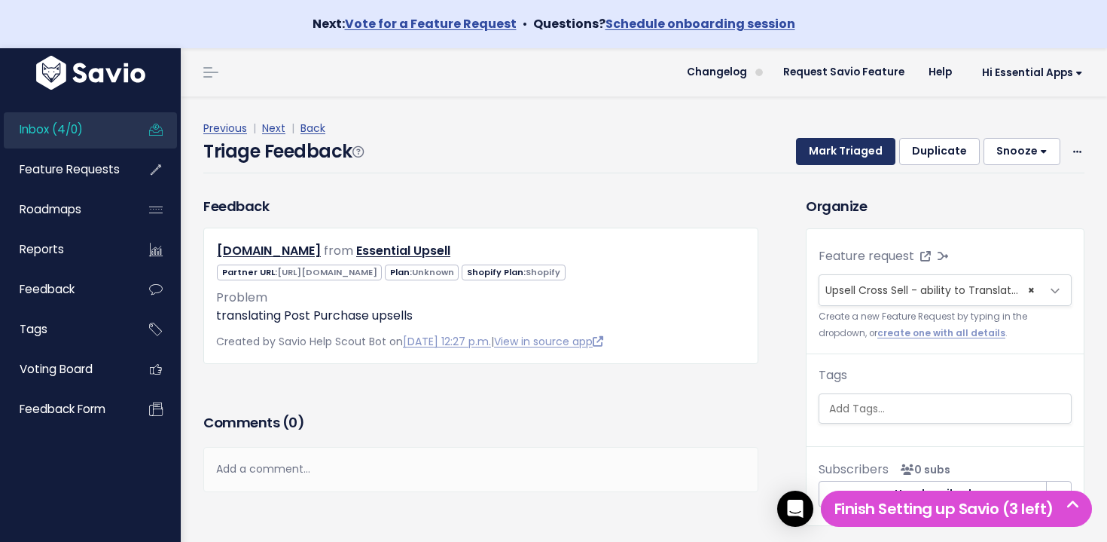
click at [847, 158] on button "Mark Triaged" at bounding box center [845, 151] width 99 height 27
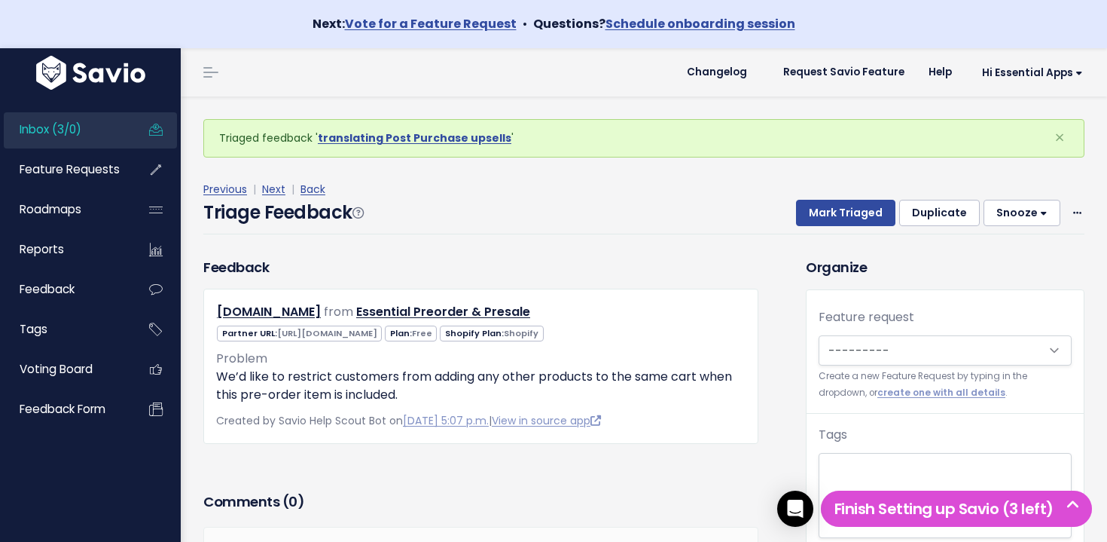
click at [88, 124] on link "Inbox (3/0)" at bounding box center [64, 129] width 121 height 35
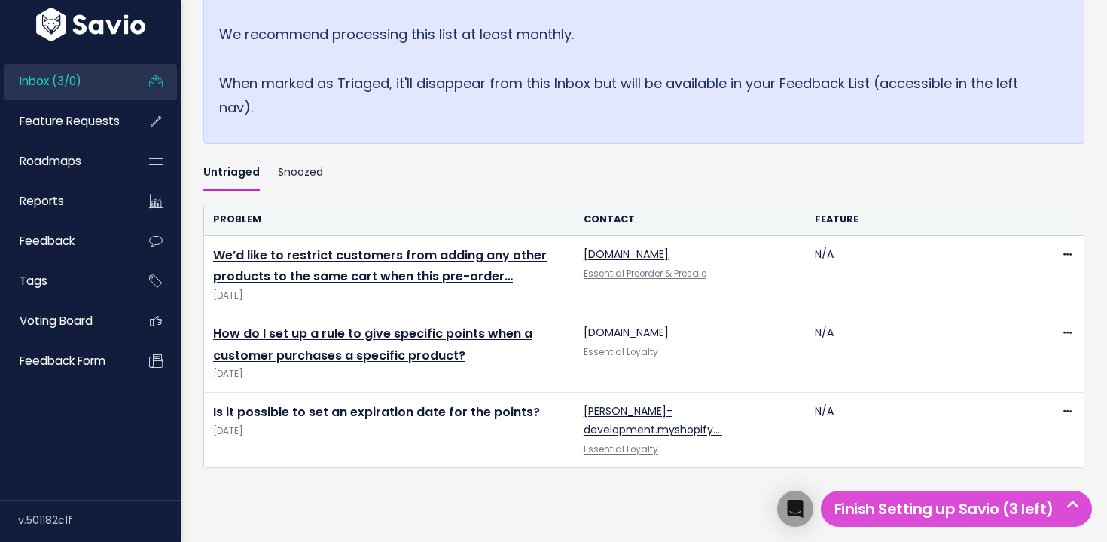
scroll to position [415, 0]
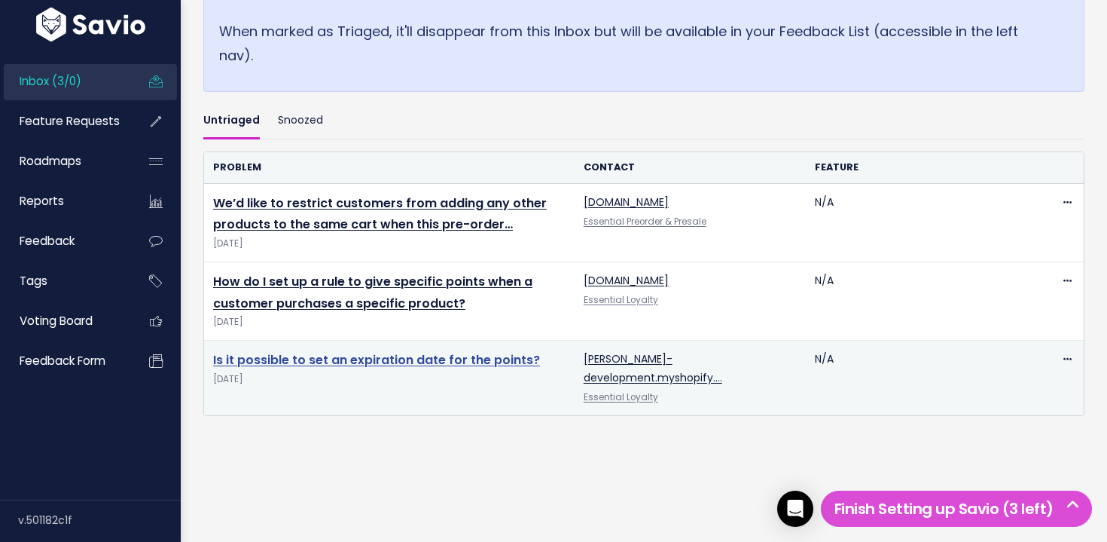
click at [337, 363] on link "Is it possible to set an expiration date for the points?" at bounding box center [376, 359] width 327 height 17
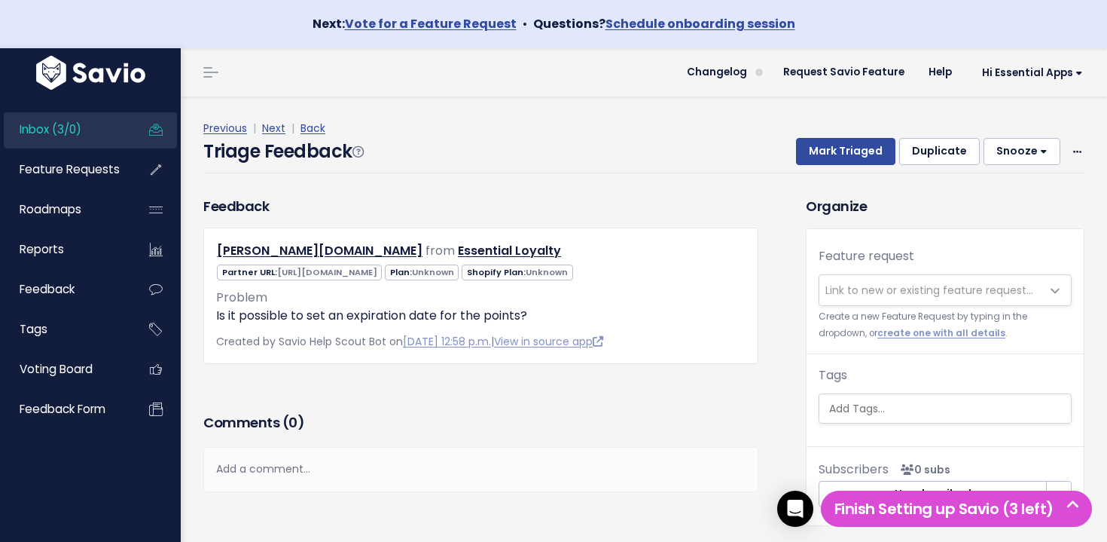
click at [928, 295] on span "Link to new or existing feature request..." at bounding box center [930, 289] width 208 height 15
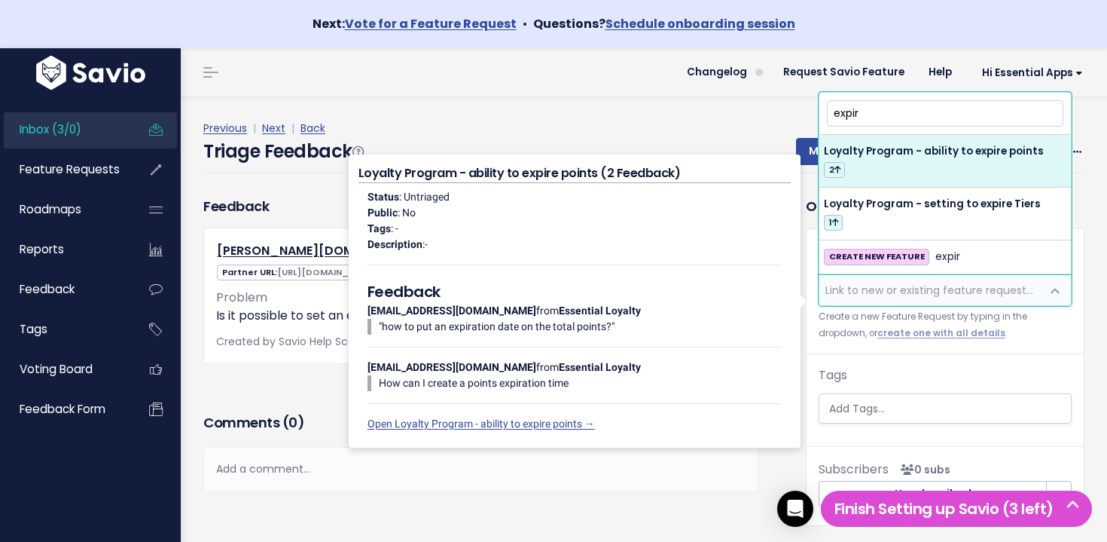
type input "expir"
select select "64429"
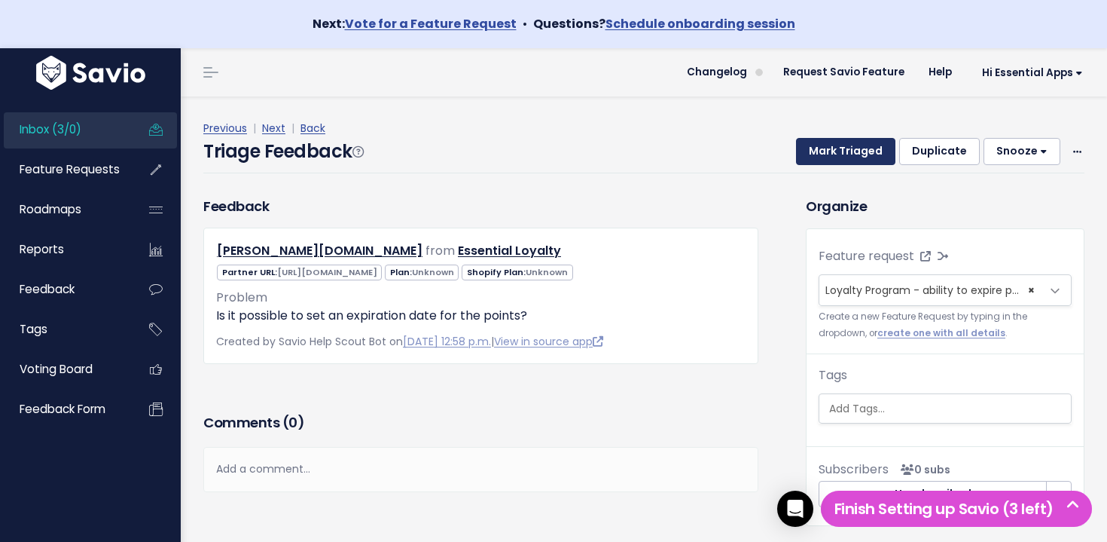
click at [856, 157] on button "Mark Triaged" at bounding box center [845, 151] width 99 height 27
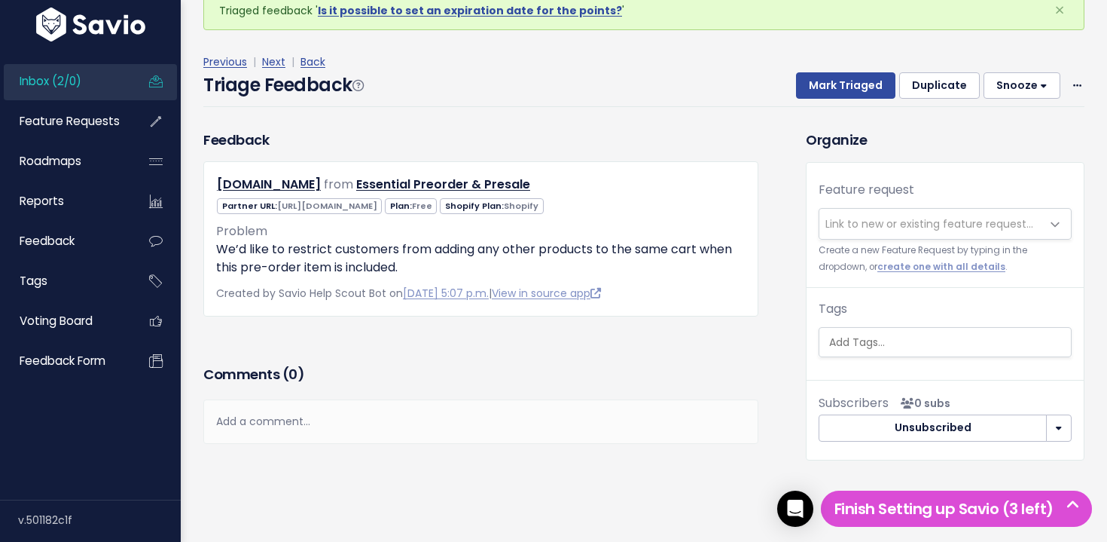
scroll to position [129, 0]
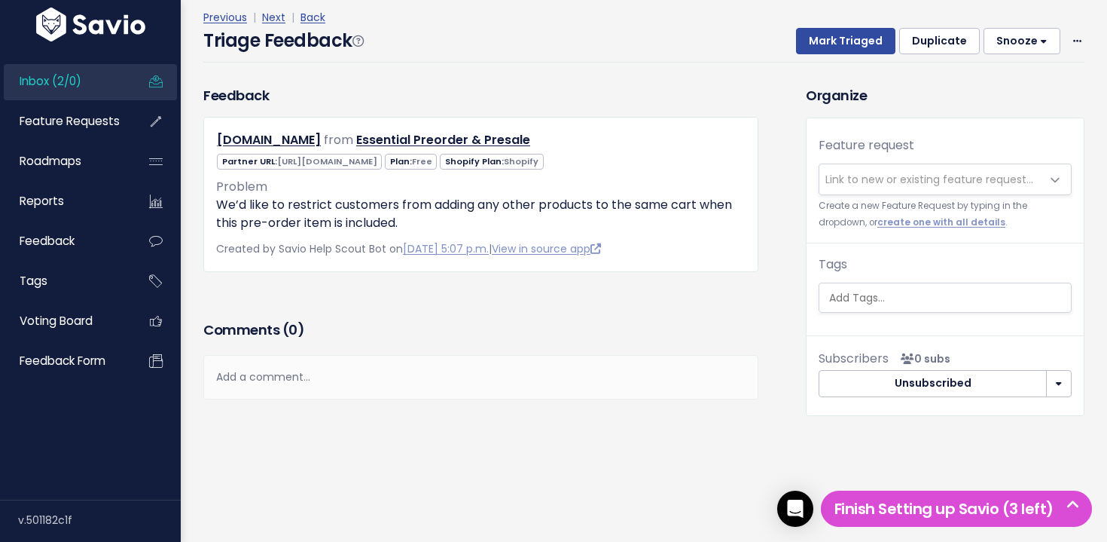
click at [925, 176] on span "Link to new or existing feature request..." at bounding box center [930, 179] width 208 height 15
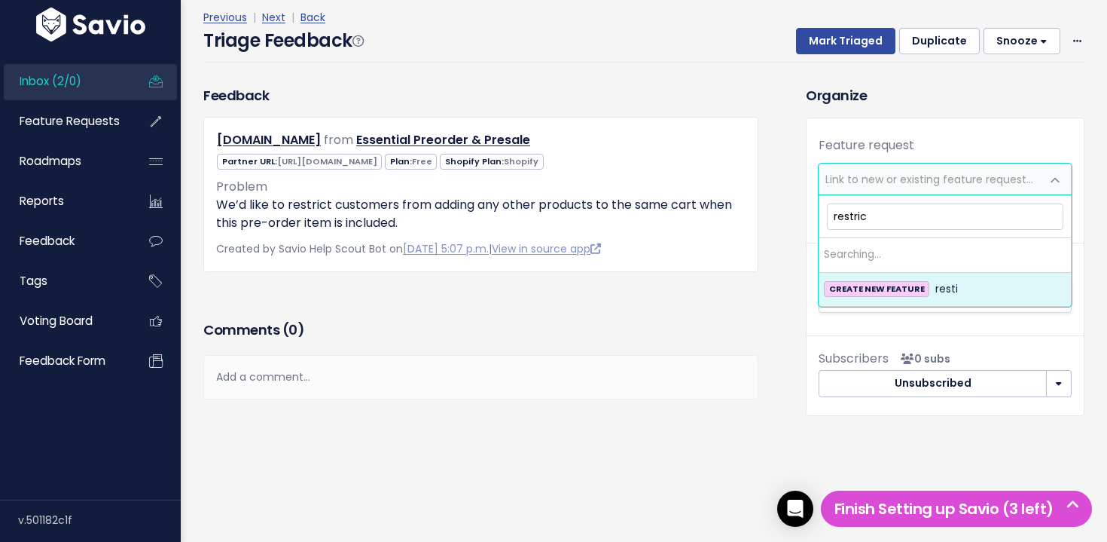
type input "restrict"
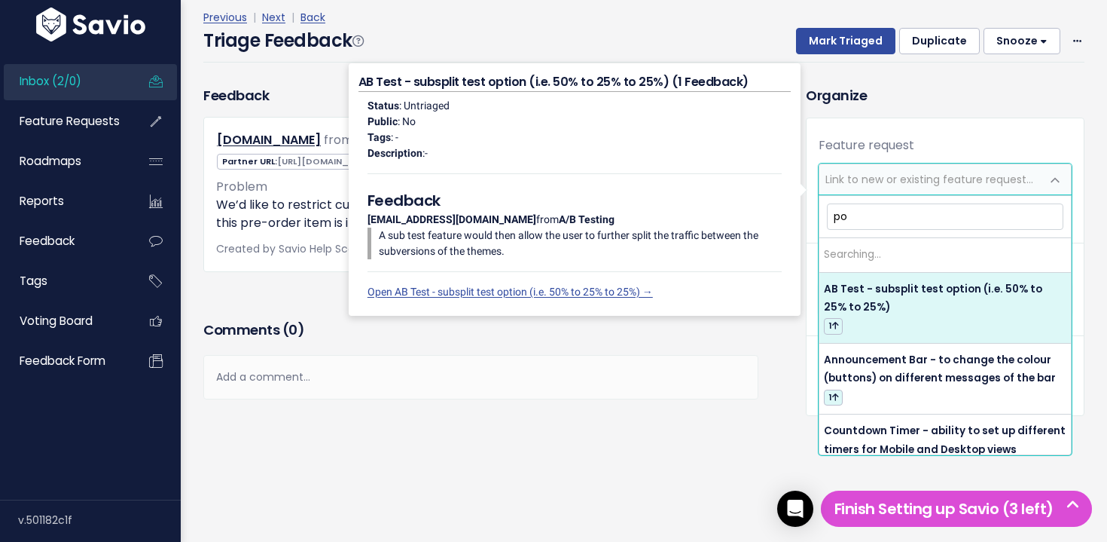
type input "p"
type input "only preorder"
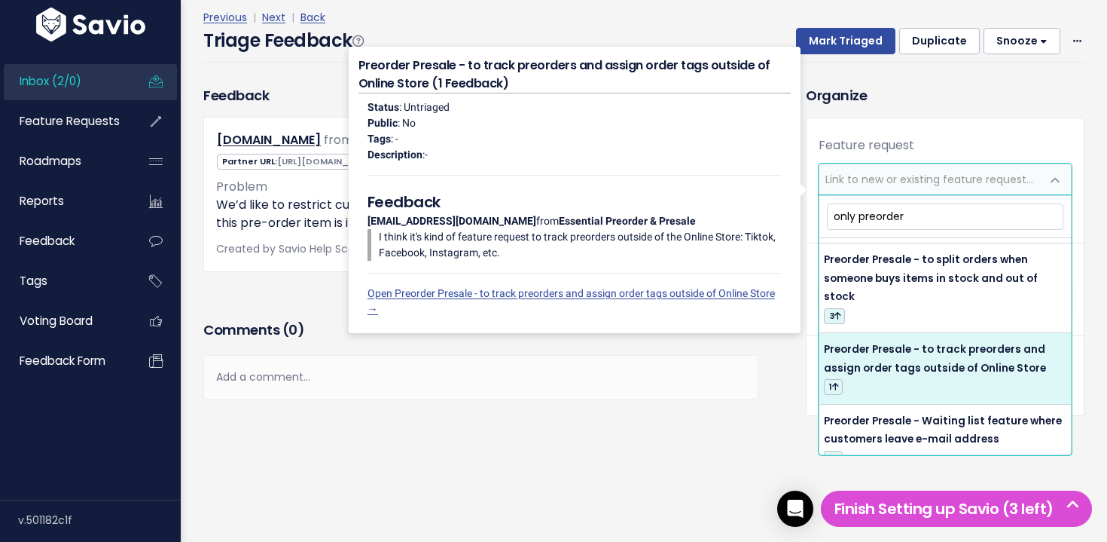
scroll to position [955, 0]
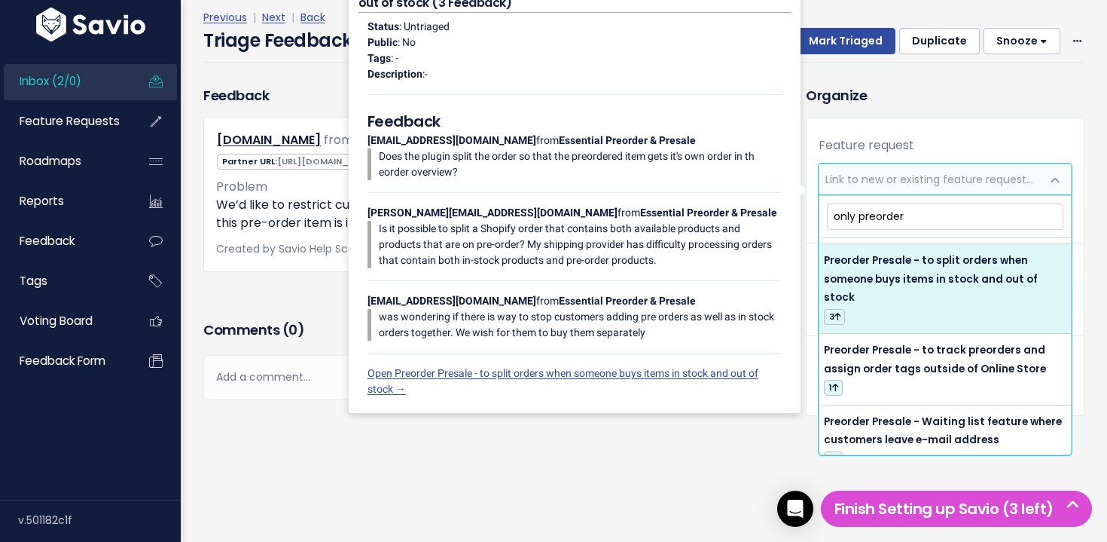
drag, startPoint x: 942, startPoint y: 212, endPoint x: 774, endPoint y: 212, distance: 168.0
click at [774, 212] on body "Next: Vote for a Feature Request • Questions? Schedule onboarding session Inbox…" at bounding box center [553, 206] width 1107 height 670
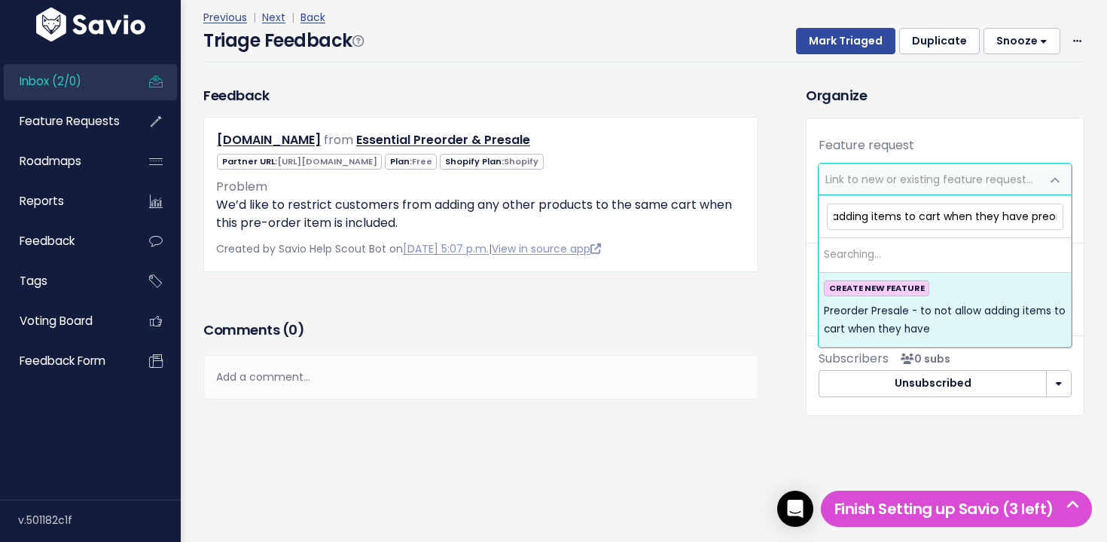
type input "Preorder Presale - to not allow adding items to cart when they have preorde"
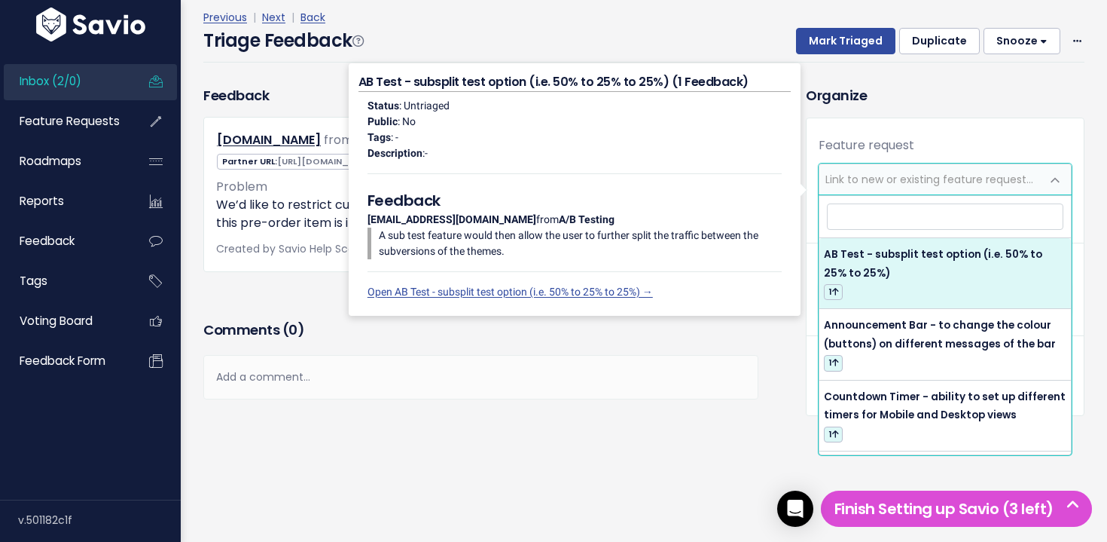
drag, startPoint x: 947, startPoint y: 123, endPoint x: 1027, endPoint y: 94, distance: 84.8
click at [948, 122] on div "Feature request --------- Link to new or existing feature request... Create a n…" at bounding box center [945, 230] width 277 height 224
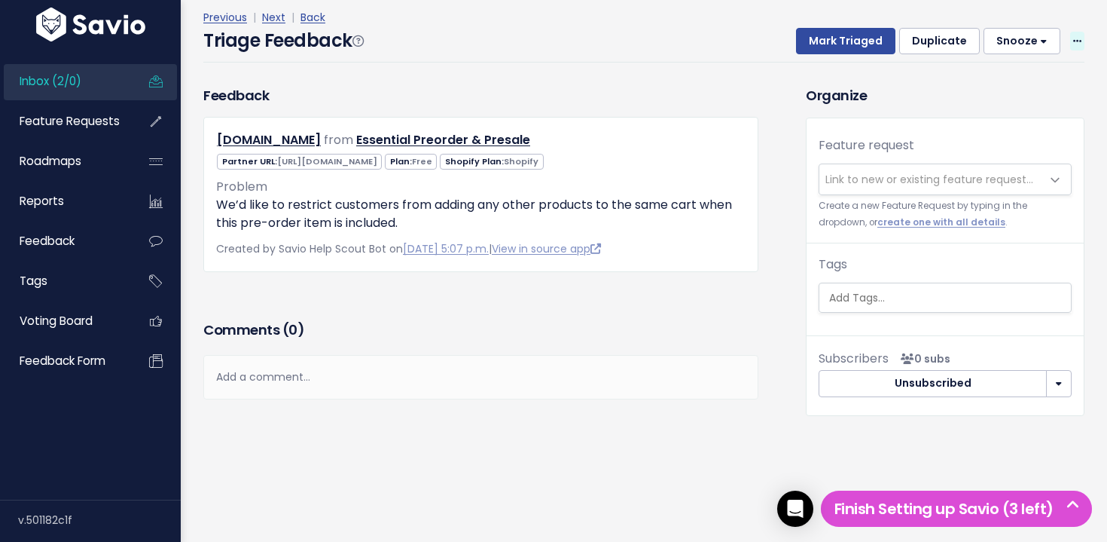
click at [1084, 35] on div "Previous | Next | Back Triage Feedback Mark Triaged Duplicate Snooze 1 day 3 da…" at bounding box center [649, 35] width 893 height 54
click at [1082, 38] on span at bounding box center [1077, 41] width 14 height 19
click at [1014, 114] on link "Delete" at bounding box center [1017, 111] width 108 height 29
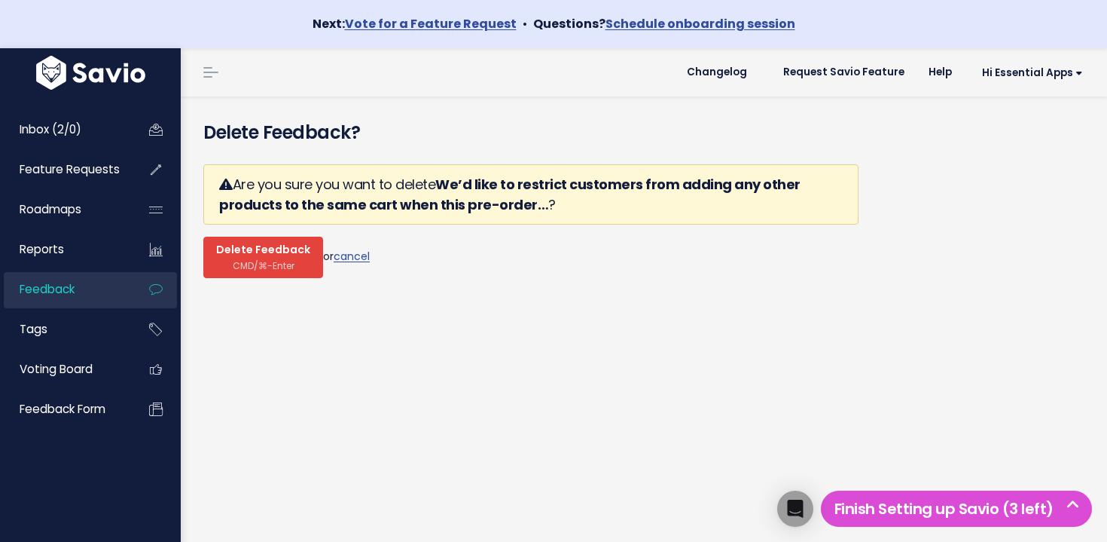
click at [252, 249] on span "Delete Feedback" at bounding box center [263, 250] width 94 height 14
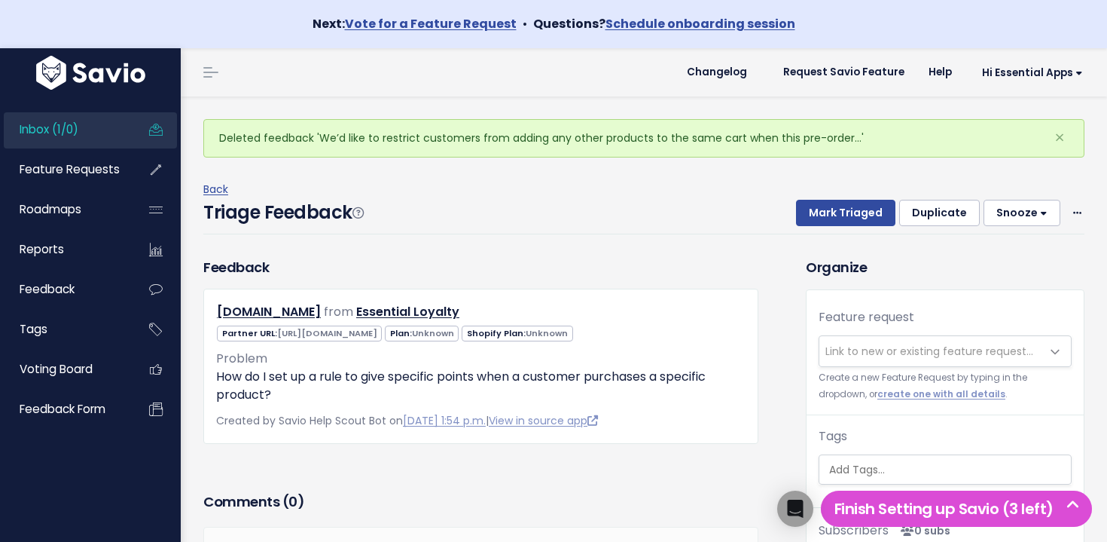
click at [81, 124] on link "Inbox (1/0)" at bounding box center [64, 129] width 121 height 35
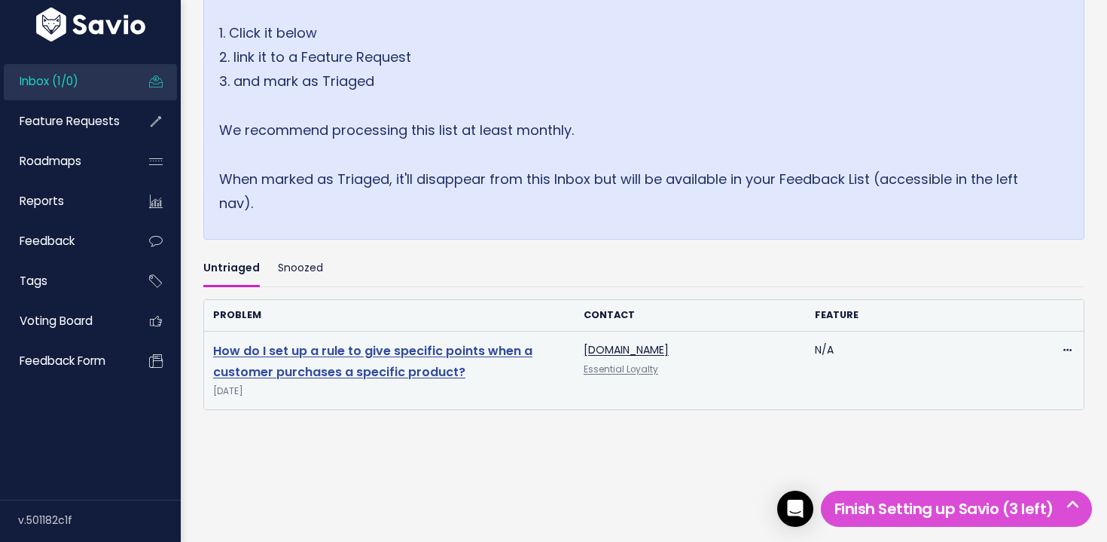
scroll to position [280, 0]
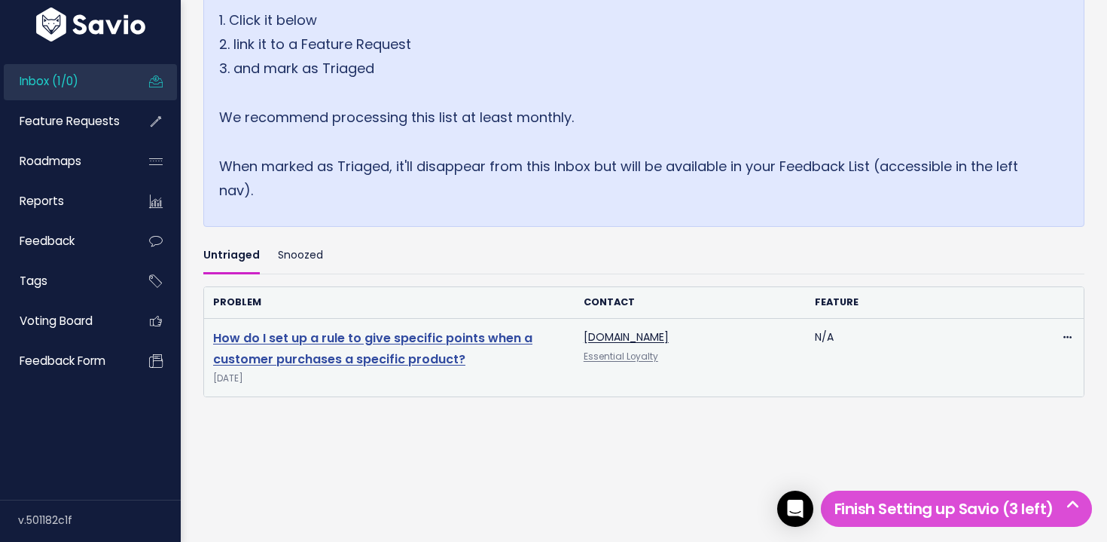
click at [412, 346] on link "How do I set up a rule to give specific points when a customer purchases a spec…" at bounding box center [372, 348] width 319 height 39
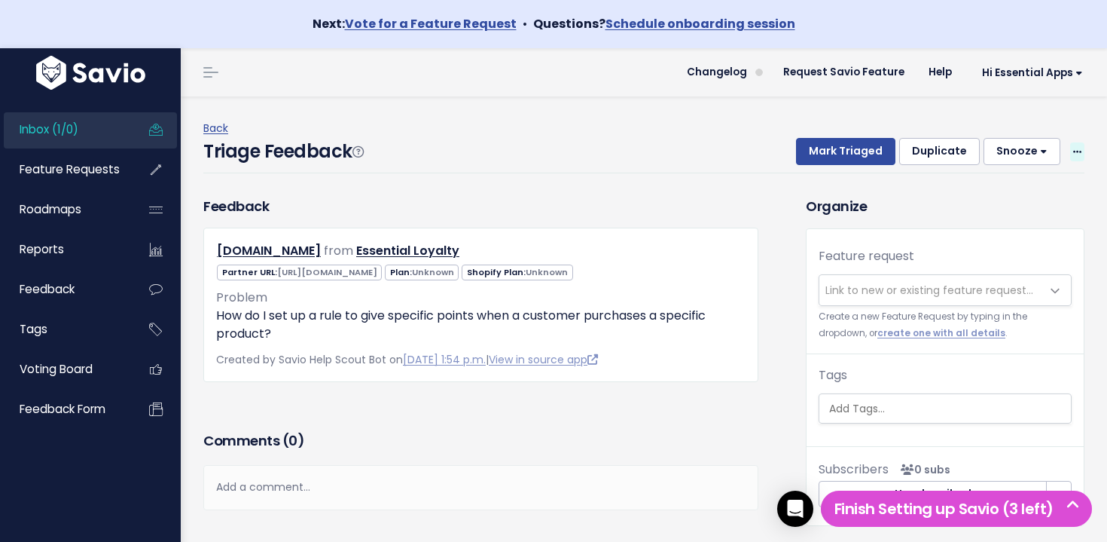
click at [1076, 154] on icon at bounding box center [1077, 153] width 8 height 10
click at [885, 239] on div "Feature request --------- Link to new or existing feature request... Create a n…" at bounding box center [945, 341] width 277 height 224
click at [870, 291] on span "Link to new or existing feature request..." at bounding box center [930, 289] width 208 height 15
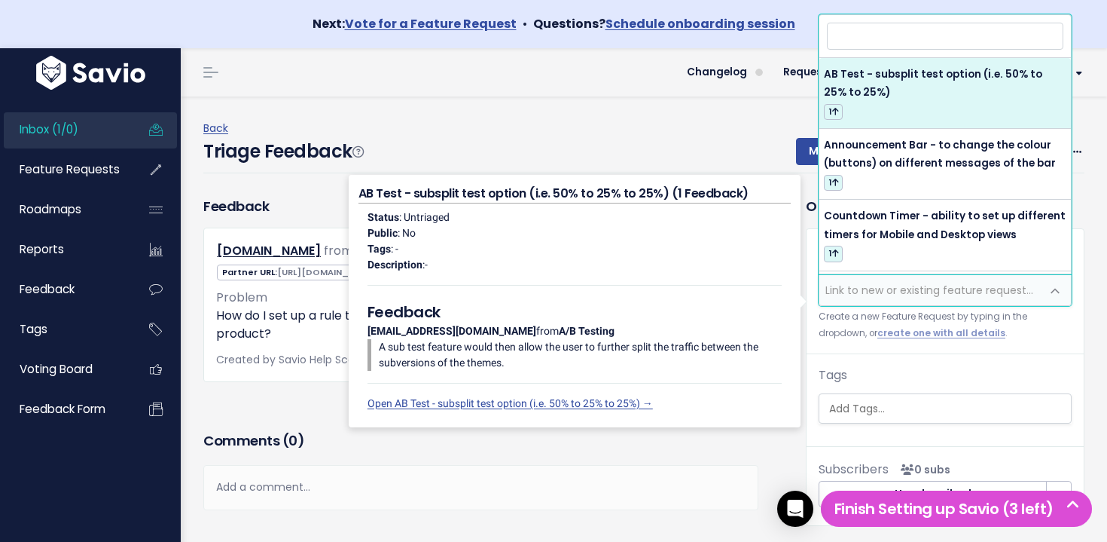
type input "p"
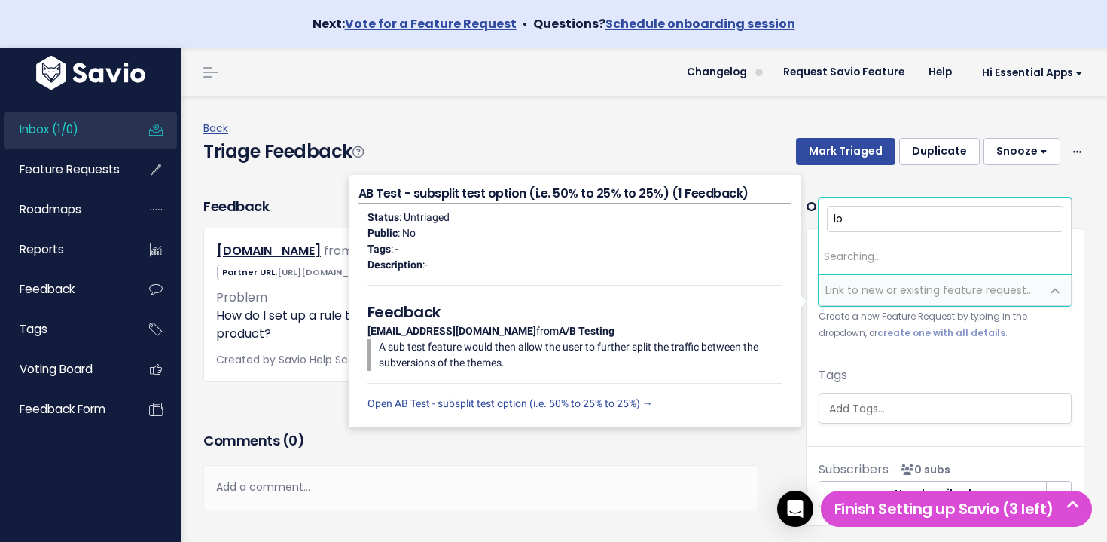
type input "l"
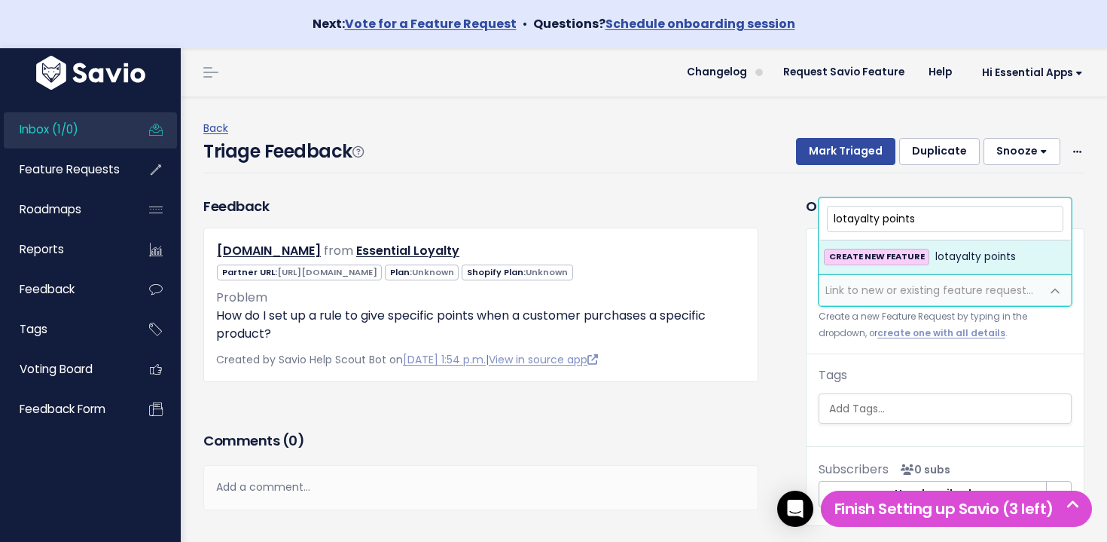
click at [860, 215] on input "lotayalty points" at bounding box center [945, 219] width 237 height 26
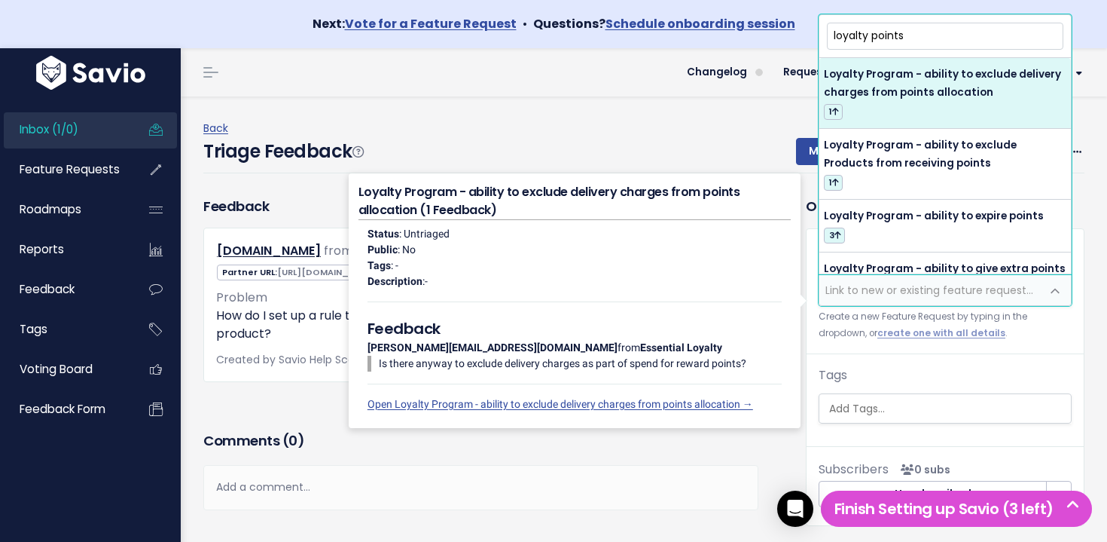
drag, startPoint x: 930, startPoint y: 29, endPoint x: 777, endPoint y: 36, distance: 152.3
click at [777, 36] on body "Next: Vote for a Feature Request • Questions? Schedule onboarding session Inbox…" at bounding box center [553, 304] width 1107 height 609
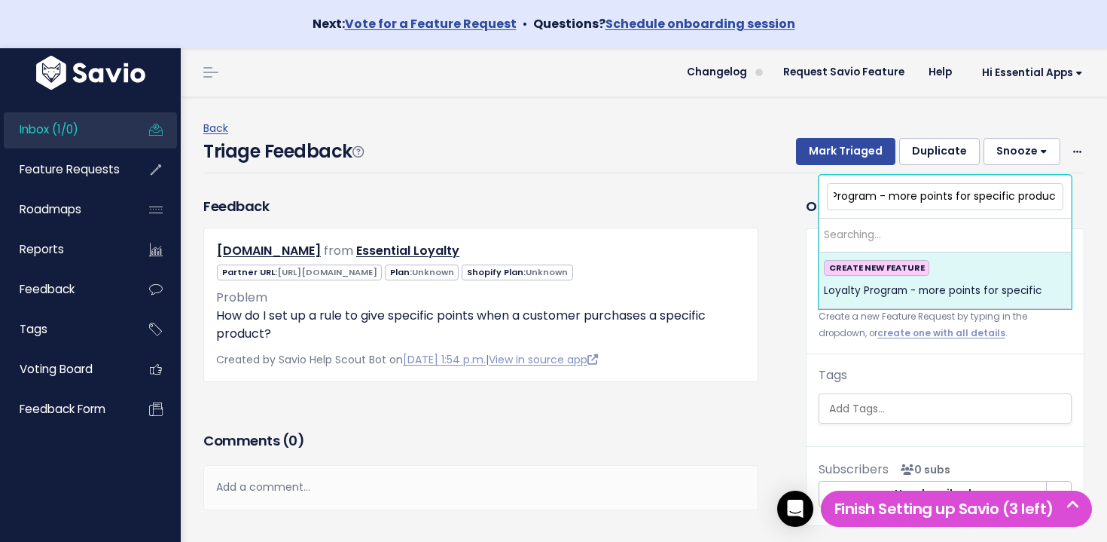
scroll to position [0, 47]
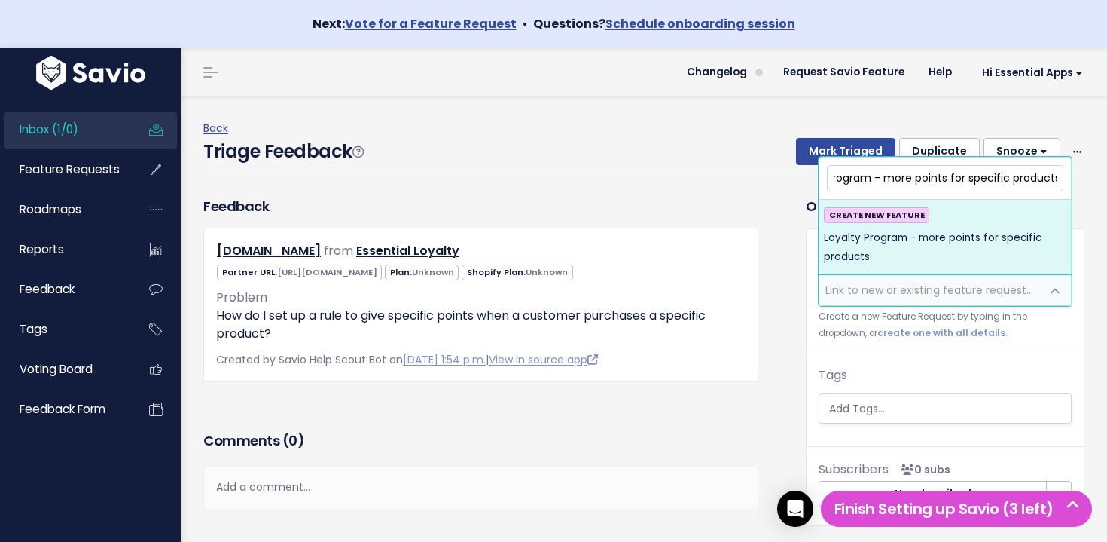
click at [882, 181] on input "Loyalty Program - more points for specific products" at bounding box center [945, 178] width 237 height 26
type input "Loyalty Program - setting to offer more points for specific products"
click at [907, 230] on span "Loyalty Program - setting to offer more points for specific products" at bounding box center [945, 247] width 243 height 37
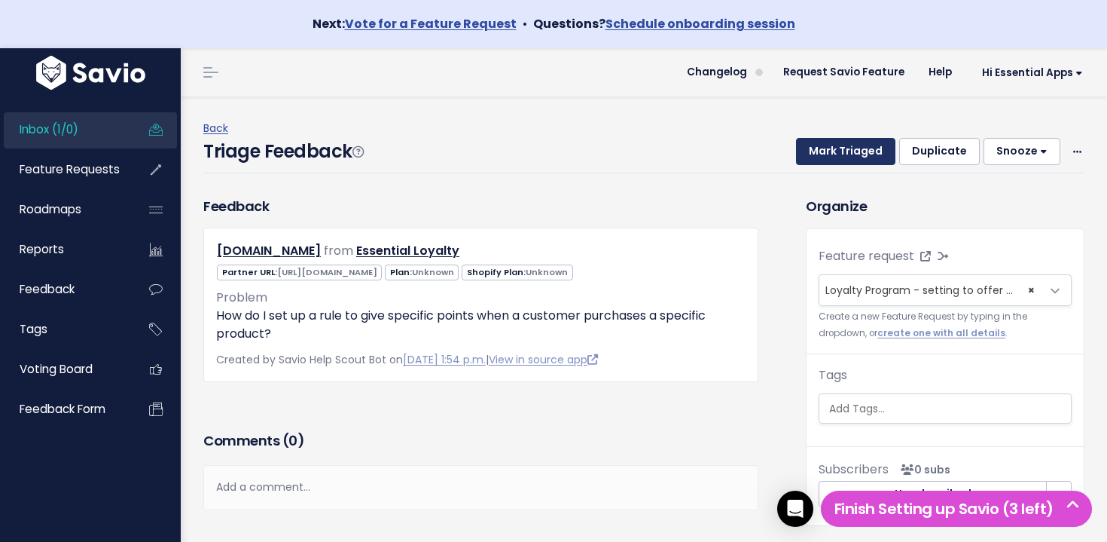
click at [847, 157] on button "Mark Triaged" at bounding box center [845, 151] width 99 height 27
